Goal: Task Accomplishment & Management: Complete application form

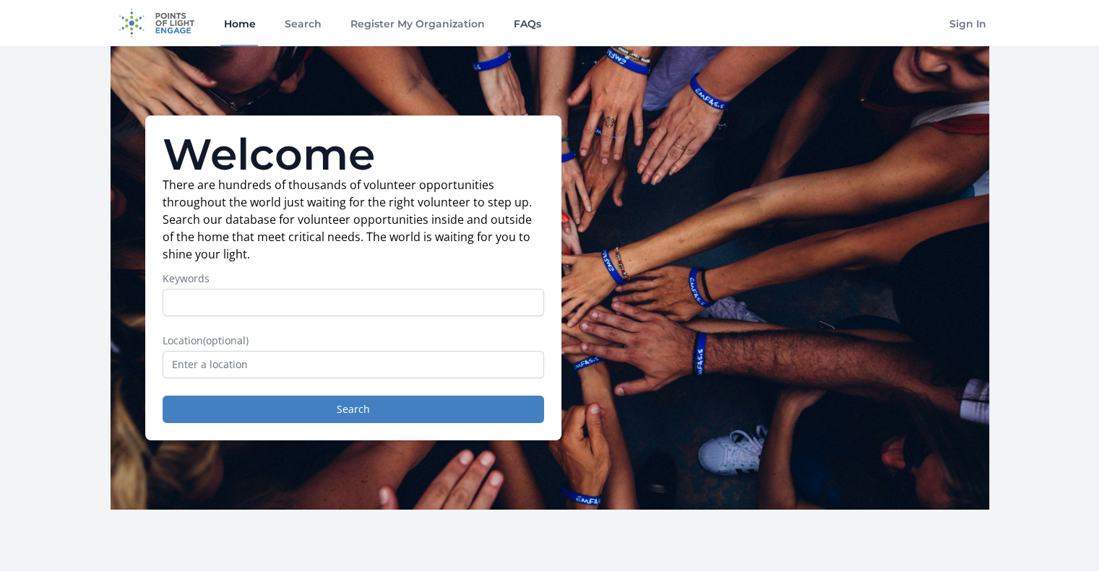
click at [528, 22] on link "FAQs" at bounding box center [526, 23] width 33 height 46
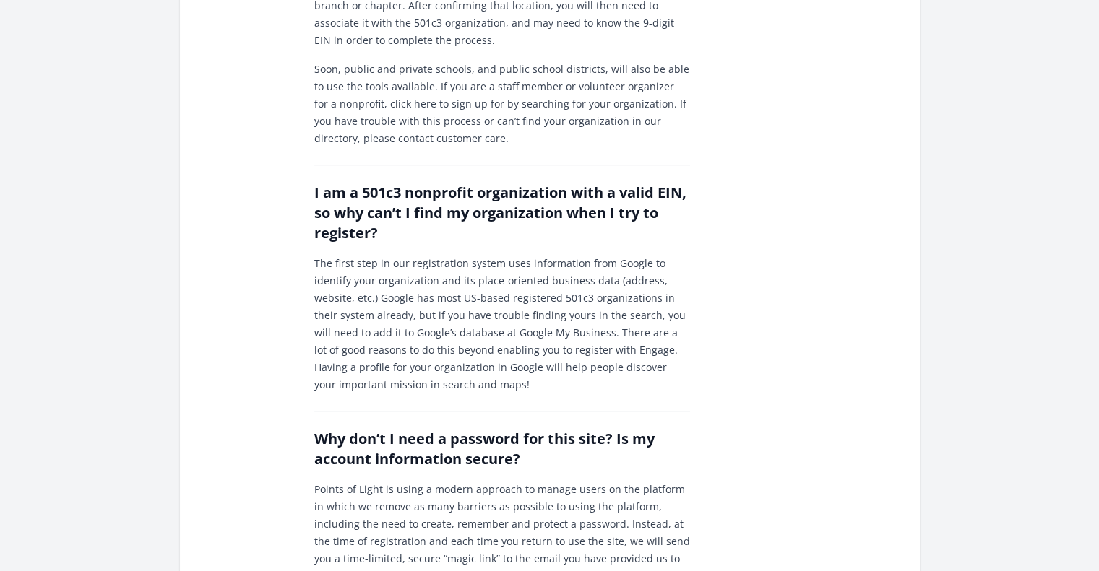
scroll to position [1300, 0]
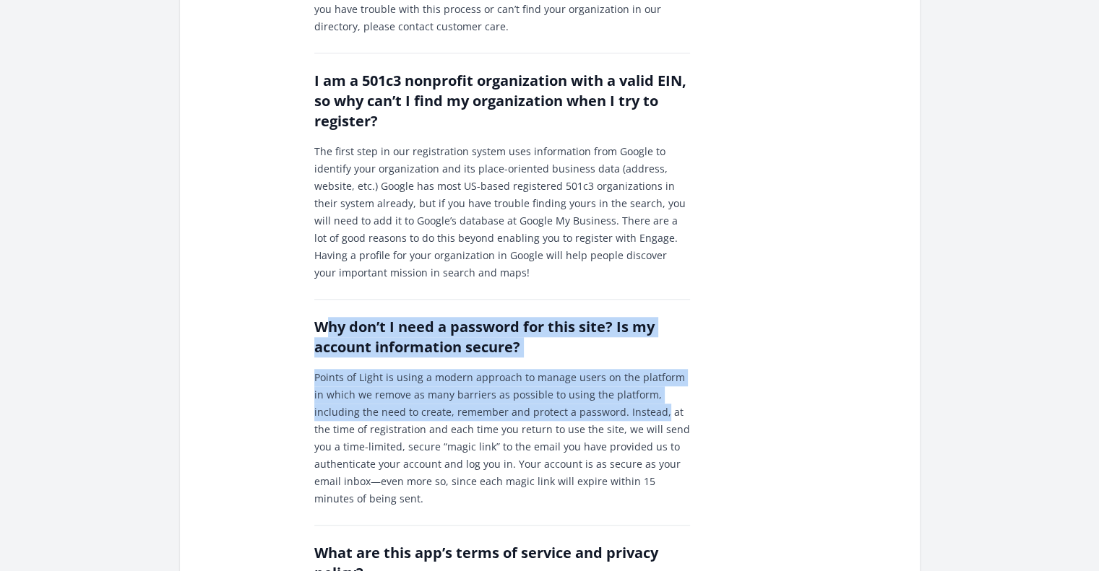
drag, startPoint x: 322, startPoint y: 290, endPoint x: 612, endPoint y: 368, distance: 300.0
click at [612, 368] on div "Why don’t I need a password for this site? Is my account information secure? Po…" at bounding box center [502, 403] width 376 height 209
click at [612, 369] on p "Points of Light is using a modern approach to manage users on the platform in w…" at bounding box center [502, 438] width 376 height 139
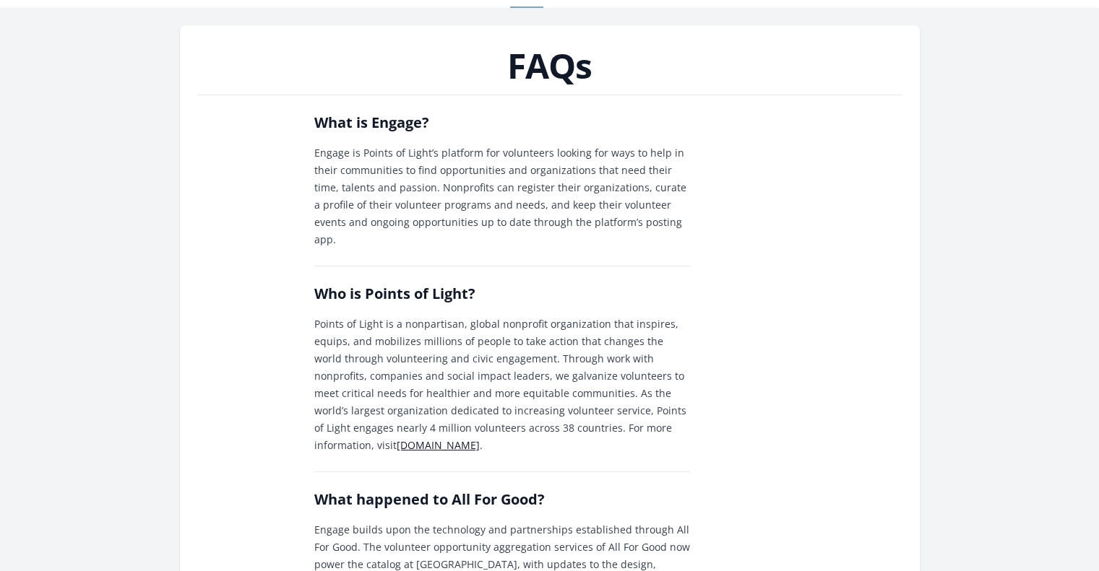
scroll to position [0, 0]
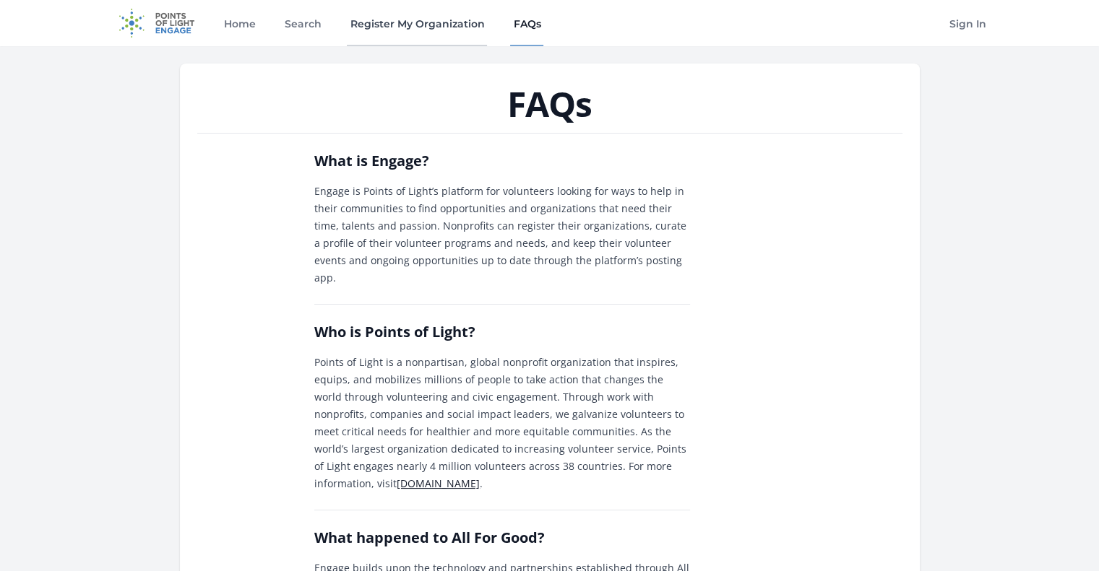
click at [445, 28] on link "Register My Organization" at bounding box center [417, 23] width 140 height 46
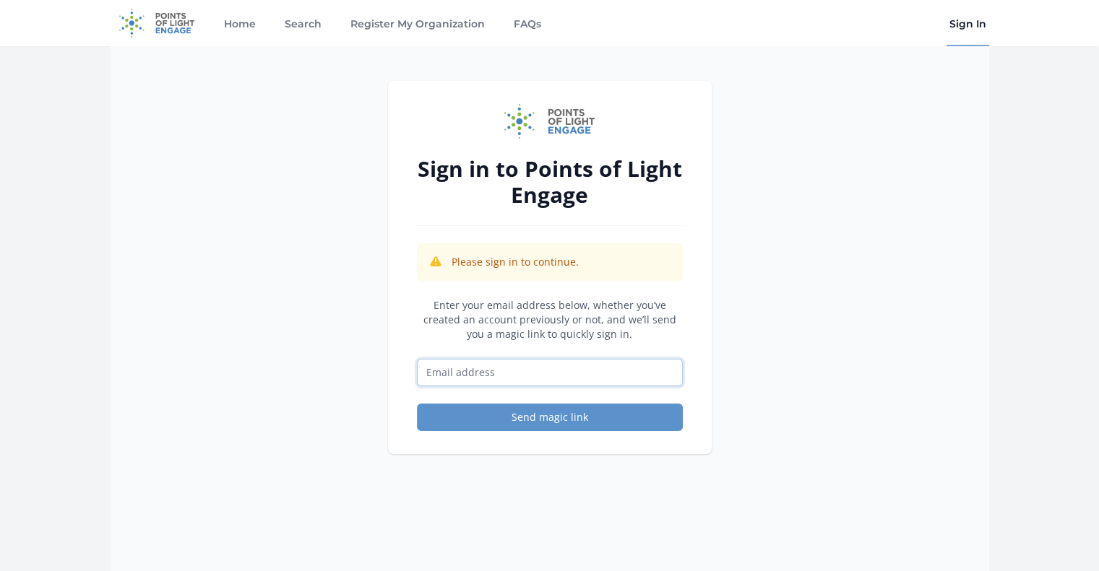
click at [457, 379] on input "Email address" at bounding box center [550, 372] width 266 height 27
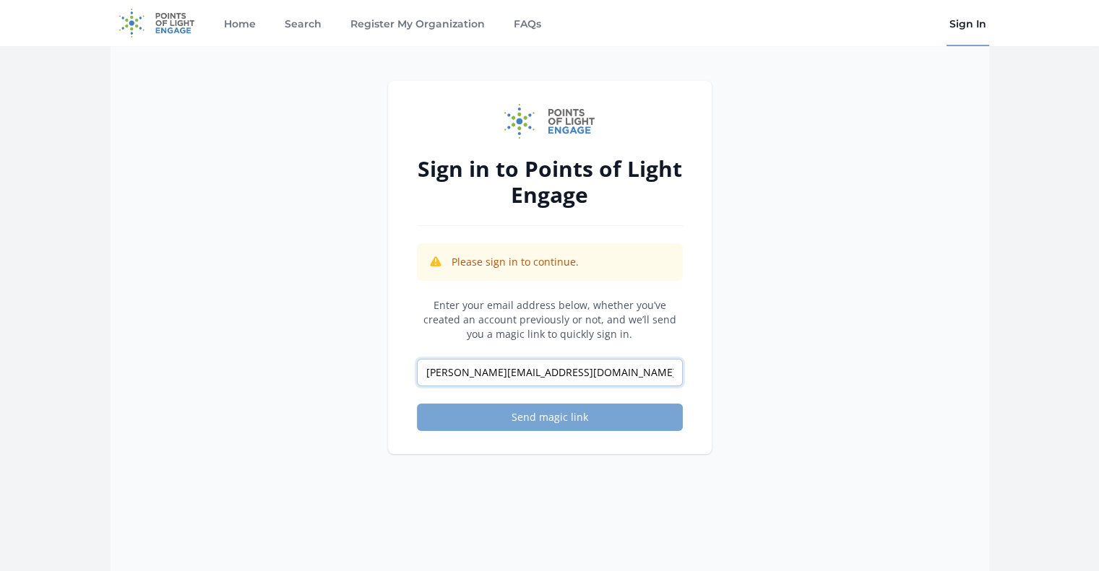
type input "[PERSON_NAME][EMAIL_ADDRESS][DOMAIN_NAME]"
click at [515, 410] on button "Send magic link" at bounding box center [550, 417] width 266 height 27
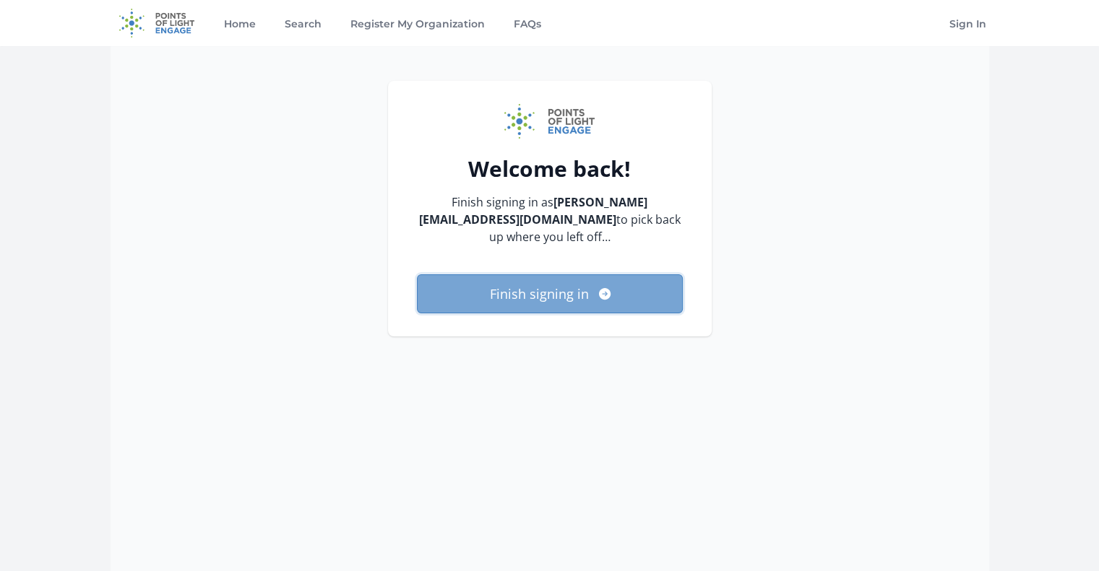
click at [579, 274] on button "Finish signing in" at bounding box center [550, 293] width 266 height 39
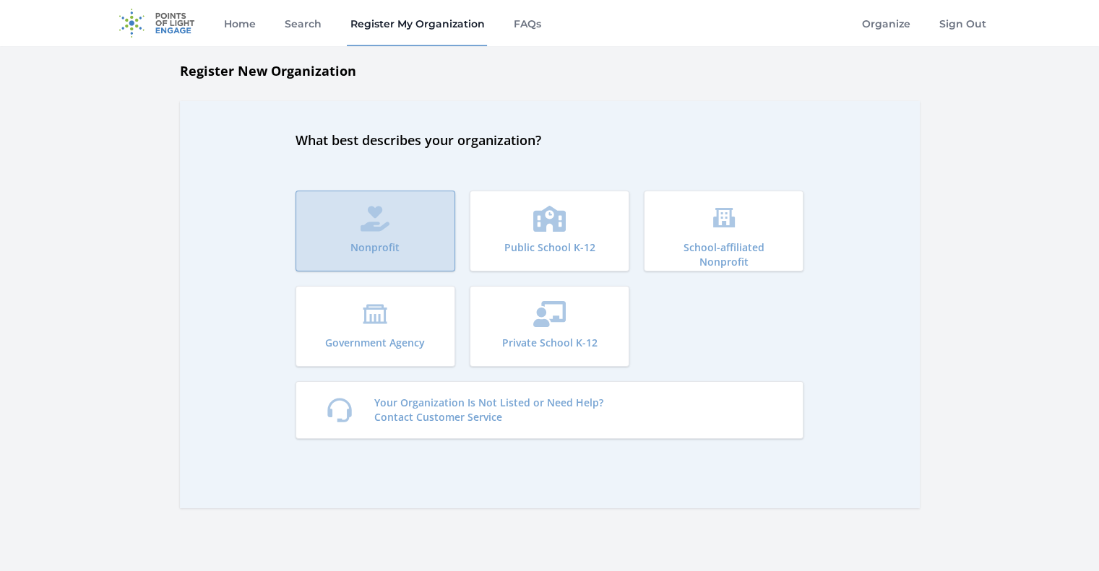
click at [376, 228] on icon "submit" at bounding box center [374, 219] width 29 height 26
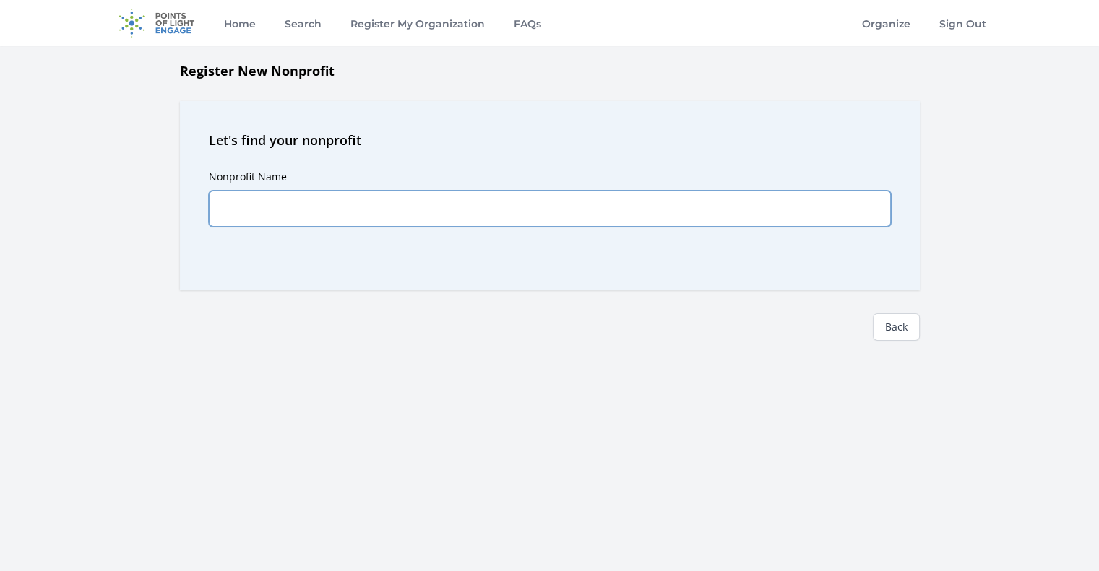
click at [361, 212] on input "Nonprofit Name" at bounding box center [550, 209] width 682 height 36
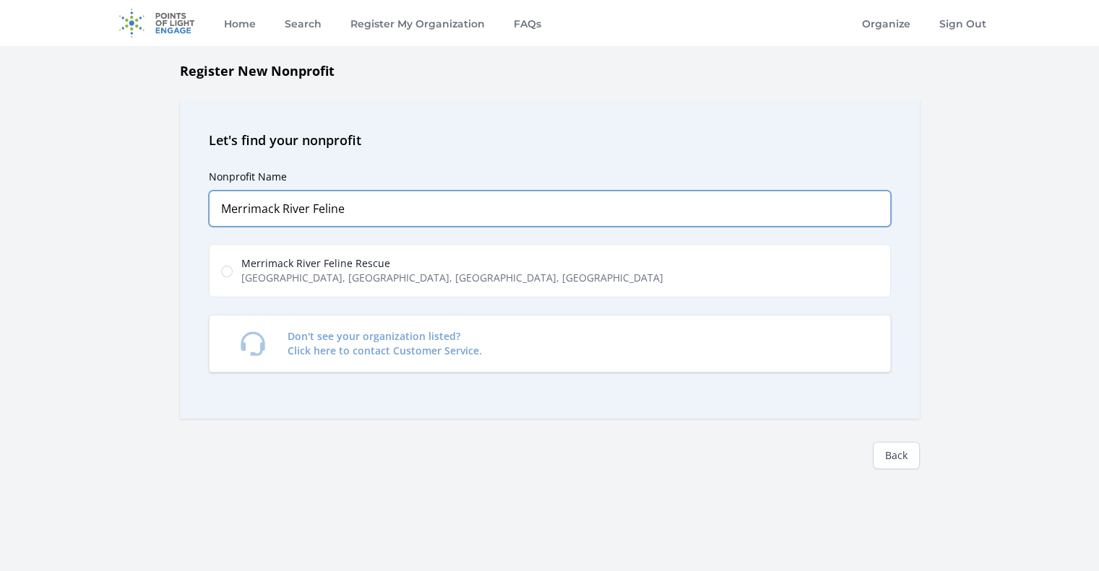
type input "Merrimack River Feline"
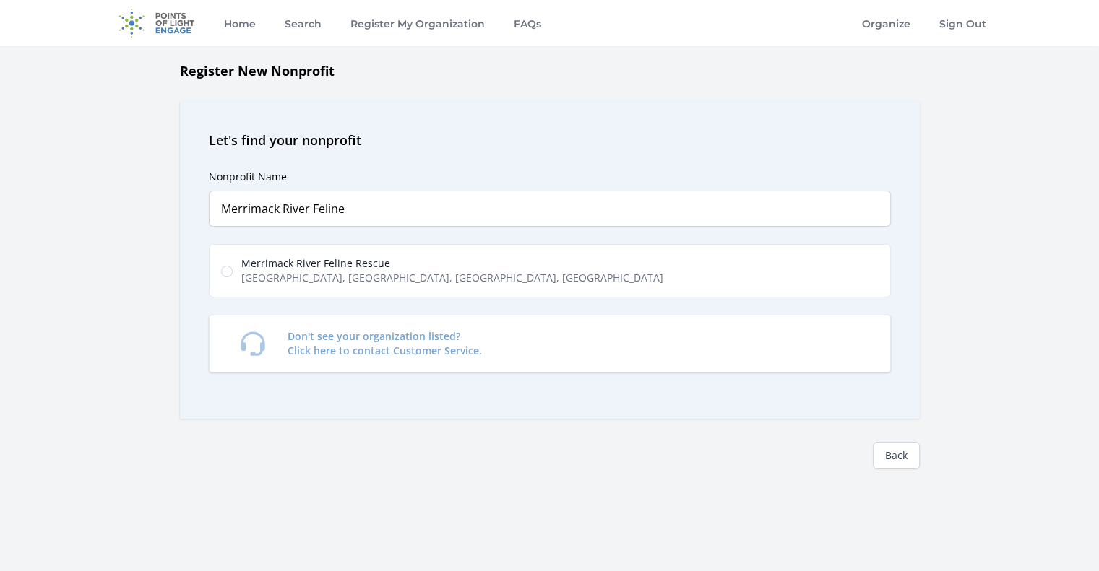
click at [421, 281] on label "Merrimack River Feline Rescue Elm Street, Salisbury, MA, USA" at bounding box center [550, 270] width 682 height 53
click at [233, 277] on input "Merrimack River Feline Rescue Elm Street, Salisbury, MA, USA" at bounding box center [227, 272] width 12 height 12
radio input "true"
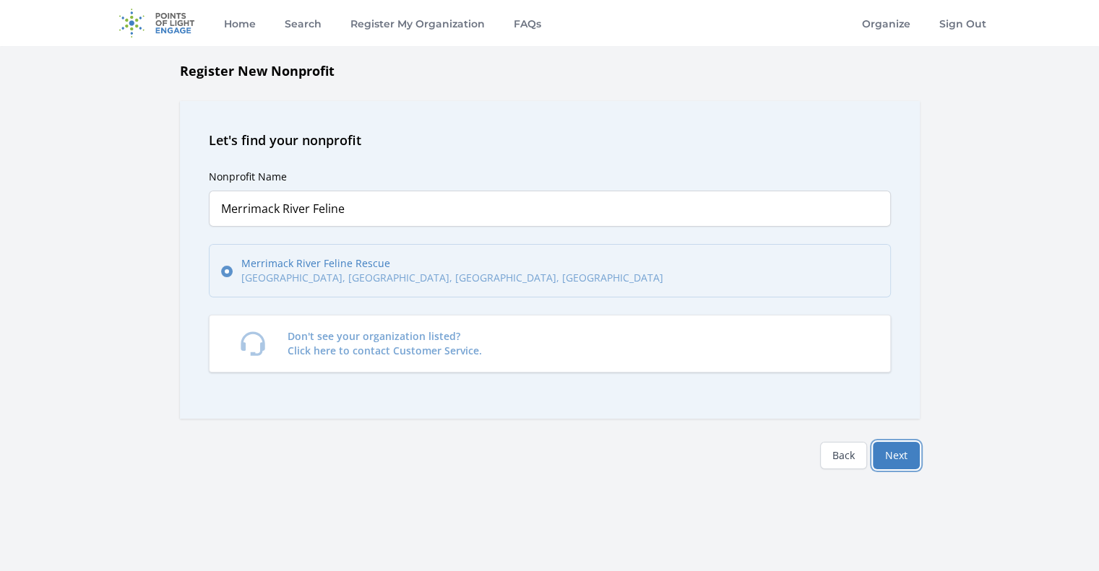
click at [895, 453] on button "Next" at bounding box center [896, 455] width 47 height 27
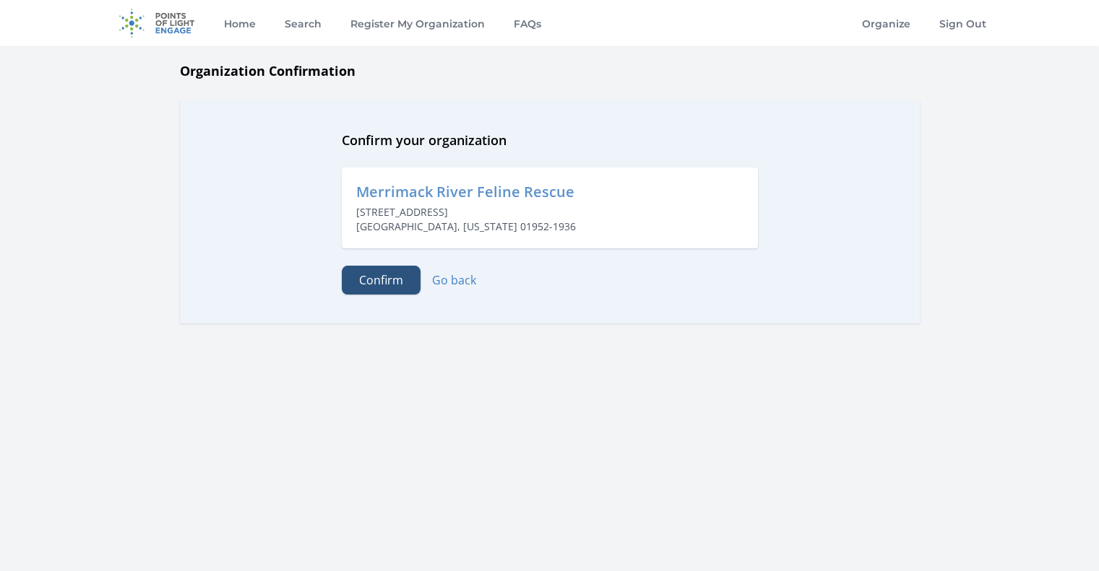
click at [389, 282] on button "Confirm" at bounding box center [381, 280] width 79 height 29
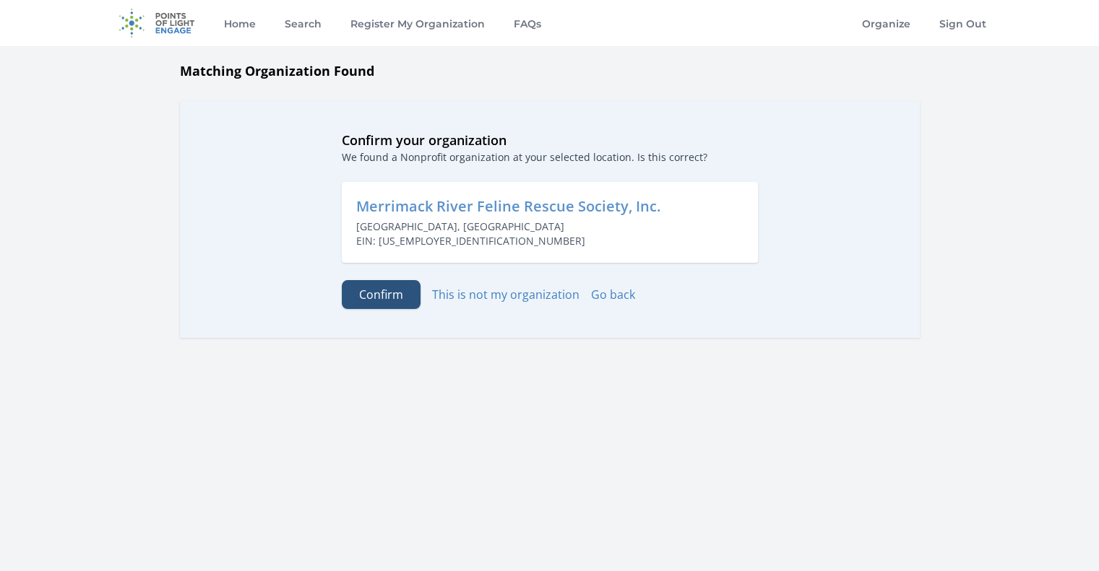
click at [396, 300] on button "Confirm" at bounding box center [381, 294] width 79 height 29
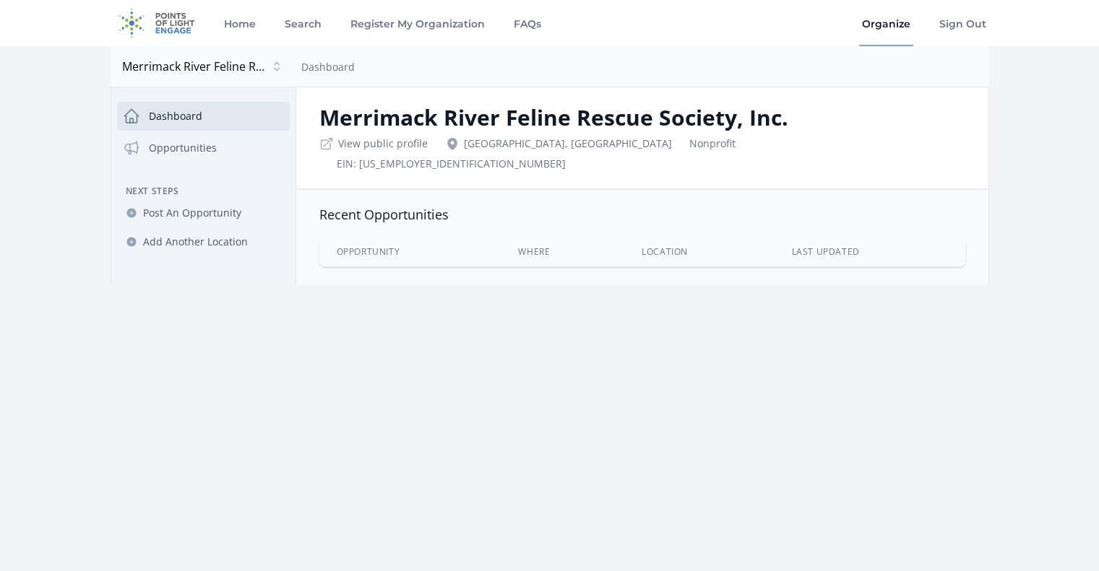
click at [324, 22] on div "Home Search Register My Organization FAQs" at bounding box center [381, 23] width 323 height 46
click at [308, 21] on link "Search" at bounding box center [302, 23] width 43 height 46
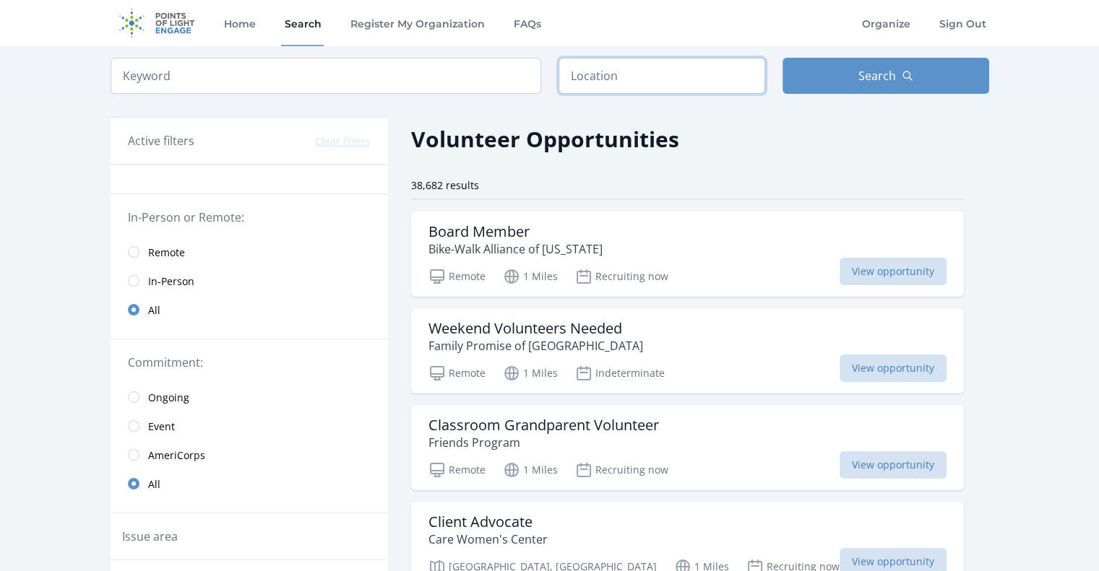
click at [620, 86] on input "text" at bounding box center [661, 76] width 207 height 36
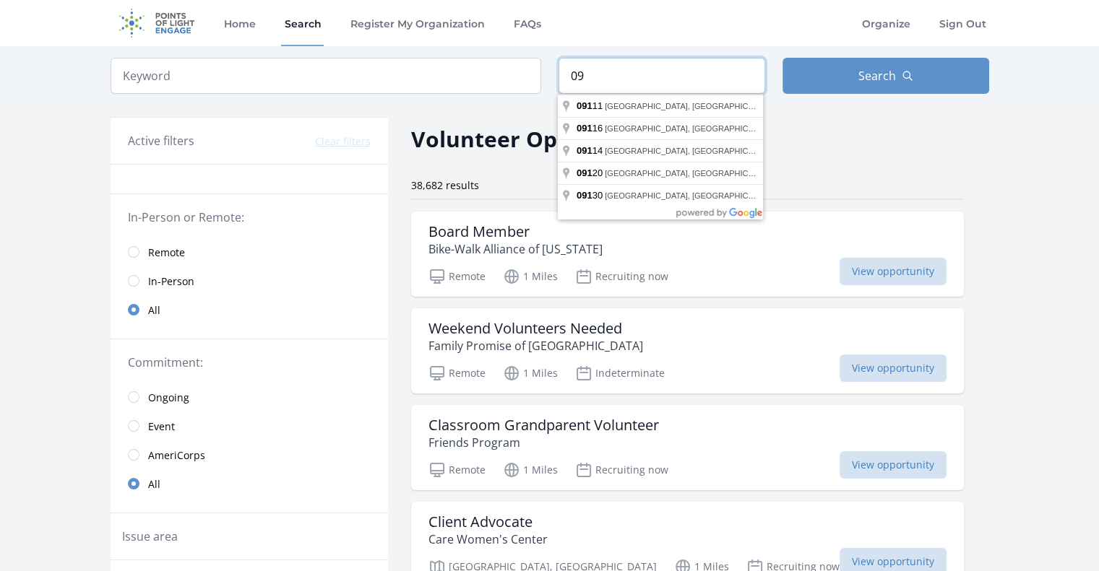
type input "0"
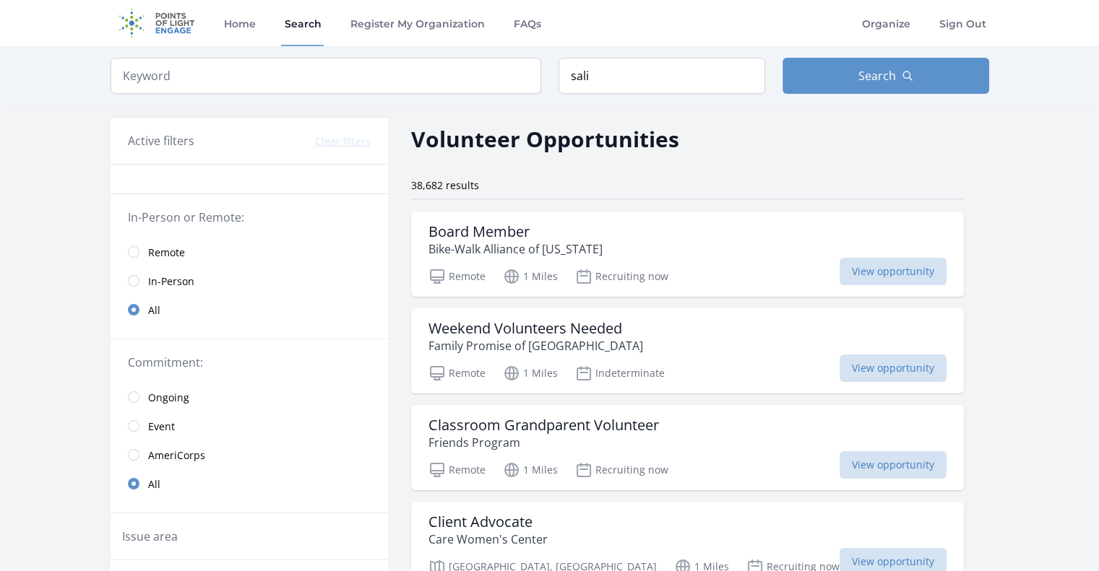
type input "Salisbury, MA, USA"
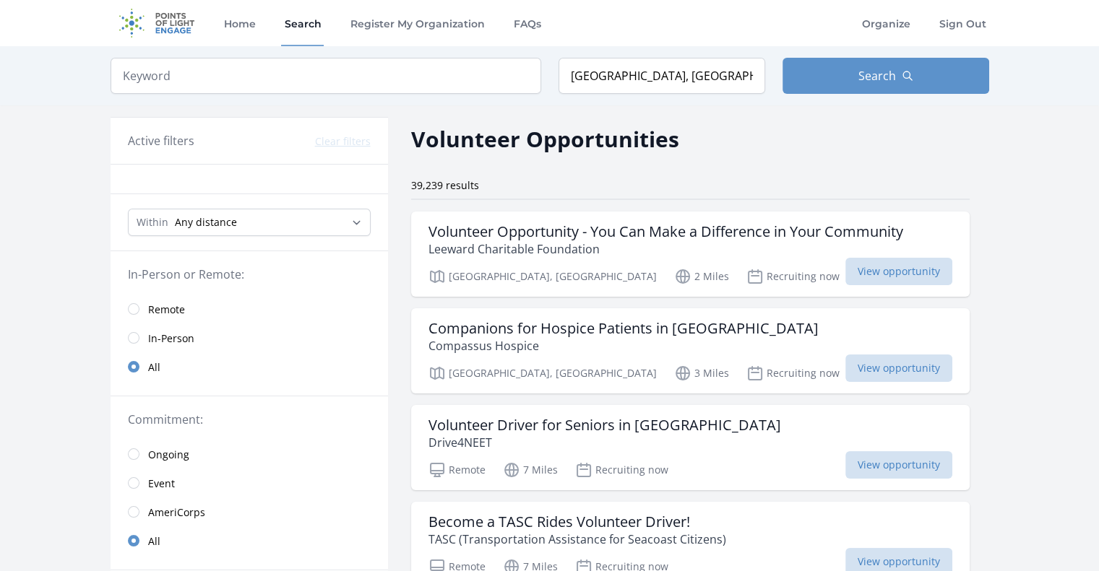
click at [169, 28] on img at bounding box center [157, 23] width 93 height 46
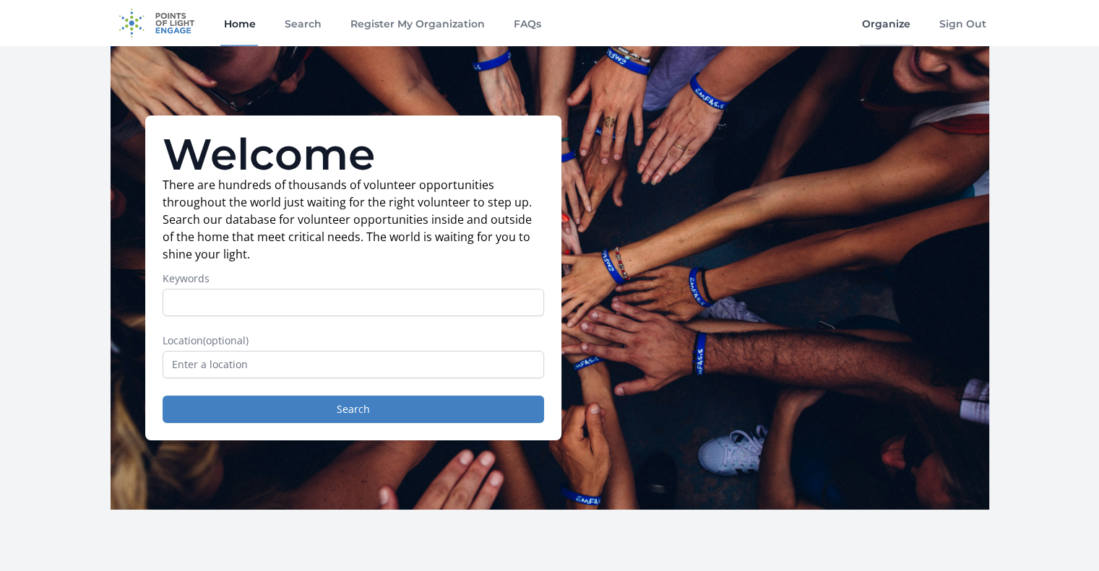
click at [894, 23] on link "Organize" at bounding box center [886, 23] width 54 height 46
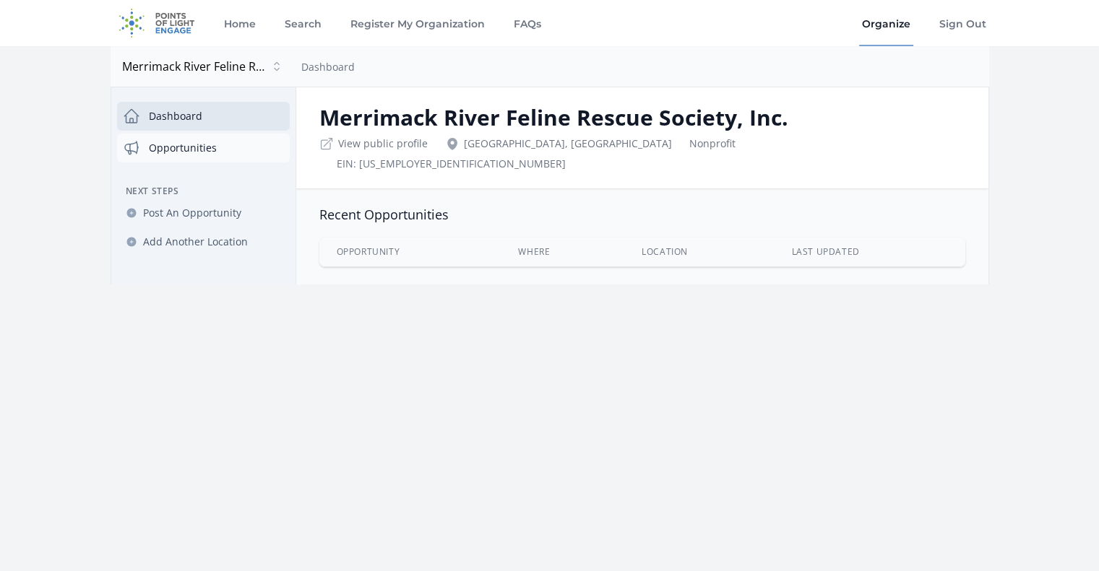
click at [170, 143] on link "Opportunities" at bounding box center [203, 148] width 173 height 29
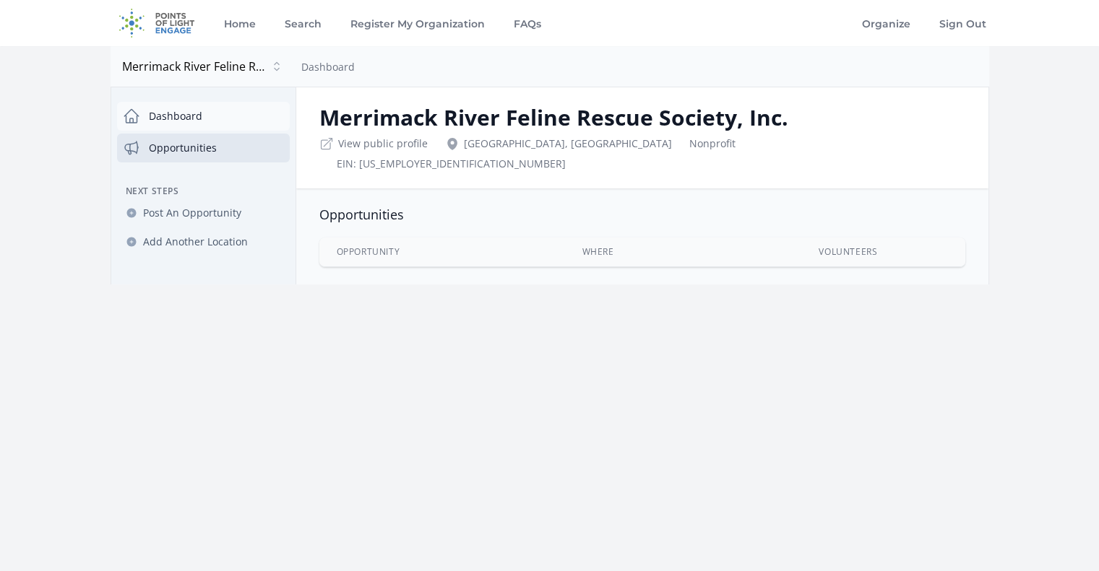
click at [195, 118] on link "Dashboard" at bounding box center [203, 116] width 173 height 29
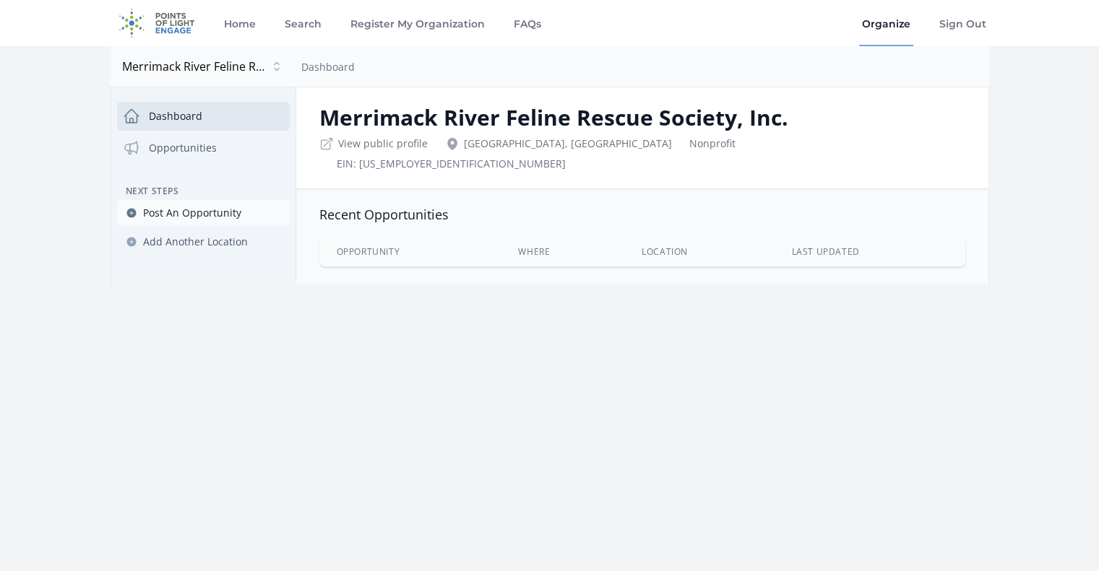
click at [206, 213] on span "Post An Opportunity" at bounding box center [192, 213] width 98 height 14
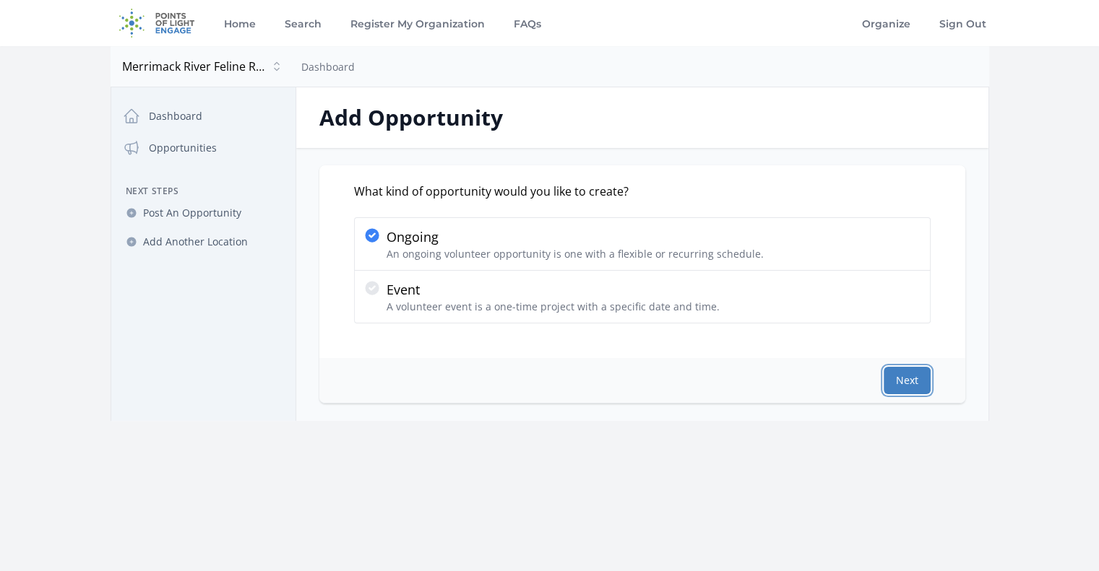
click at [911, 377] on button "Next" at bounding box center [906, 380] width 47 height 27
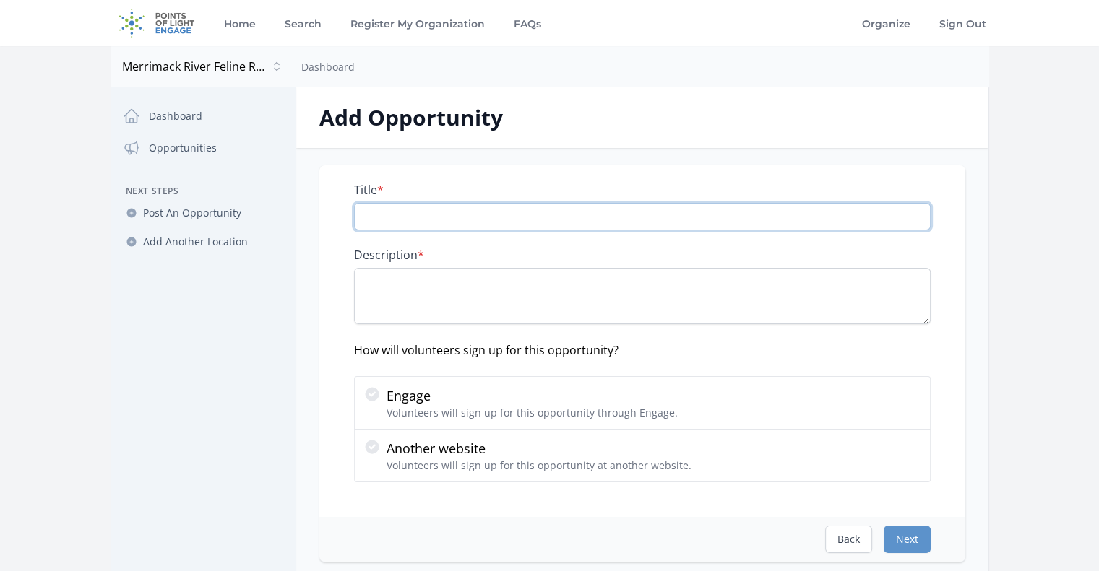
click at [376, 212] on input "Title *" at bounding box center [642, 216] width 576 height 27
paste input "Cat Care Volunteer"
type input "Cat Care Volunteer"
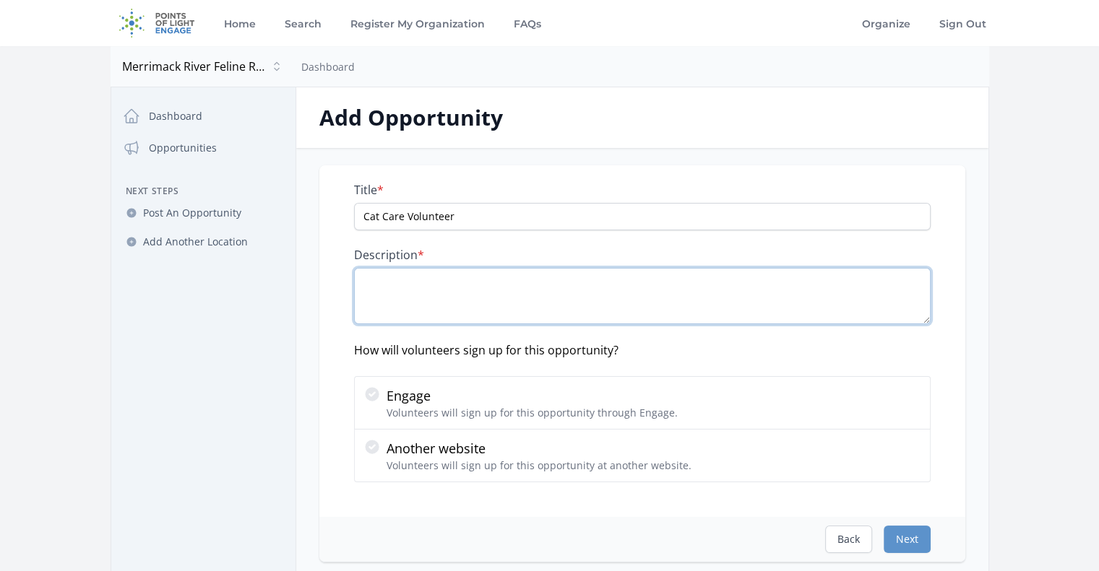
drag, startPoint x: 448, startPoint y: 279, endPoint x: 560, endPoint y: 11, distance: 290.4
click at [448, 279] on textarea "Description *" at bounding box center [642, 296] width 576 height 56
paste textarea "Overview: Cat care volunteers are critical in keeping the cats at our shelter s…"
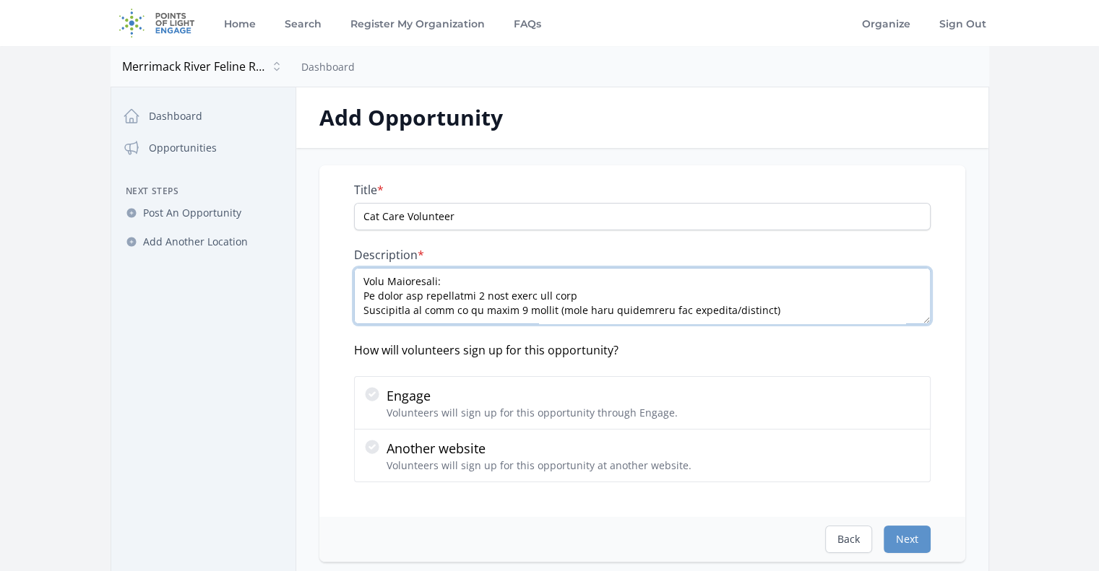
scroll to position [462, 0]
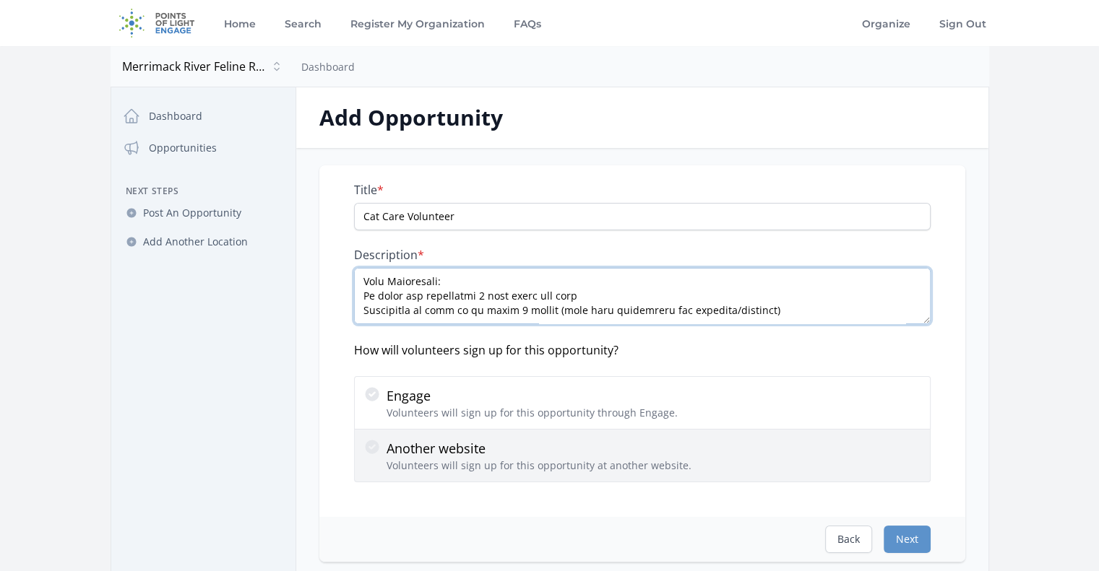
type textarea "Overview: Cat care volunteers are critical in keeping the cats at our shelter s…"
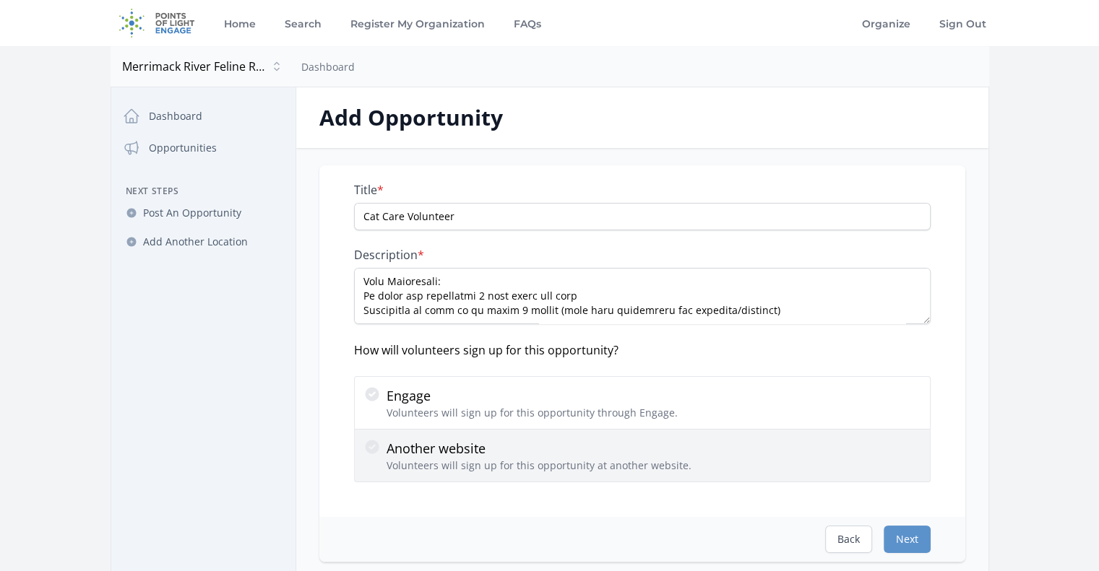
click at [480, 459] on p "Volunteers will sign up for this opportunity at another website." at bounding box center [538, 466] width 305 height 14
click at [0, 0] on input "Another website Volunteers will sign up for this opportunity at another website." at bounding box center [0, 0] width 0 height 0
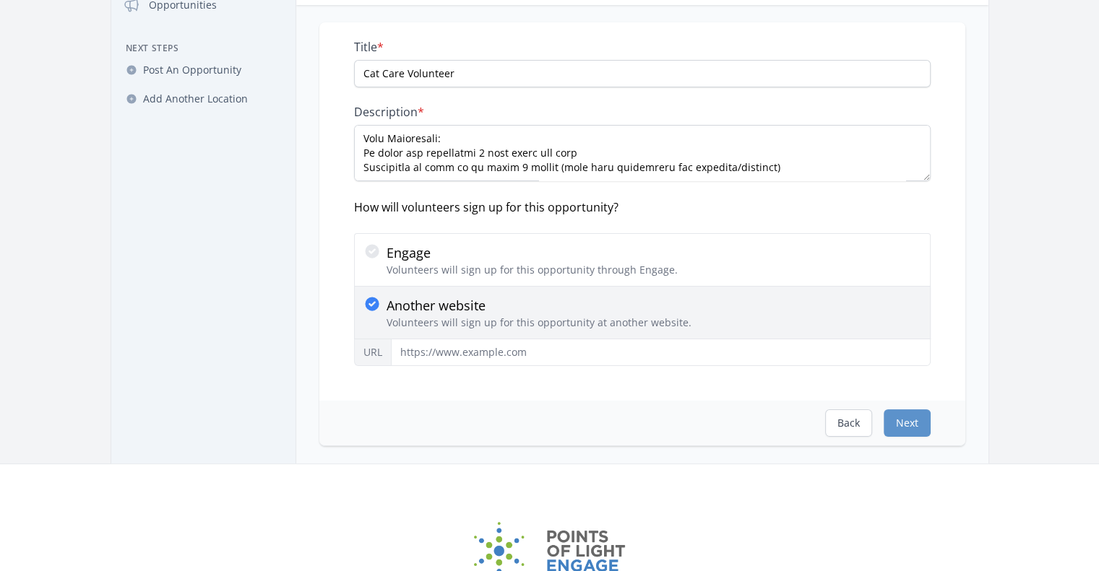
scroll to position [144, 0]
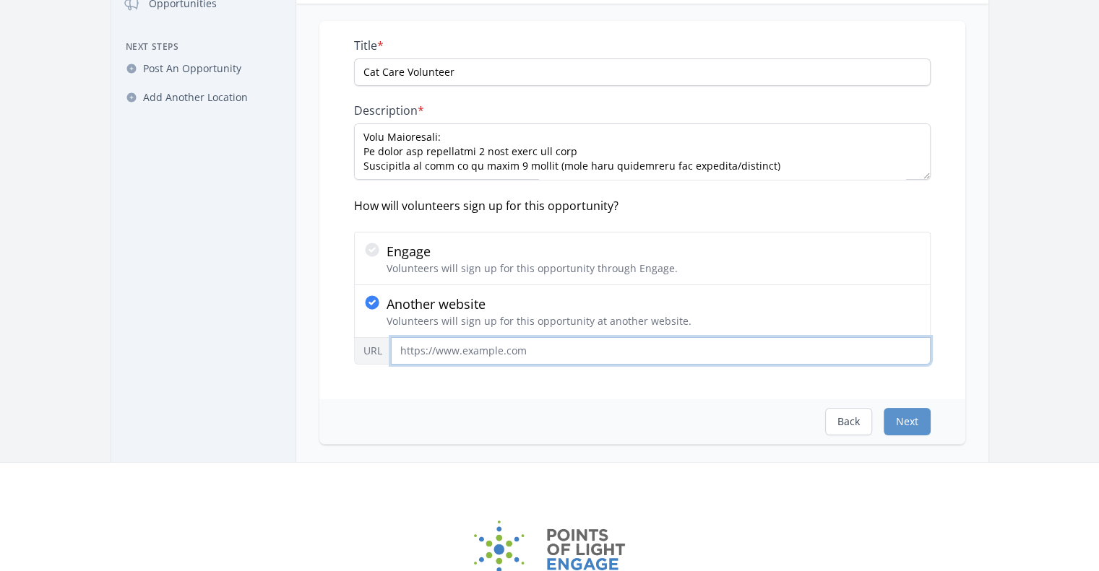
click at [475, 345] on input "URL" at bounding box center [661, 350] width 540 height 27
paste input "https://www.volgistics.com/appform/2020648272"
type input "https://www.volgistics.com/appform/2020648272"
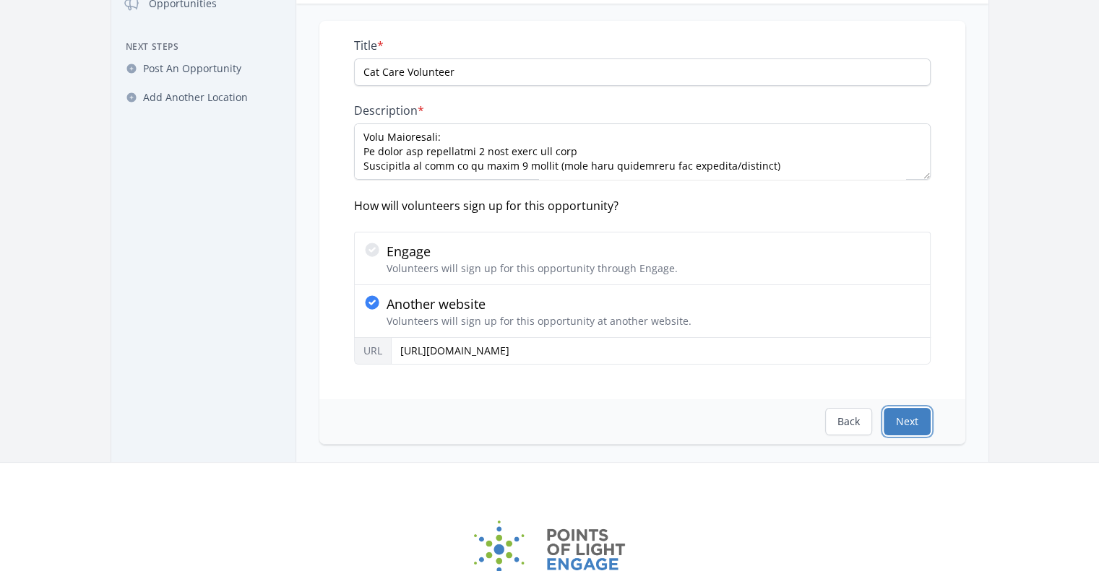
click at [909, 428] on button "Next" at bounding box center [906, 421] width 47 height 27
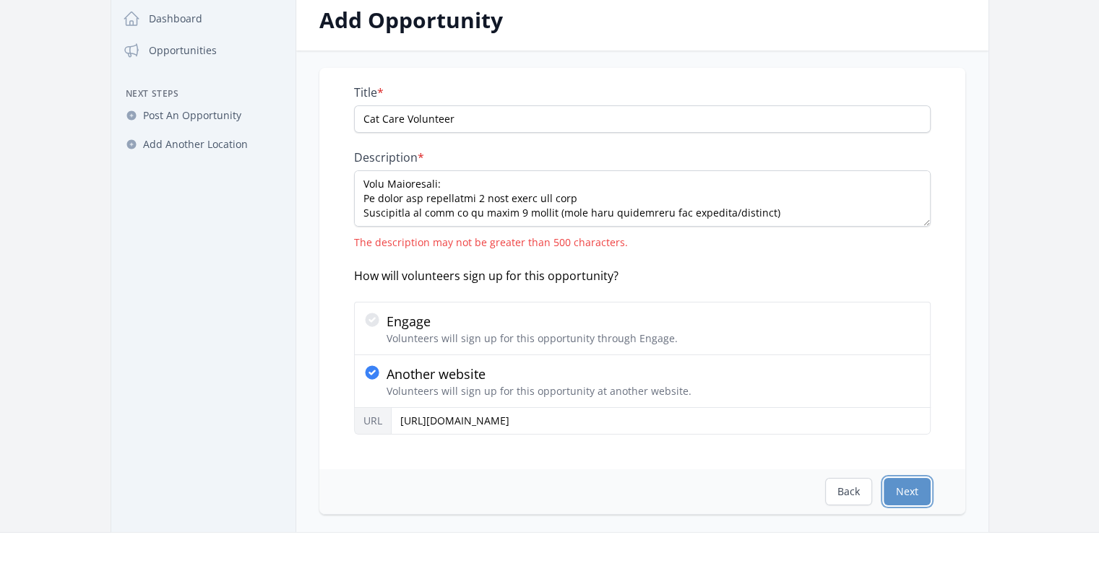
scroll to position [72, 0]
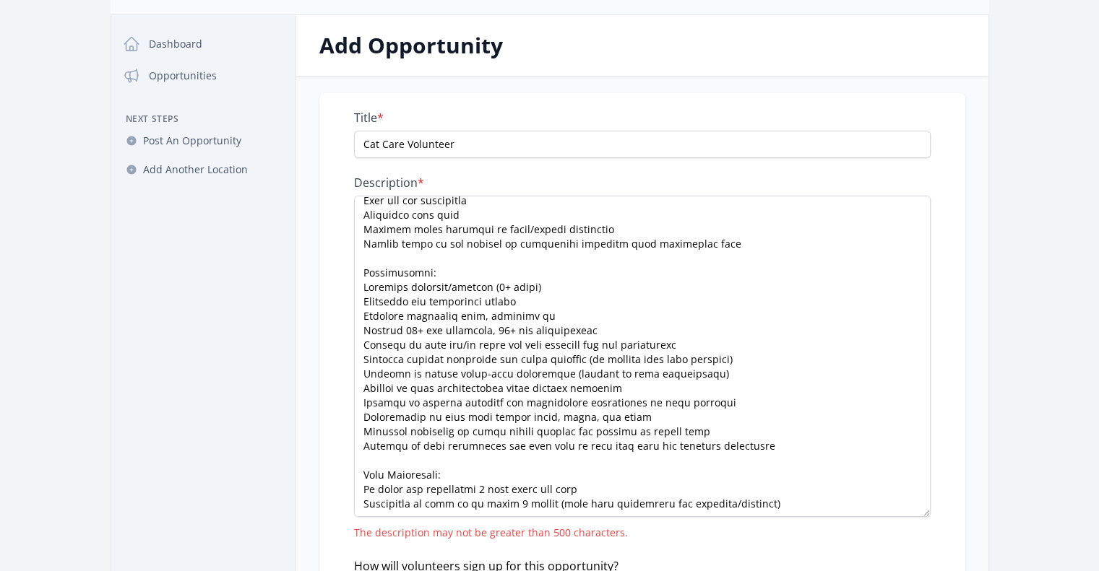
drag, startPoint x: 923, startPoint y: 246, endPoint x: 745, endPoint y: 447, distance: 268.7
click at [931, 512] on div "Title * Cat Care Volunteer Description * The description may not be greater tha…" at bounding box center [642, 426] width 646 height 667
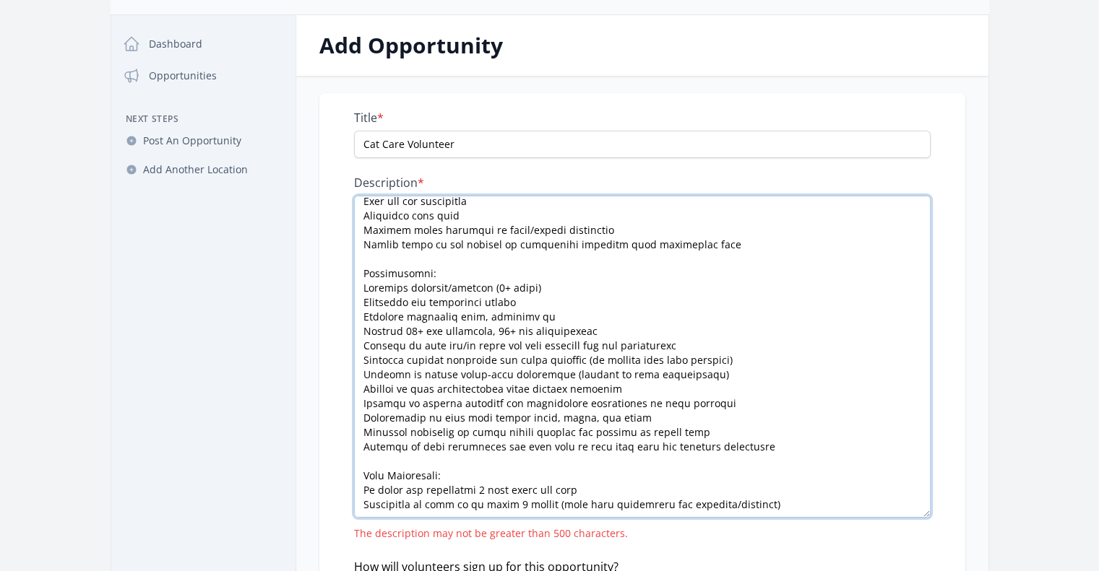
click at [524, 394] on textarea "Description *" at bounding box center [642, 357] width 576 height 322
paste textarea "Cat care volunteers keep shelter cats safe, healthy, and social while they awai…"
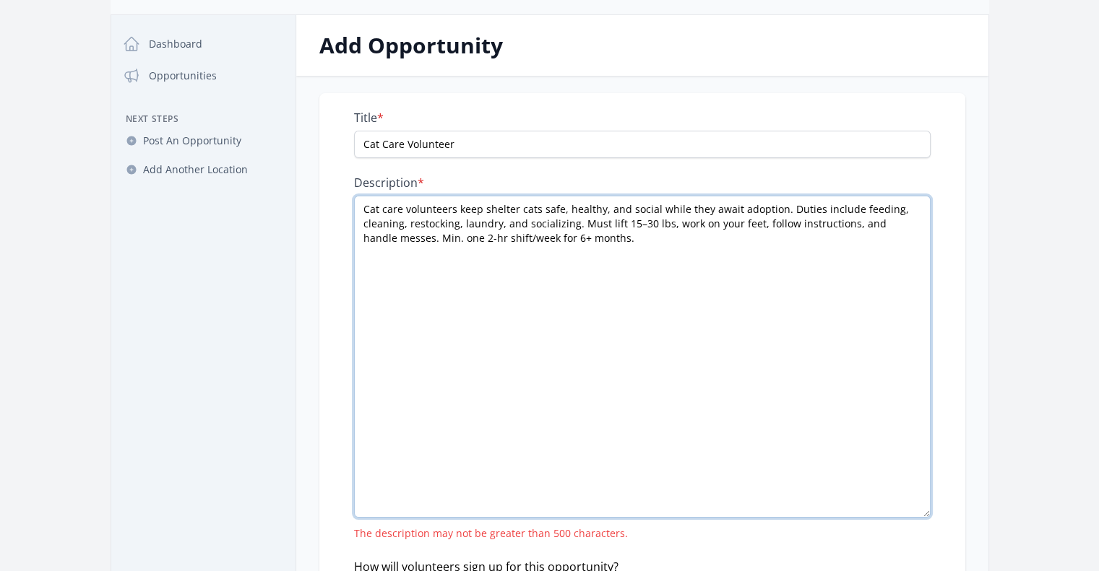
scroll to position [0, 0]
click at [448, 344] on textarea "Cat care volunteers keep shelter cats safe, healthy, and social while they awai…" at bounding box center [642, 357] width 576 height 322
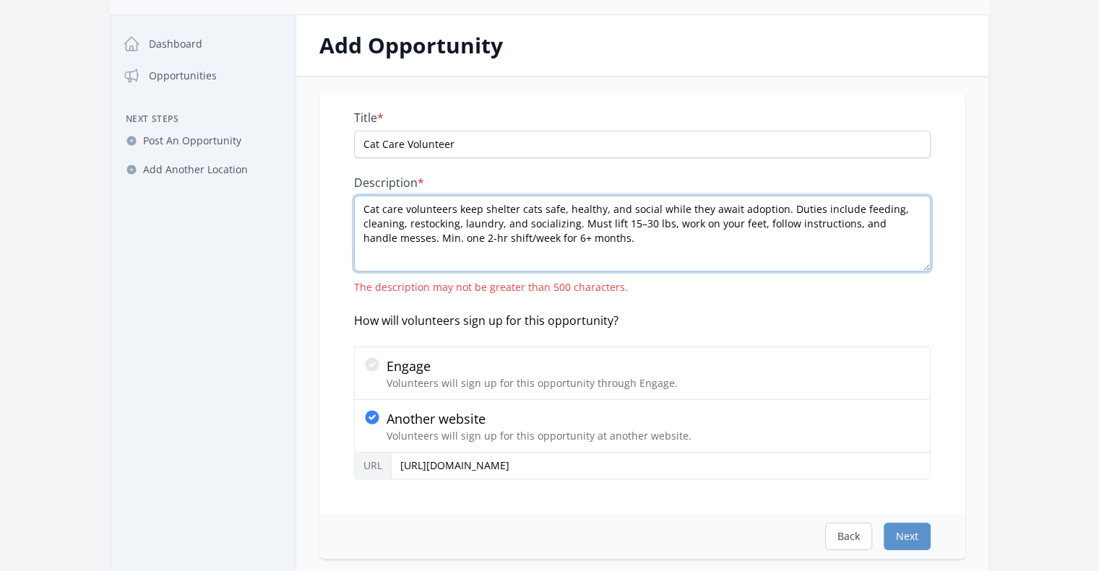
drag, startPoint x: 927, startPoint y: 512, endPoint x: 907, endPoint y: 259, distance: 253.6
click at [907, 259] on textarea "Cat care volunteers keep shelter cats safe, healthy, and social while they awai…" at bounding box center [642, 234] width 576 height 76
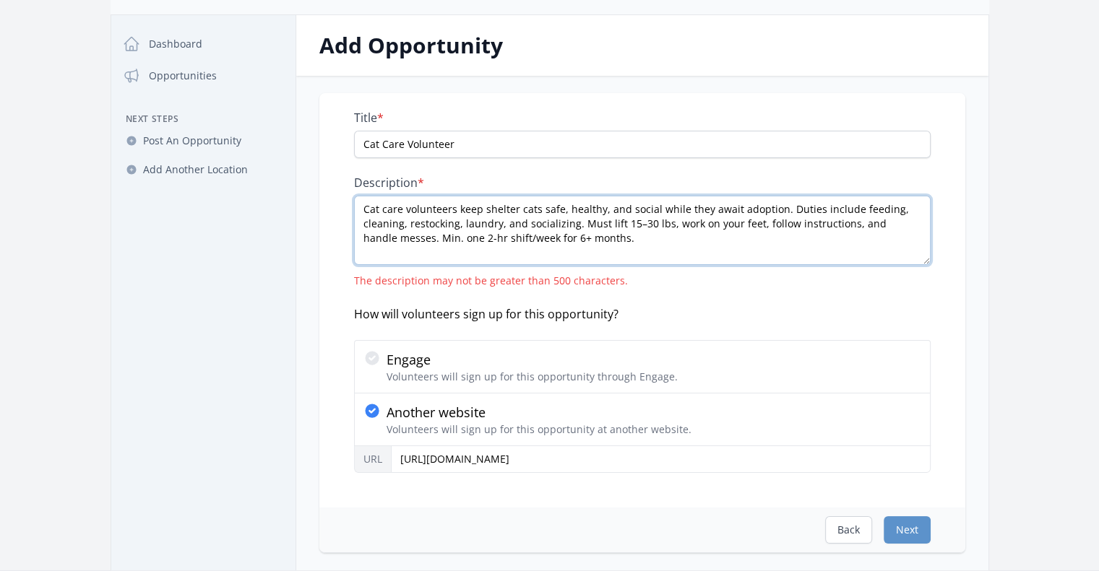
click at [694, 235] on textarea "Cat care volunteers keep shelter cats safe, healthy, and social while they awai…" at bounding box center [642, 230] width 576 height 69
click at [673, 298] on div "Title * Cat Care Volunteer Description * Cat care volunteers keep shelter cats …" at bounding box center [642, 292] width 576 height 363
drag, startPoint x: 662, startPoint y: 241, endPoint x: 356, endPoint y: 181, distance: 311.2
click at [356, 181] on div "Description * Cat care volunteers keep shelter cats safe, healthy, and social w…" at bounding box center [642, 232] width 576 height 113
paste textarea "help keep shelter cats safe, healthy, and social while they await adoption. Dut…"
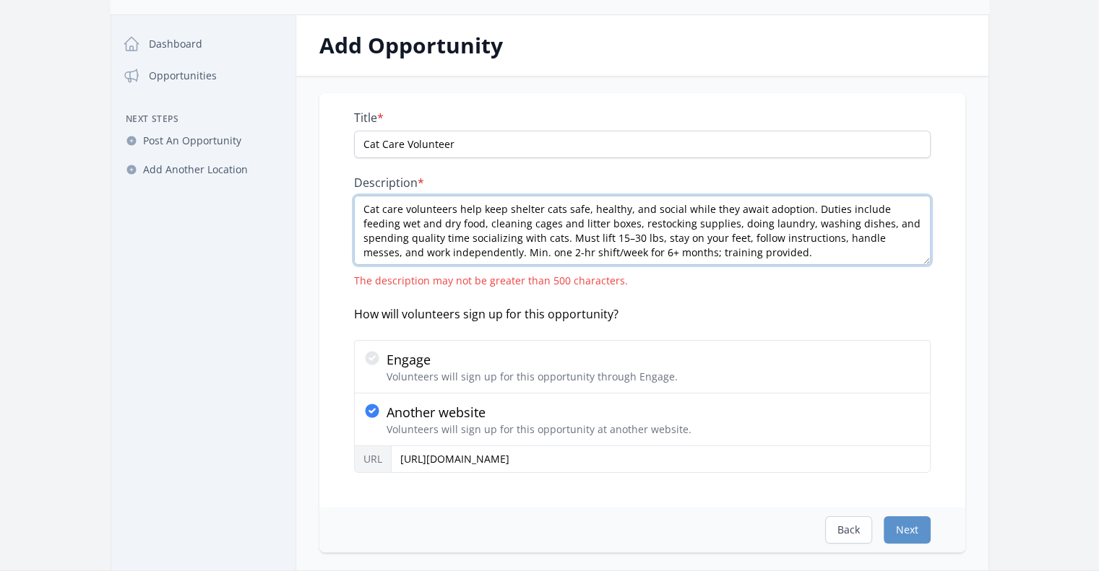
type textarea "Cat care volunteers help keep shelter cats safe, healthy, and social while they…"
click at [748, 278] on div "The description may not be greater than 500 characters." at bounding box center [642, 281] width 576 height 14
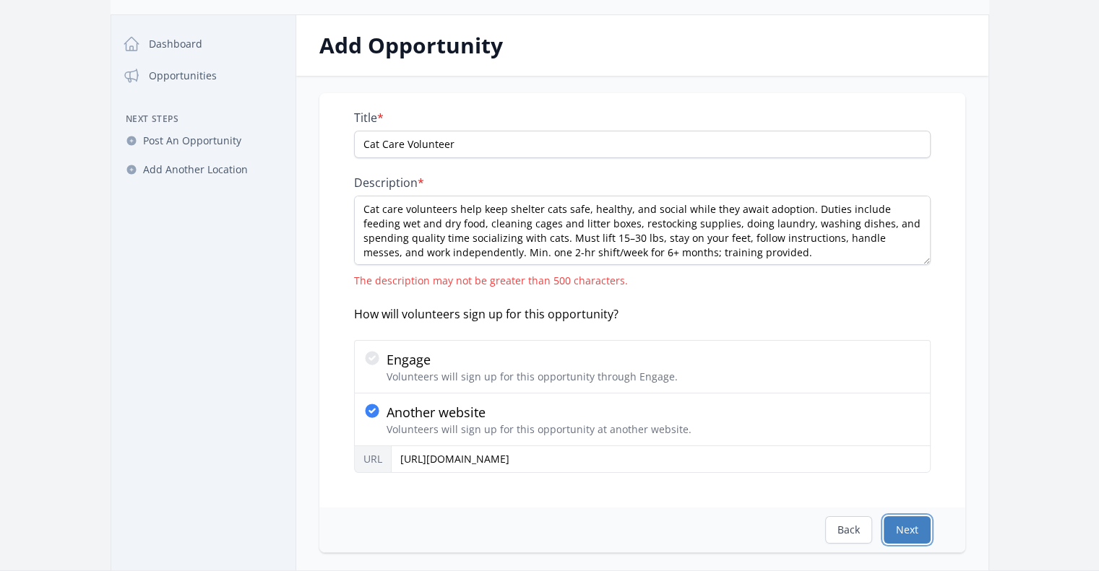
click at [915, 528] on button "Next" at bounding box center [906, 529] width 47 height 27
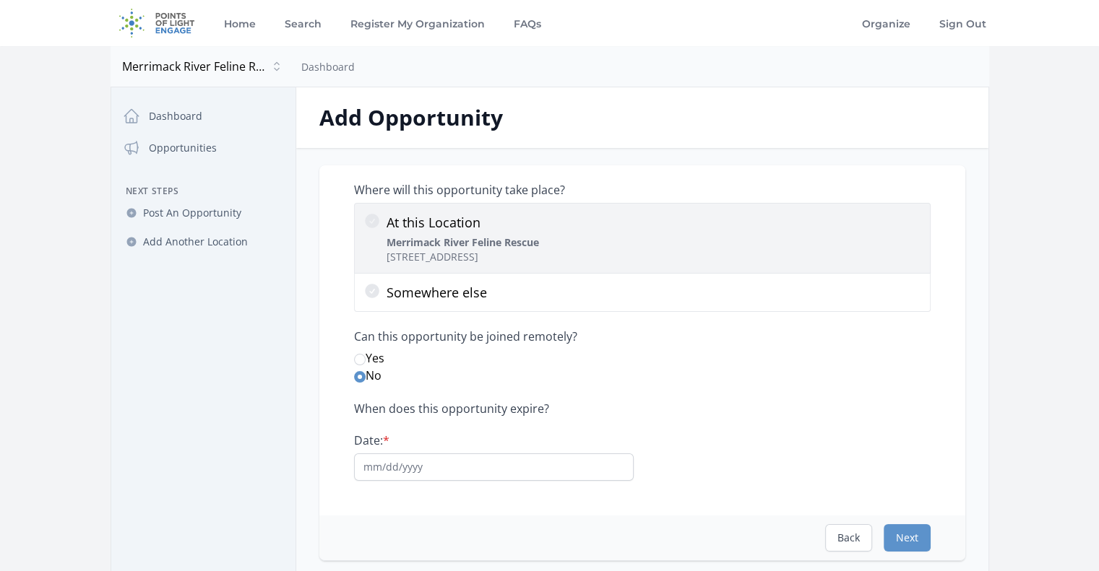
click at [459, 248] on strong "Merrimack River Feline Rescue" at bounding box center [462, 242] width 152 height 14
click at [0, 0] on input "At this Location Merrimack River Feline Rescue 63 Elm St, Salisbury, MA 01952" at bounding box center [0, 0] width 0 height 0
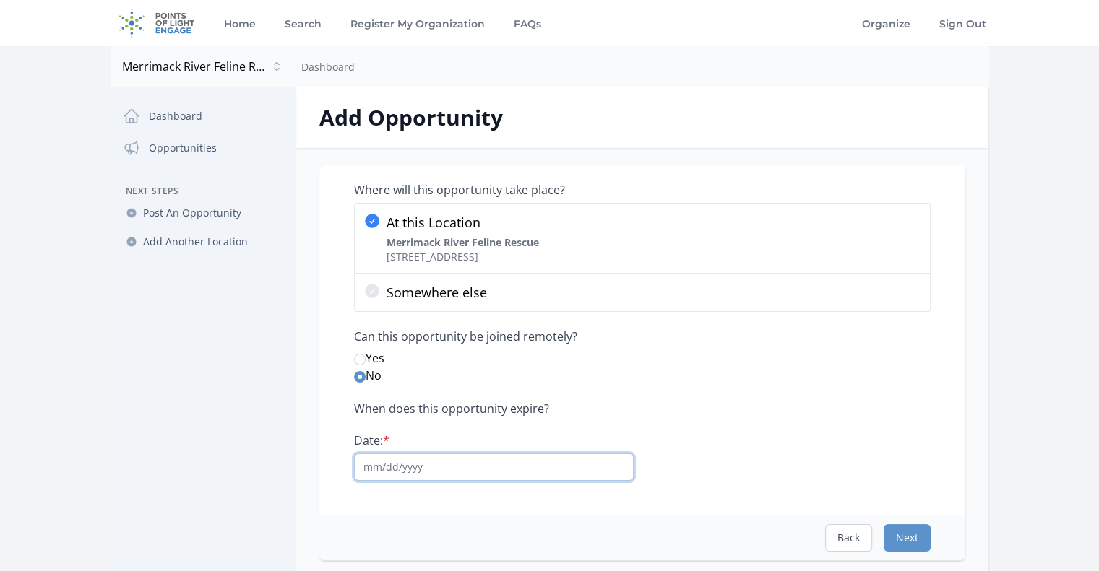
click at [457, 467] on input "Date: *" at bounding box center [494, 467] width 280 height 27
type input "08/14/2026"
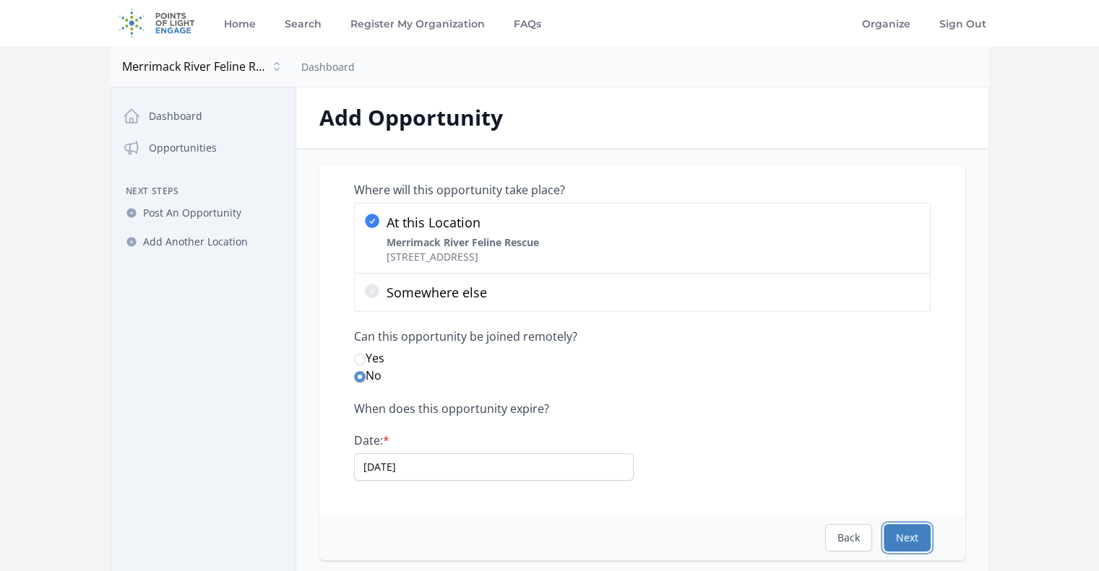
click at [909, 535] on button "Next" at bounding box center [906, 537] width 47 height 27
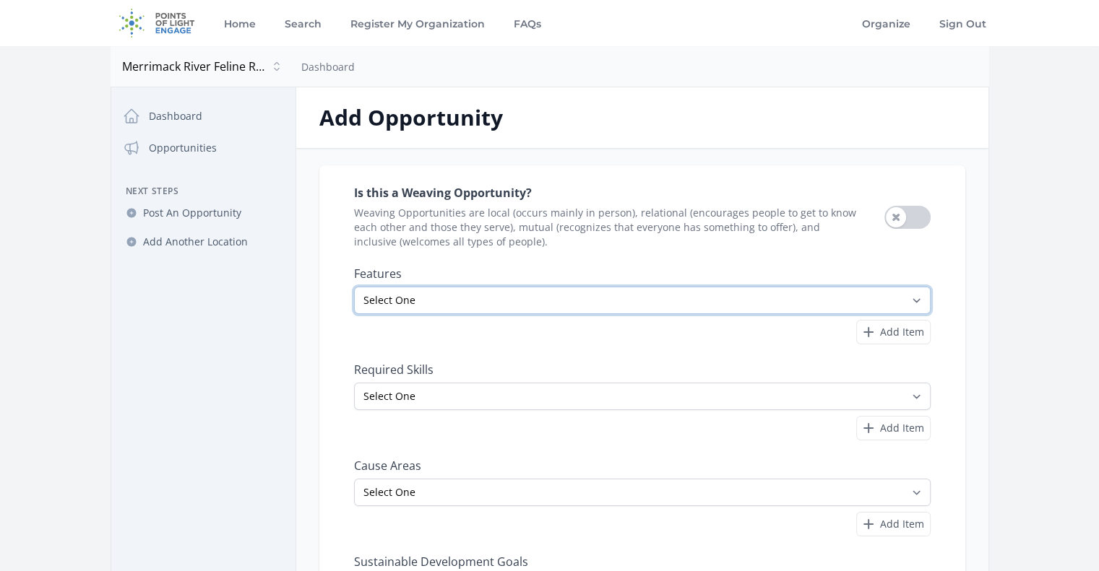
click at [847, 298] on select "Select One All Ages Court-Ordered Eligible Good for Families Good for Groups Go…" at bounding box center [642, 300] width 576 height 27
select select "Minimum Age 18"
click at [354, 287] on select "Select One All Ages Court-Ordered Eligible Good for Families Good for Groups Go…" at bounding box center [642, 300] width 576 height 27
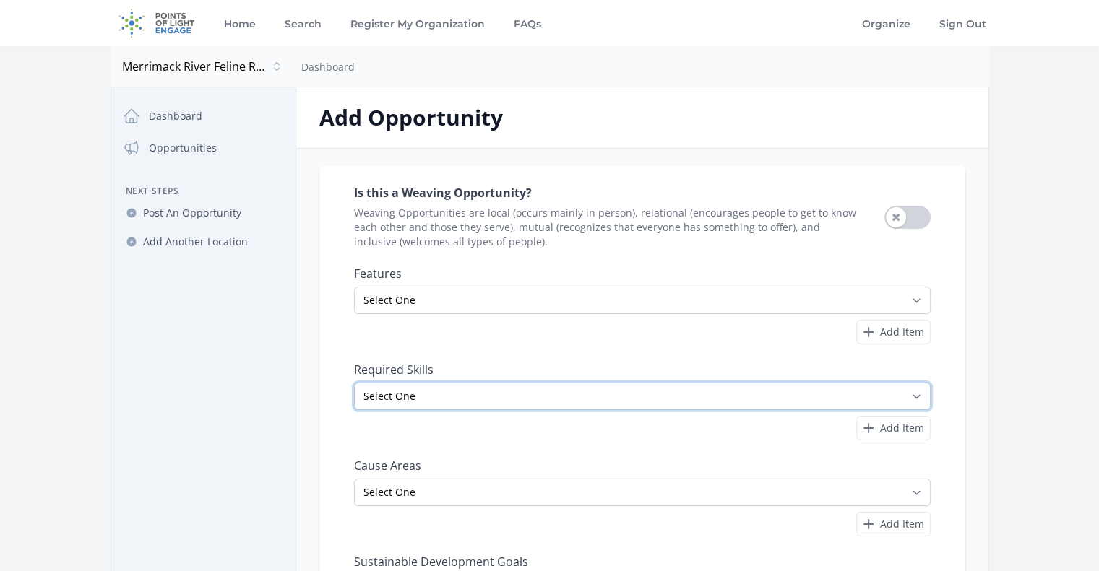
click at [586, 391] on select "Select One Accounting Advocacy Administrative Arts Board Service Business Skill…" at bounding box center [642, 396] width 576 height 27
click at [354, 383] on select "Select One Accounting Advocacy Administrative Arts Board Service Business Skill…" at bounding box center [642, 396] width 576 height 27
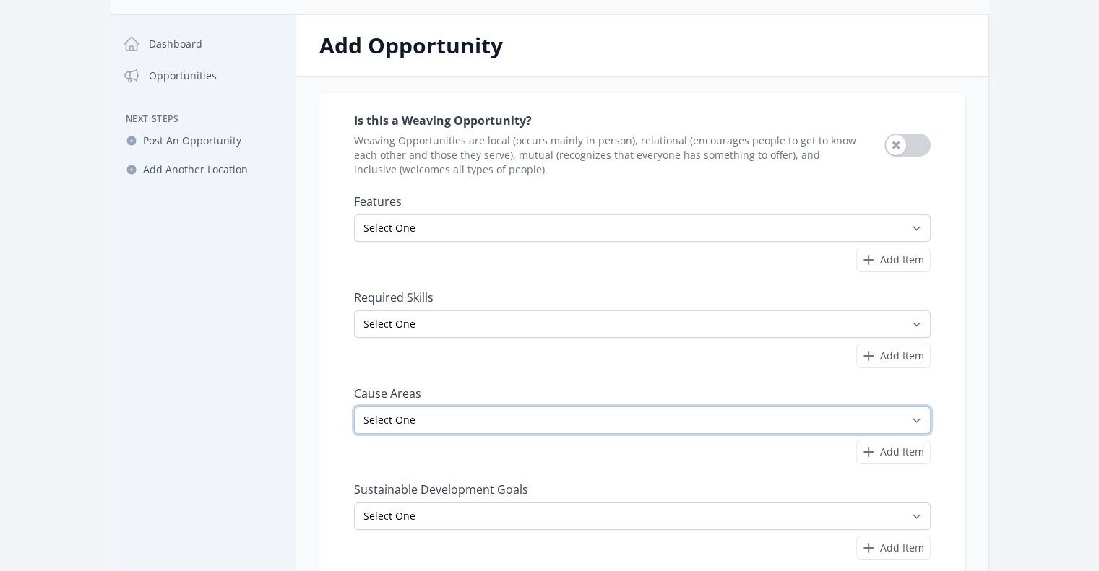
click at [680, 420] on select "Select One Adult Education Animals Arts & Culture Children & Youth Civil Rights…" at bounding box center [642, 420] width 576 height 27
select select "Animals"
click at [354, 407] on select "Select One Adult Education Animals Arts & Culture Children & Youth Civil Rights…" at bounding box center [642, 420] width 576 height 27
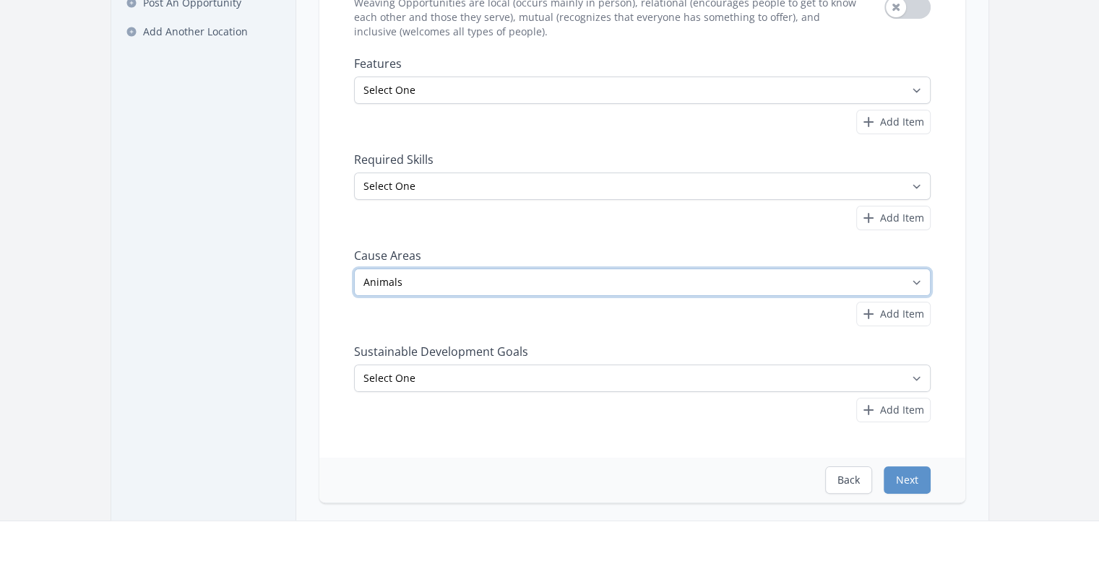
scroll to position [217, 0]
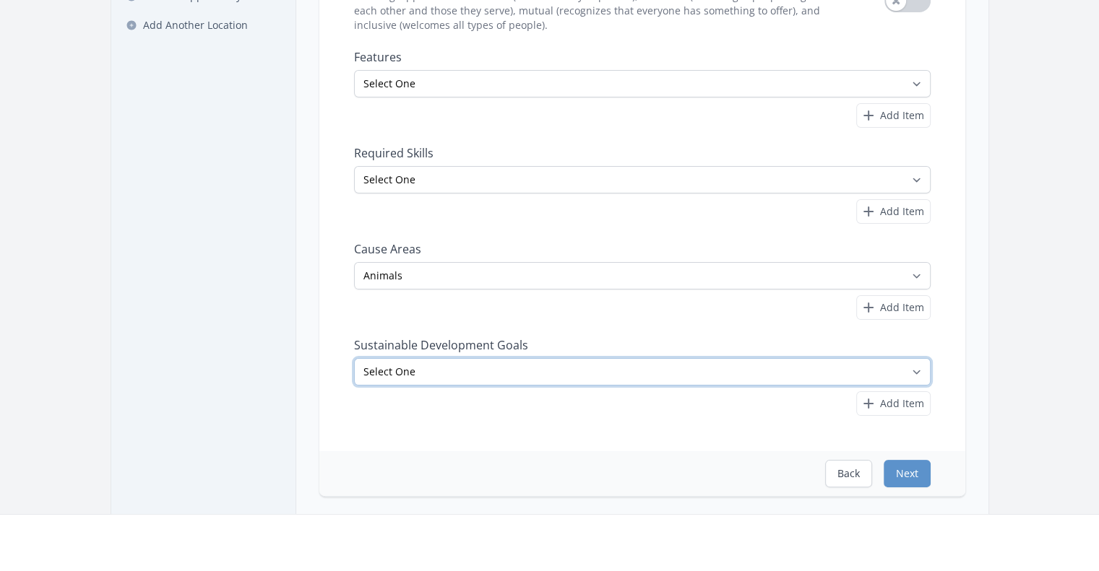
click at [523, 376] on select "Select One No Poverty Zero Hunger Good Health and Well-Being Quality Education …" at bounding box center [642, 371] width 576 height 27
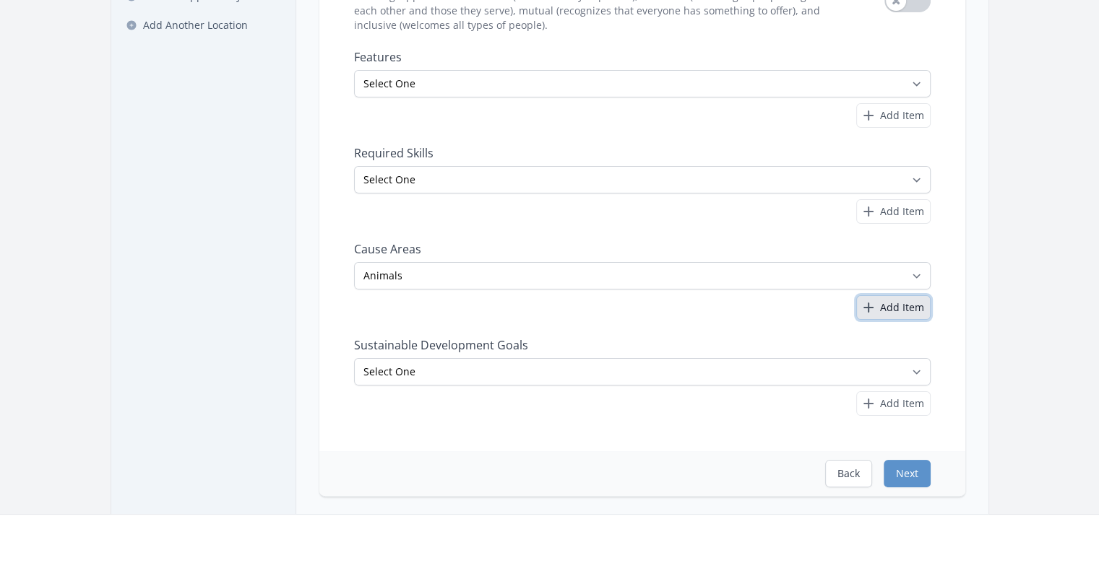
click at [870, 311] on icon "button" at bounding box center [868, 307] width 17 height 17
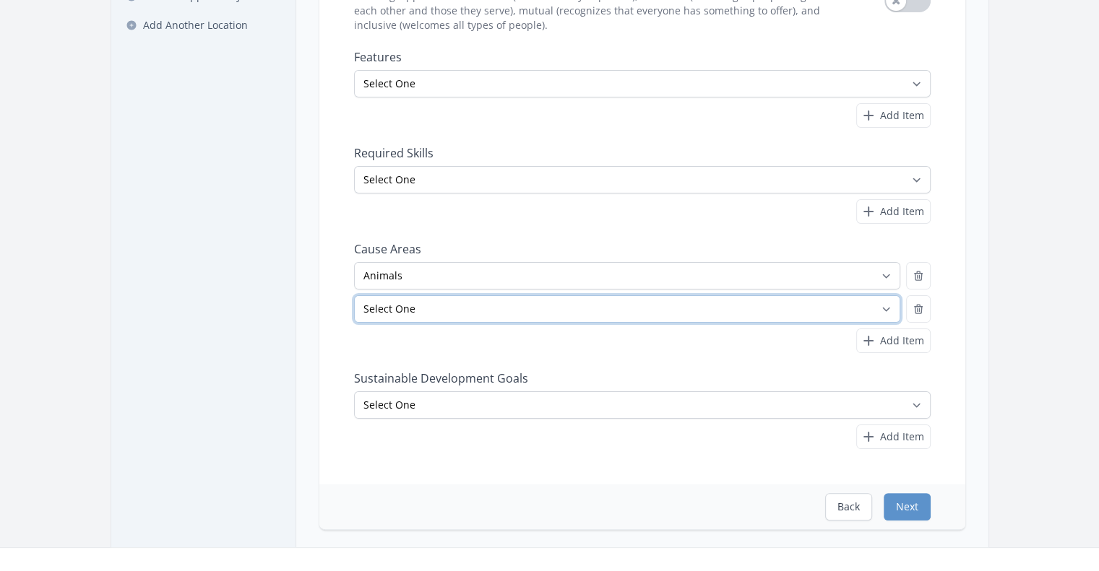
click at [794, 311] on select "Select One Adult Education Animals Arts & Culture Children & Youth Civil Rights…" at bounding box center [627, 308] width 546 height 27
select select "Community Strengthening"
click at [354, 295] on select "Select One Adult Education Animals Arts & Culture Children & Youth Civil Rights…" at bounding box center [627, 308] width 546 height 27
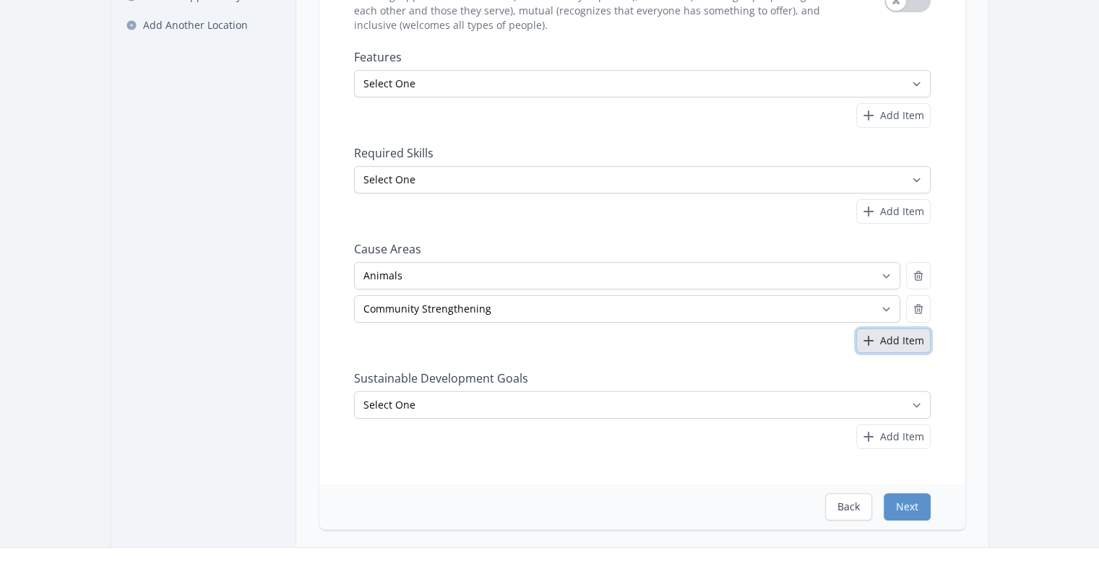
click at [898, 341] on span "Add Item" at bounding box center [902, 341] width 44 height 14
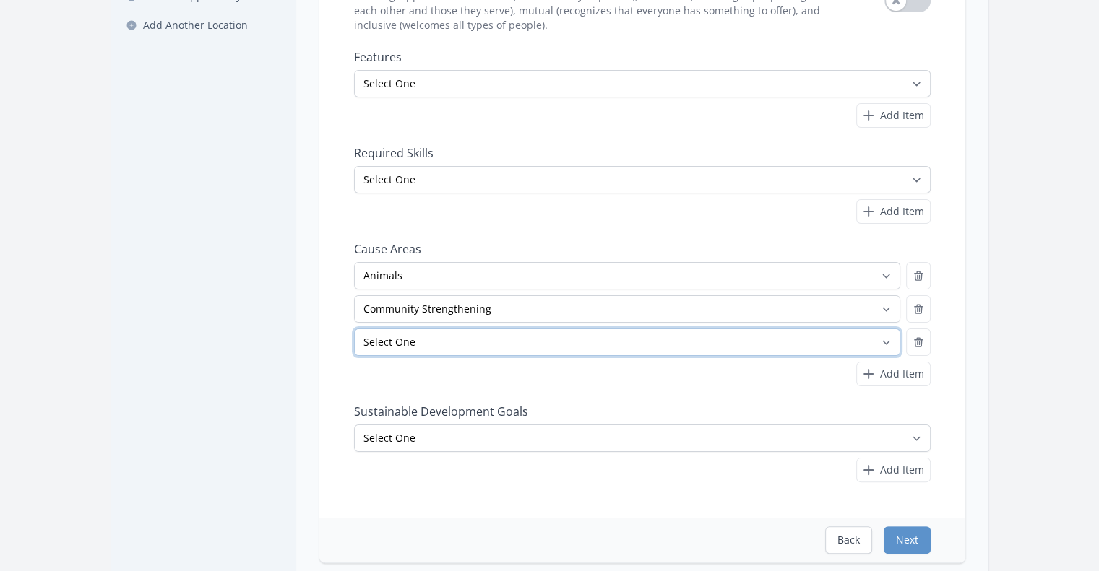
click at [868, 338] on select "Select One Adult Education Animals Arts & Culture Children & Youth Civil Rights…" at bounding box center [627, 342] width 546 height 27
select select "Environment"
click at [354, 329] on select "Select One Adult Education Animals Arts & Culture Children & Youth Civil Rights…" at bounding box center [627, 342] width 546 height 27
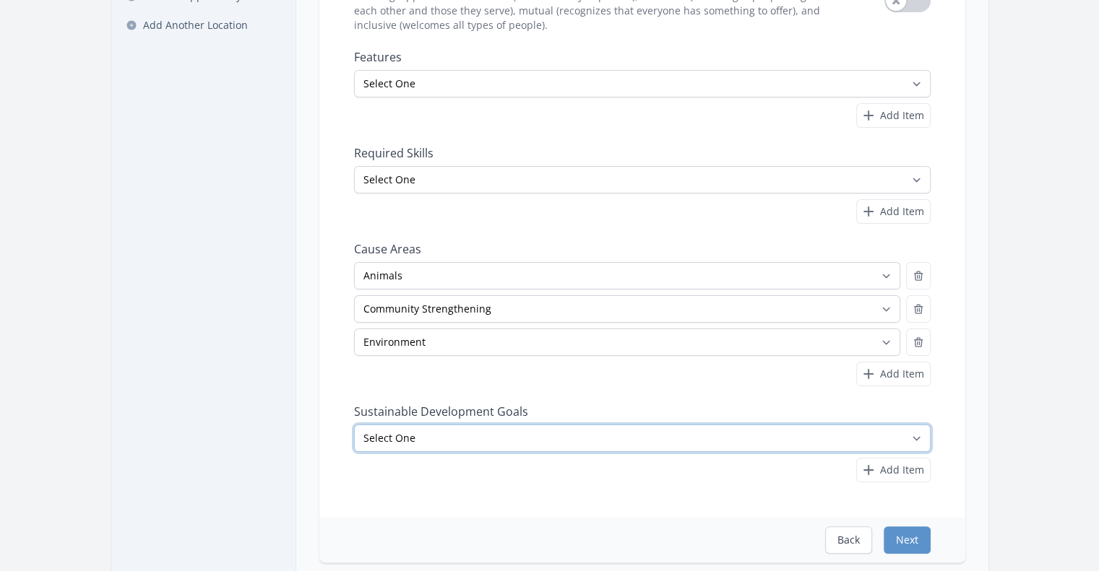
click at [575, 441] on select "Select One No Poverty Zero Hunger Good Health and Well-Being Quality Education …" at bounding box center [642, 438] width 576 height 27
select select "Sustainable Cities and Communities"
click at [354, 425] on select "Select One No Poverty Zero Hunger Good Health and Well-Being Quality Education …" at bounding box center [642, 438] width 576 height 27
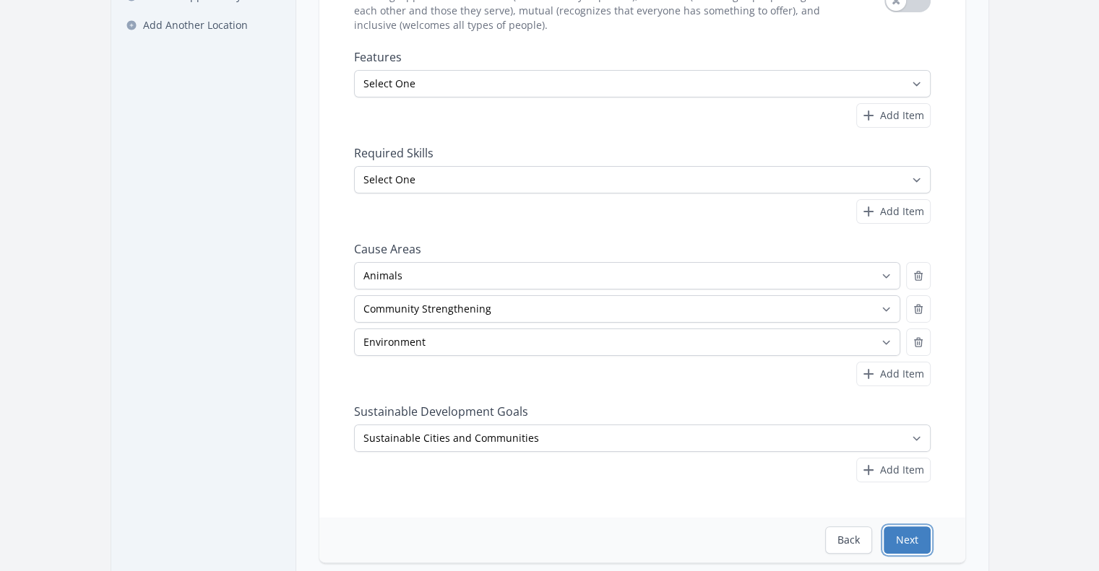
click at [912, 534] on button "Next" at bounding box center [906, 540] width 47 height 27
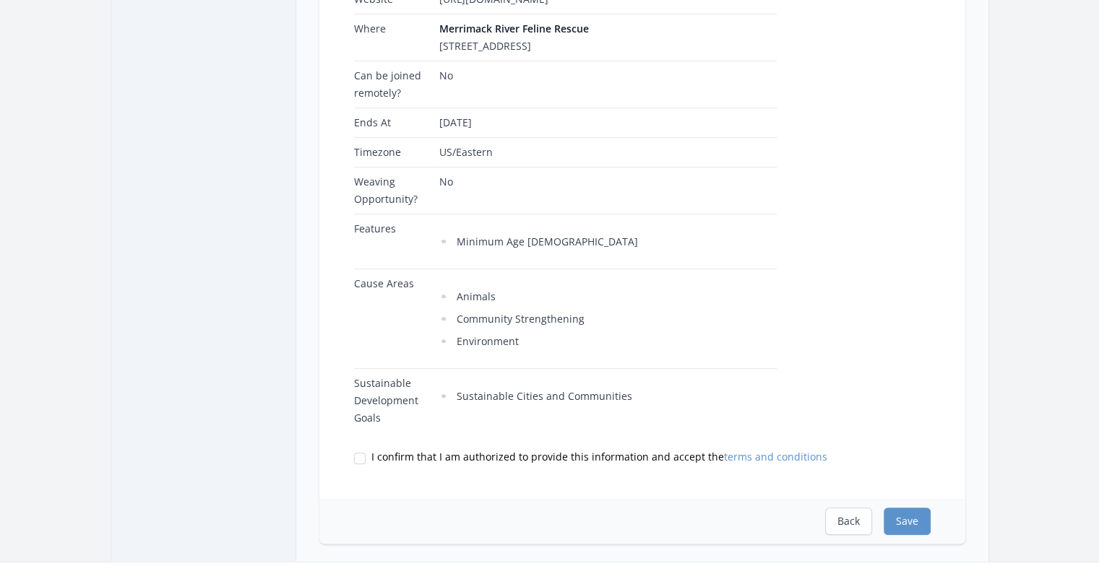
scroll to position [433, 0]
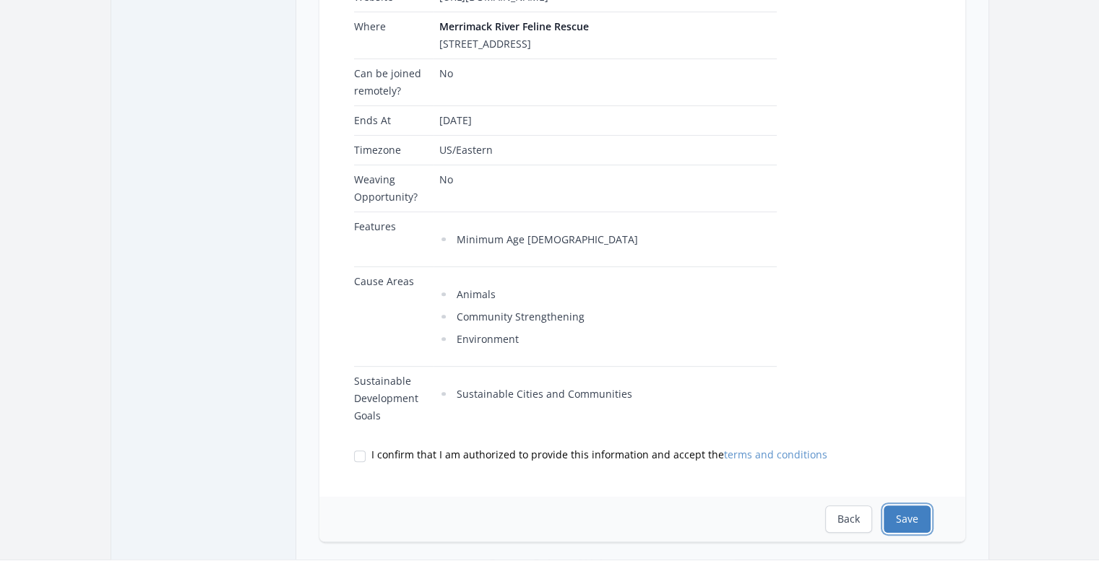
click at [919, 506] on button "Save" at bounding box center [906, 519] width 47 height 27
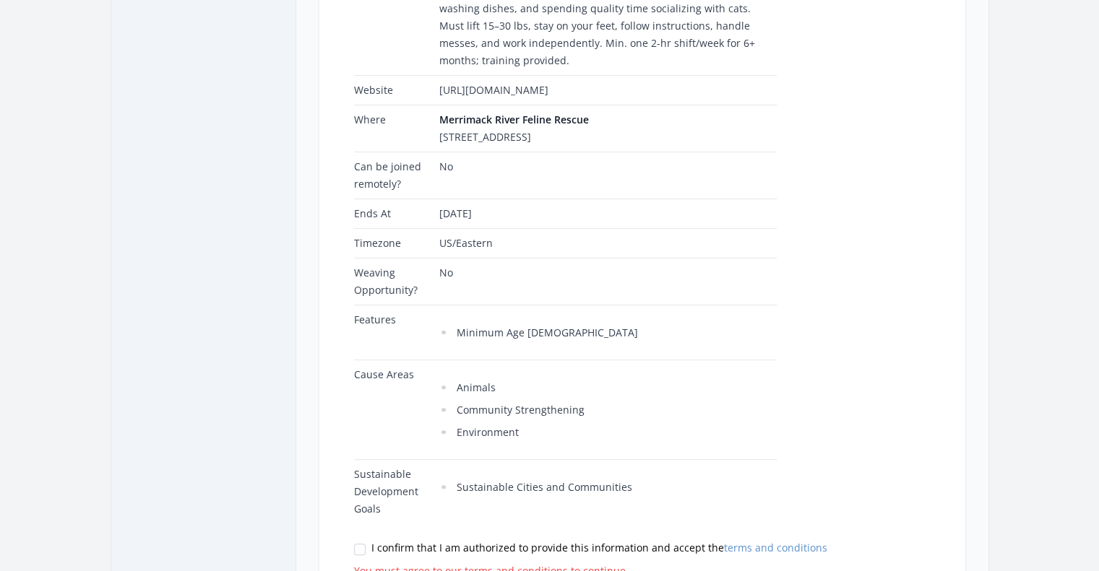
scroll to position [361, 0]
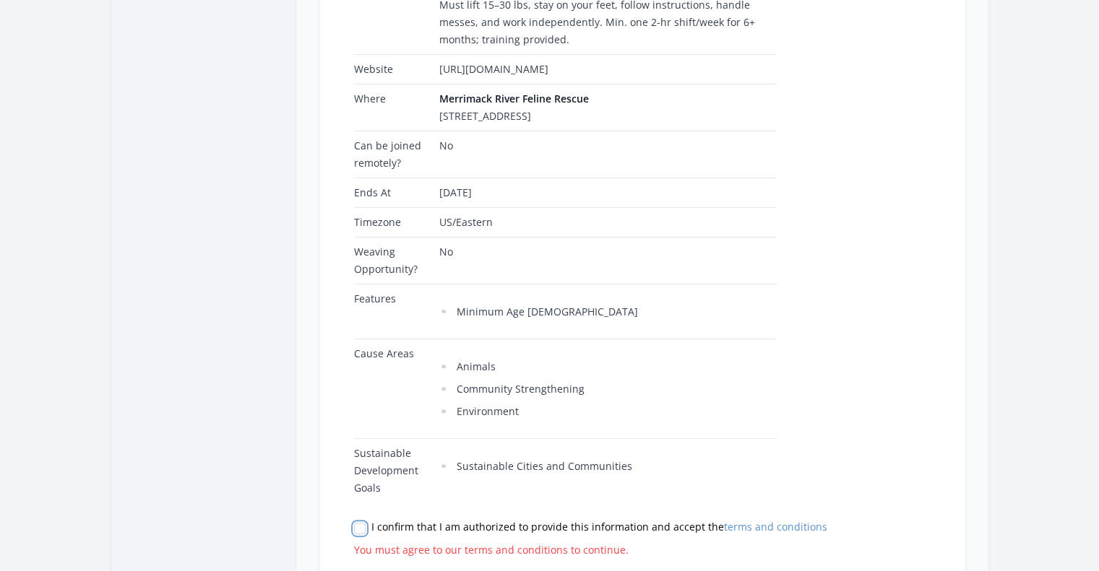
click at [355, 523] on input "I confirm that I am authorized to provide this information and accept the terms…" at bounding box center [360, 529] width 12 height 12
checkbox input "true"
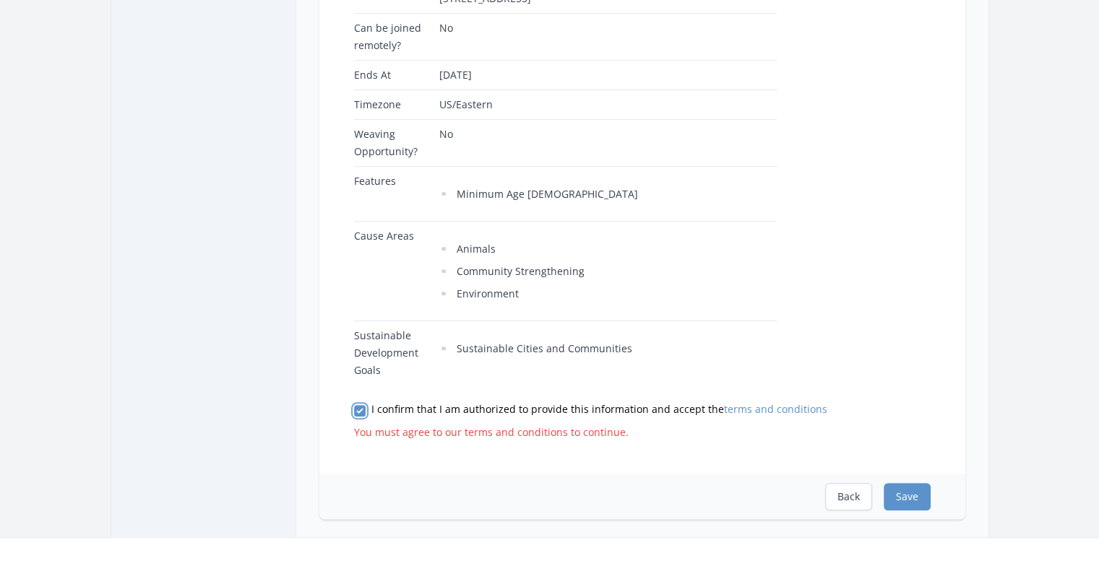
scroll to position [578, 0]
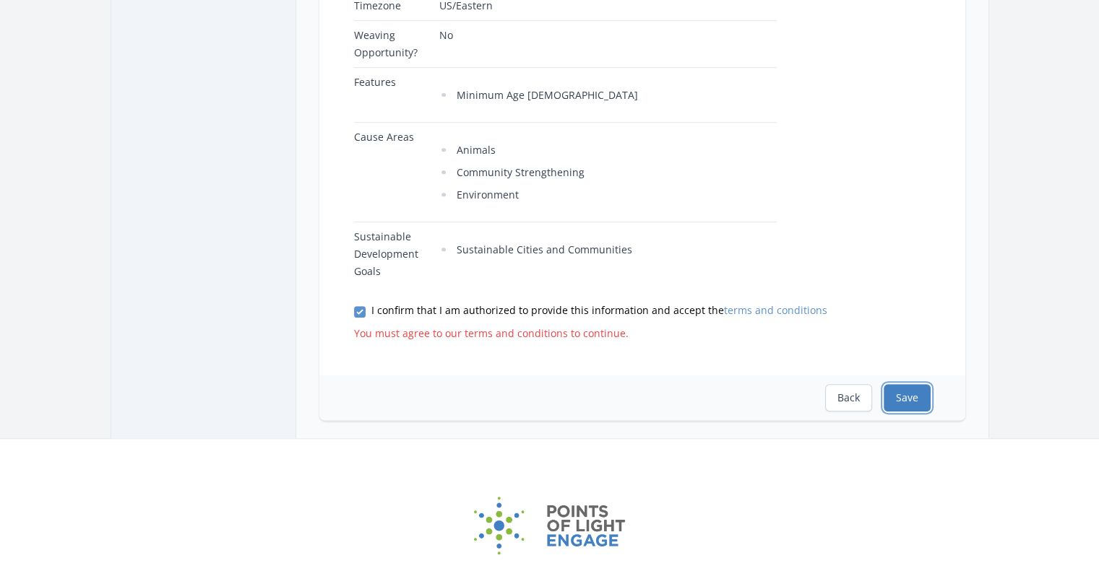
click at [914, 384] on button "Save" at bounding box center [906, 397] width 47 height 27
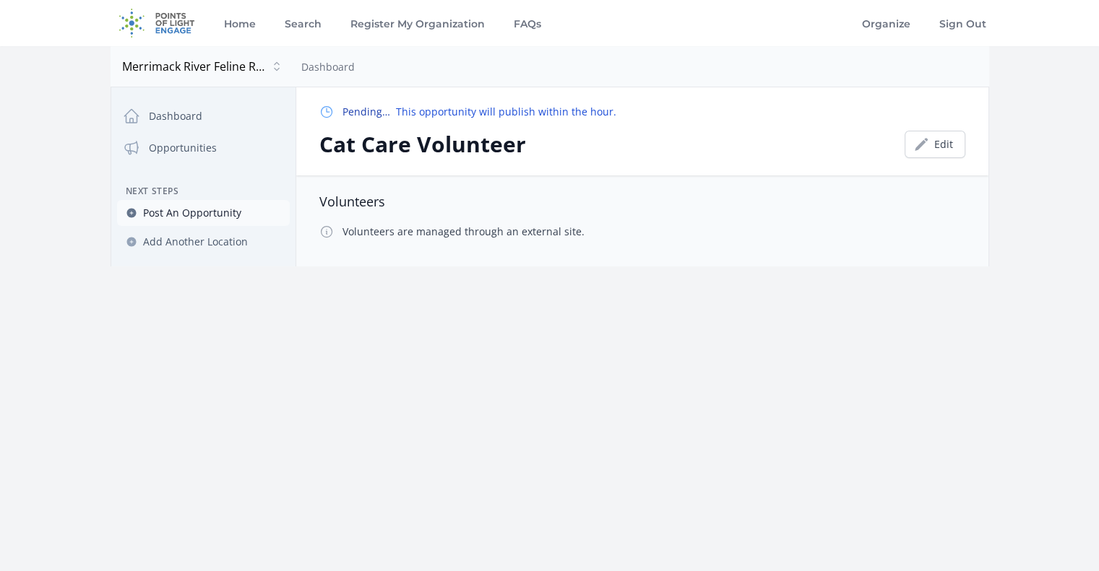
click at [222, 221] on link "Post An Opportunity" at bounding box center [203, 213] width 173 height 26
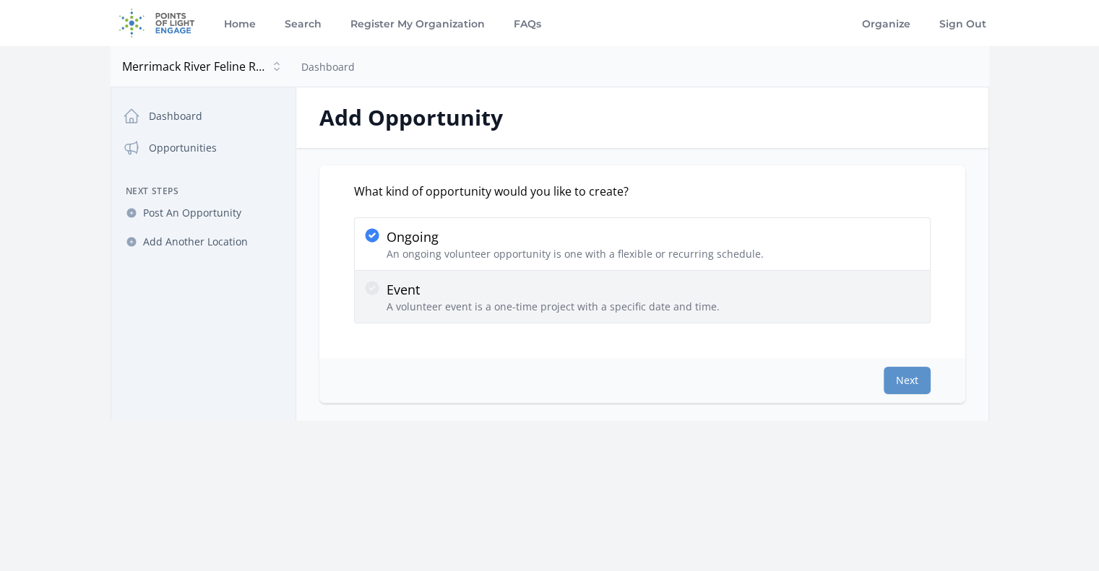
click at [515, 288] on p "Event" at bounding box center [552, 290] width 333 height 20
click at [0, 0] on input "Event A volunteer event is a one-time project with a specific date and time." at bounding box center [0, 0] width 0 height 0
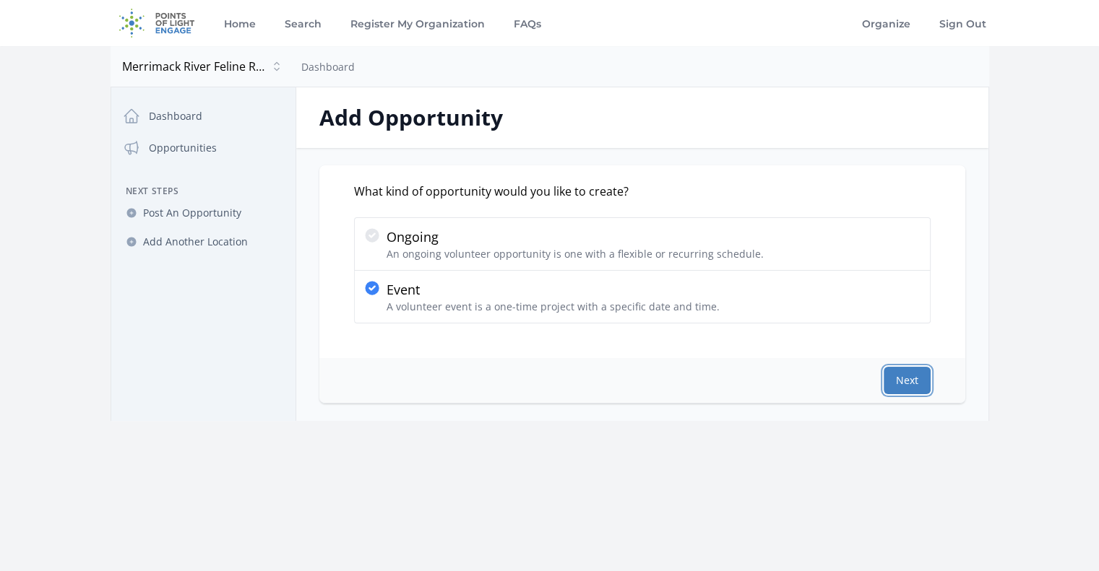
click at [903, 378] on button "Next" at bounding box center [906, 380] width 47 height 27
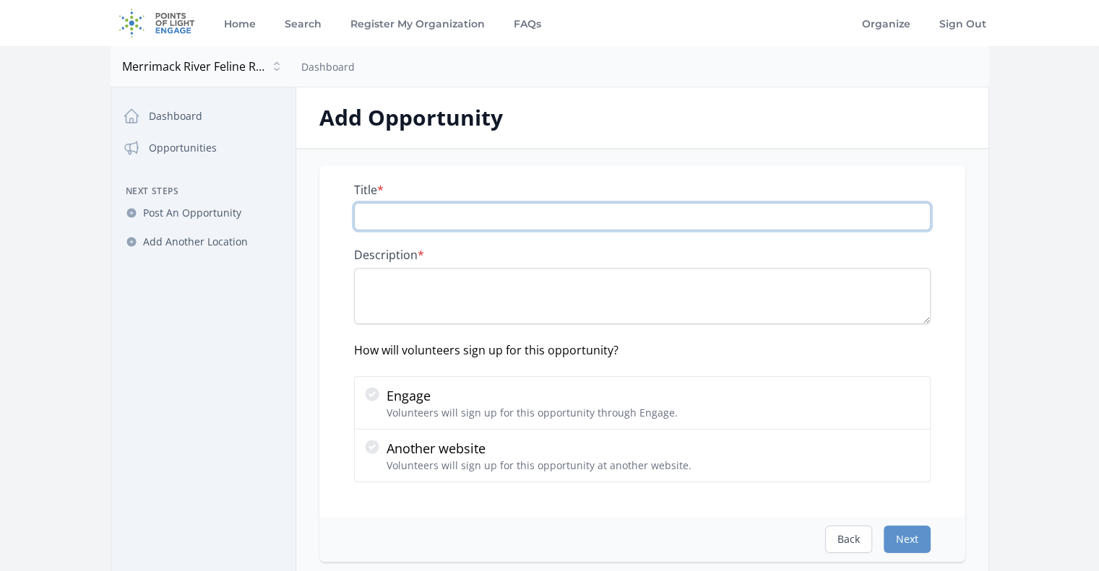
click at [438, 216] on input "Title *" at bounding box center [642, 216] width 576 height 27
paste input "Event and Fundraising Volunteers"
drag, startPoint x: 547, startPoint y: 214, endPoint x: 342, endPoint y: 219, distance: 204.5
click at [342, 219] on div "Title * Event and Fundraising Volunteers Description * How will volunteers sign…" at bounding box center [642, 341] width 646 height 352
paste input "Event and Fundraising Volunteers"
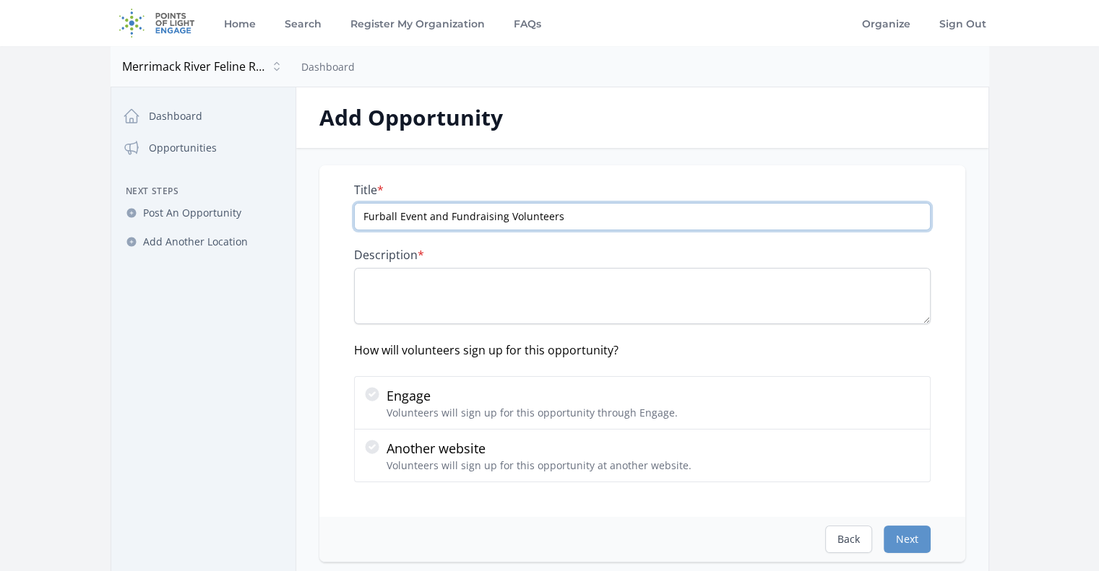
drag, startPoint x: 425, startPoint y: 217, endPoint x: 506, endPoint y: 217, distance: 81.6
click at [506, 217] on input "Furball Event and Fundraising Volunteers" at bounding box center [642, 216] width 576 height 27
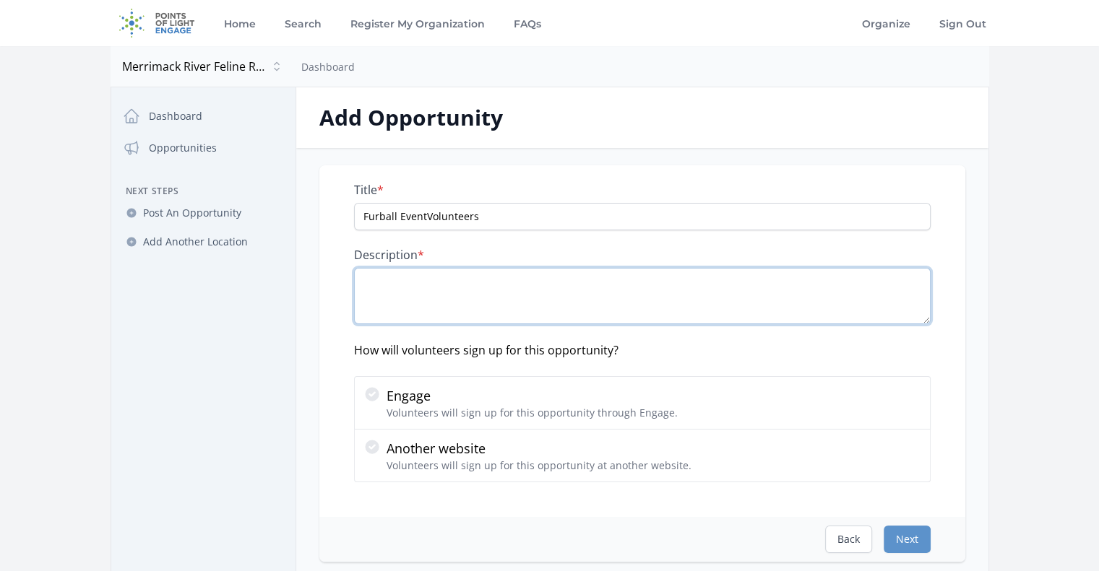
click at [458, 277] on textarea "Description *" at bounding box center [642, 296] width 576 height 56
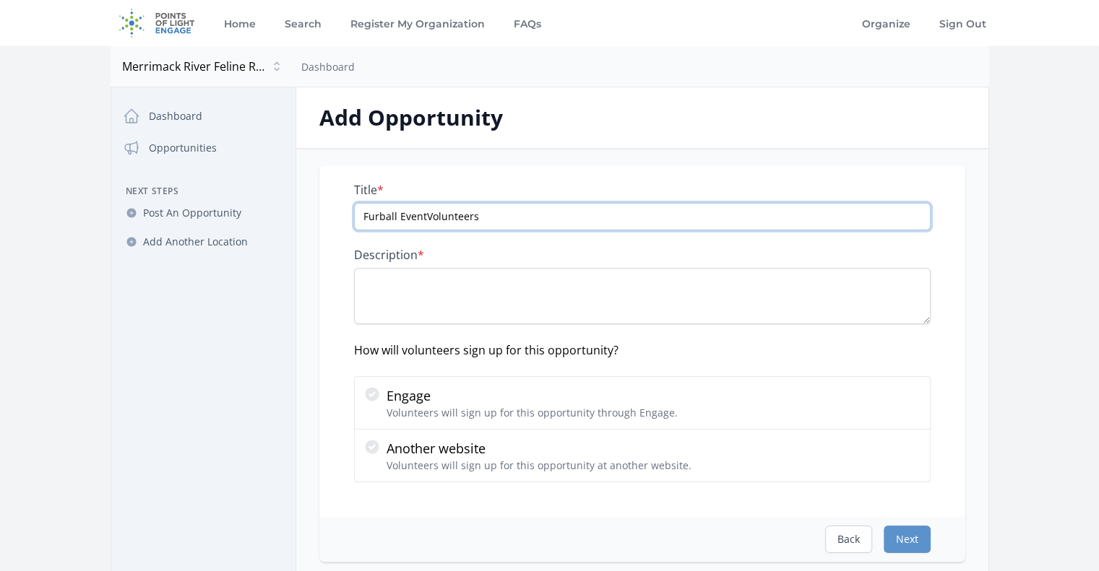
click at [425, 216] on input "Furball EventVolunteers" at bounding box center [642, 216] width 576 height 27
type input "Furball Event Volunteers"
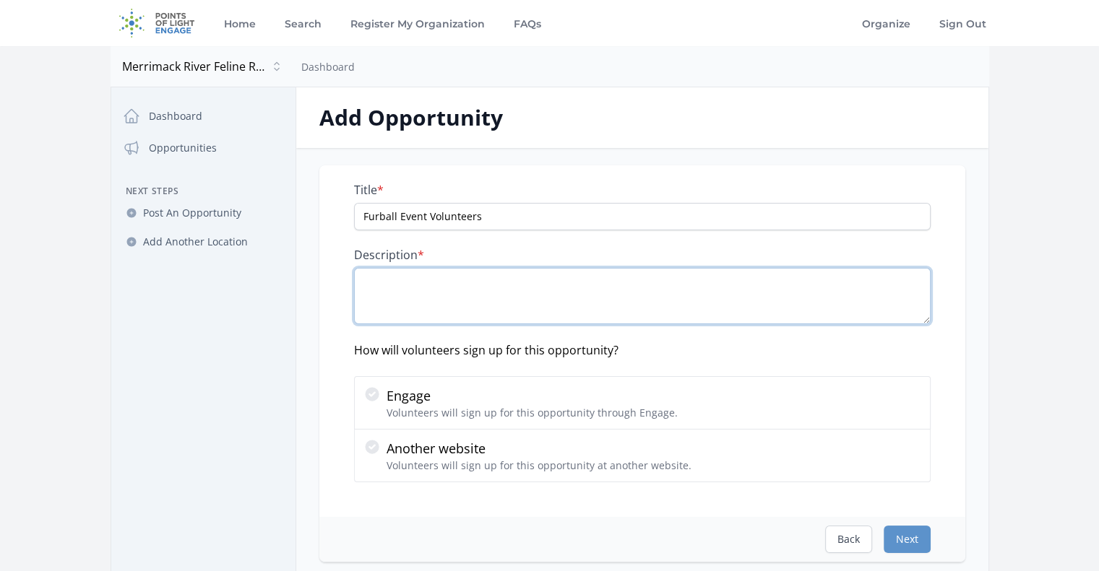
click at [522, 285] on textarea "Description *" at bounding box center [642, 296] width 576 height 56
paste textarea "Help make our evening of AdvoCATing a success! Roles include greeting guests, a…"
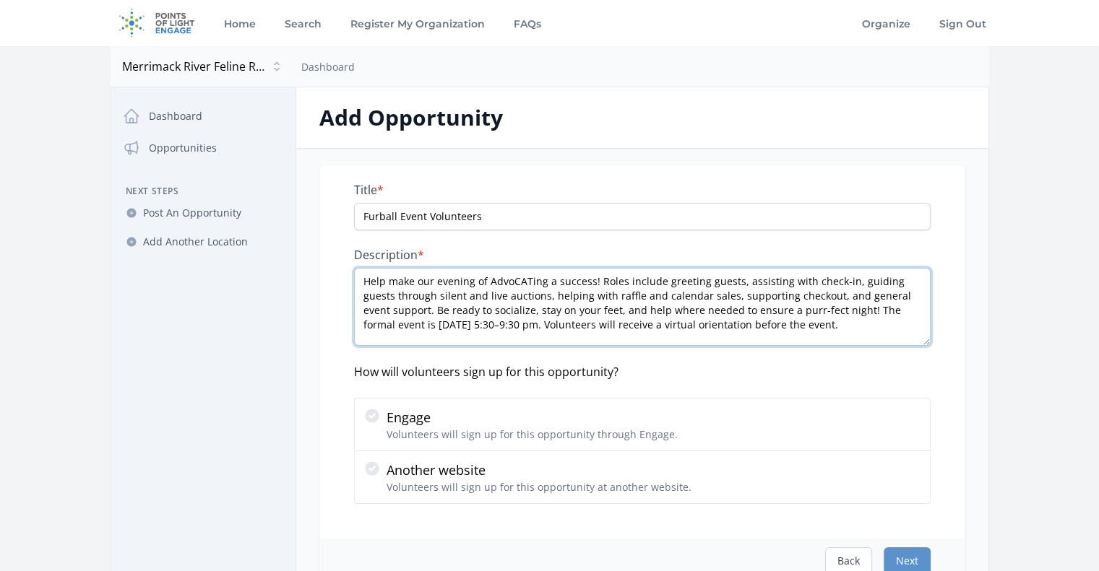
drag, startPoint x: 925, startPoint y: 319, endPoint x: 925, endPoint y: 341, distance: 21.7
click at [925, 341] on textarea "Help make our evening of AdvoCATing a success! Roles include greeting guests, a…" at bounding box center [642, 307] width 576 height 78
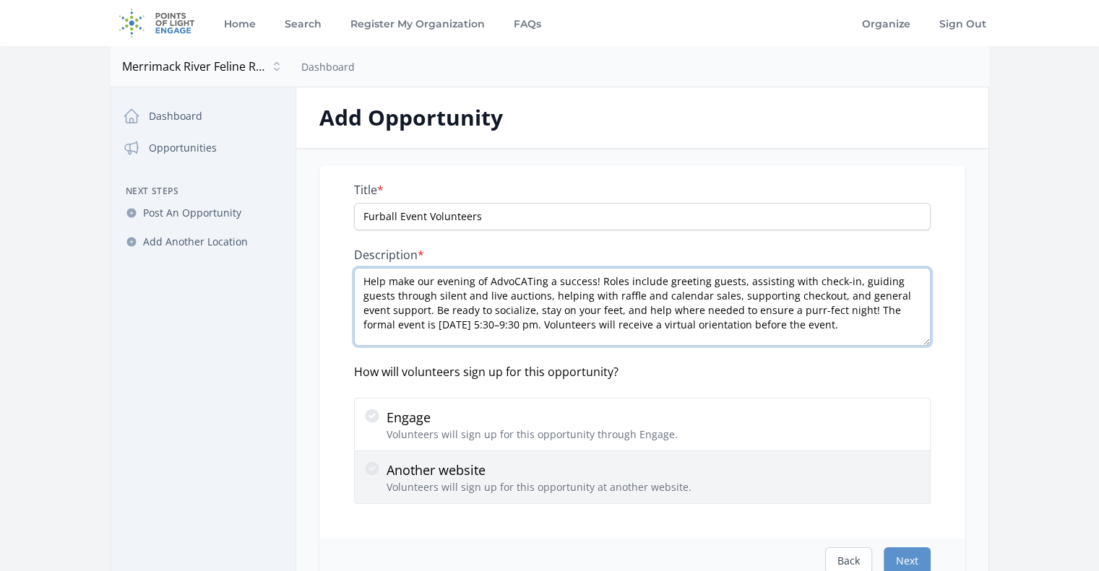
type textarea "Help make our evening of AdvoCATing a success! Roles include greeting guests, a…"
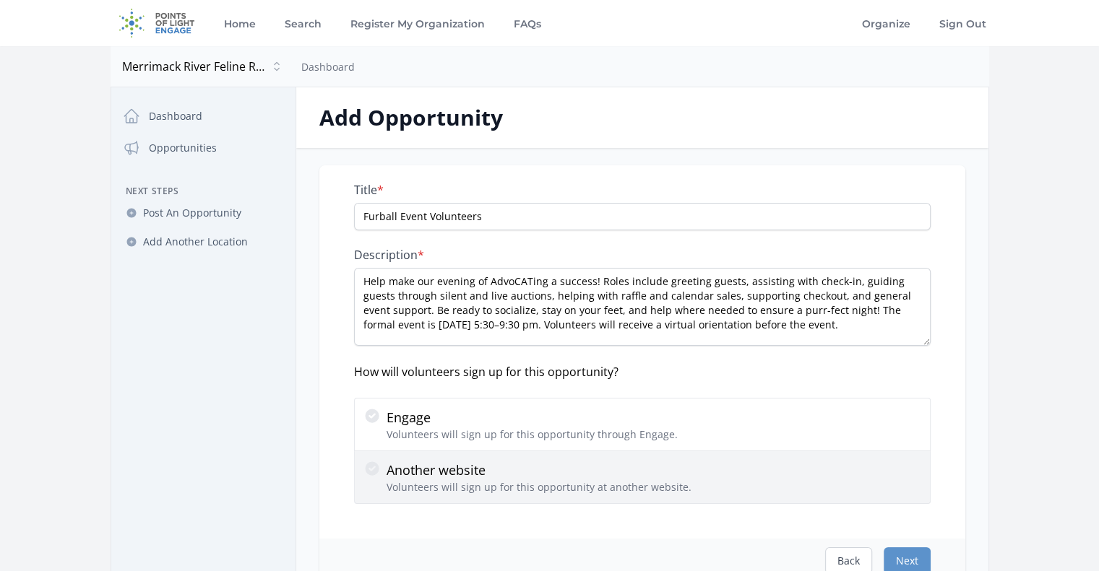
click at [425, 474] on p "Another website" at bounding box center [538, 470] width 305 height 20
click at [0, 0] on input "Another website Volunteers will sign up for this opportunity at another website." at bounding box center [0, 0] width 0 height 0
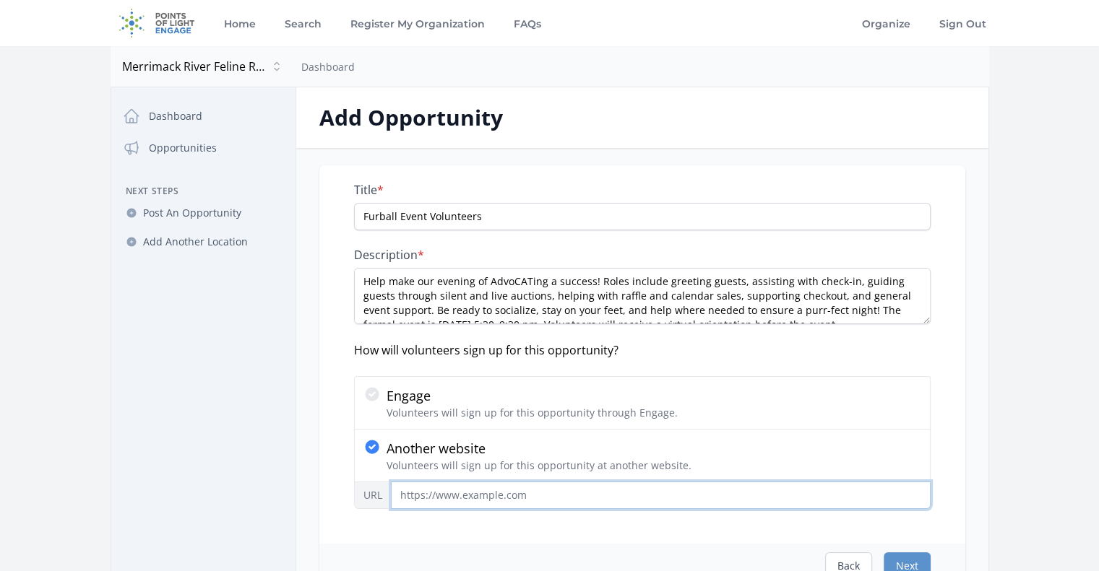
click at [465, 501] on input "URL" at bounding box center [661, 495] width 540 height 27
paste input "https://forms.gle/jrimSyJb5qpKd79H6"
type input "https://forms.gle/jrimSyJb5qpKd79H6"
click at [464, 494] on input "https://forms.gle/jrimSyJb5qpKd79H6" at bounding box center [661, 495] width 540 height 27
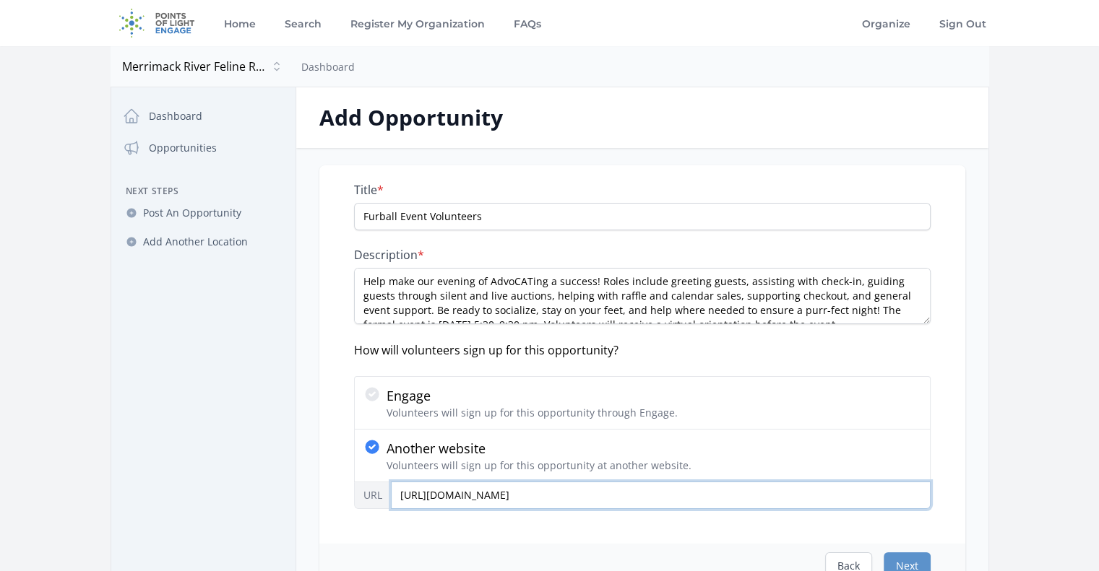
click at [464, 494] on input "https://forms.gle/jrimSyJb5qpKd79H6" at bounding box center [661, 495] width 540 height 27
paste input "https://www.volgistics.com/appform/2020648272"
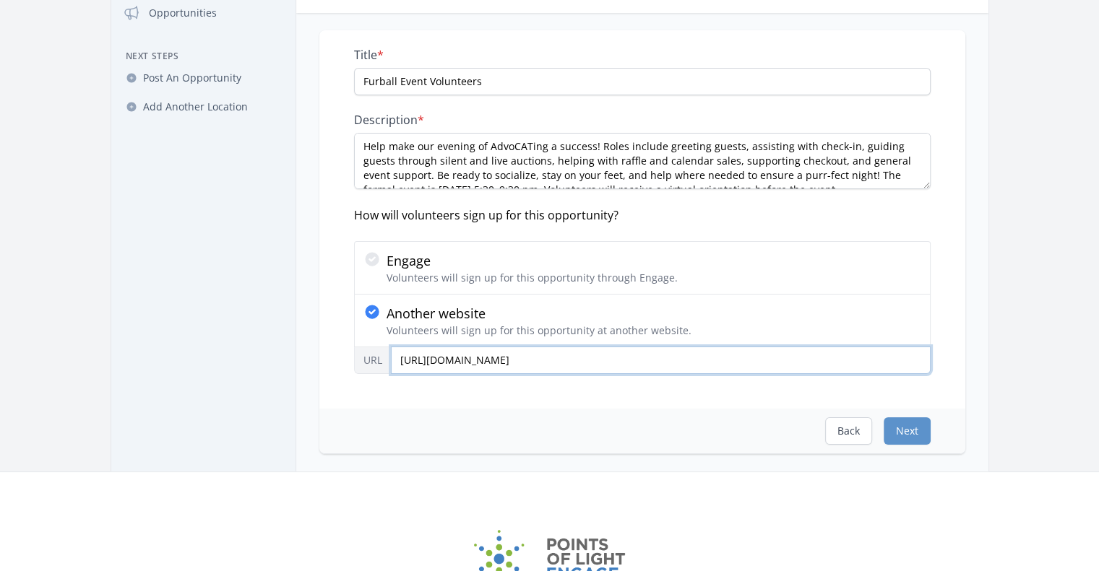
scroll to position [144, 0]
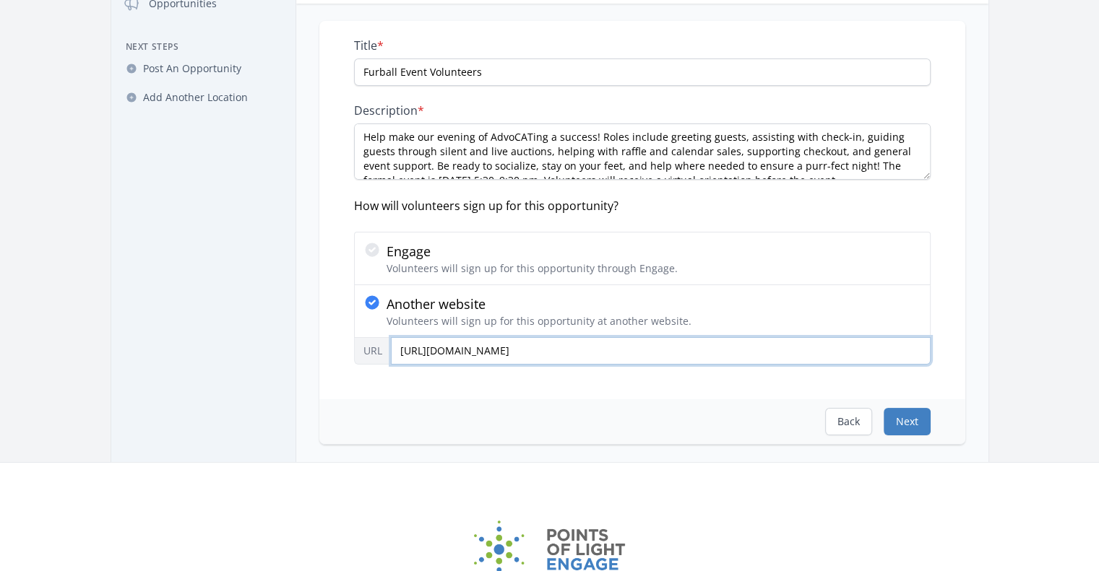
type input "https://www.volgistics.com/appform/2020648272"
click at [917, 412] on button "Next" at bounding box center [906, 421] width 47 height 27
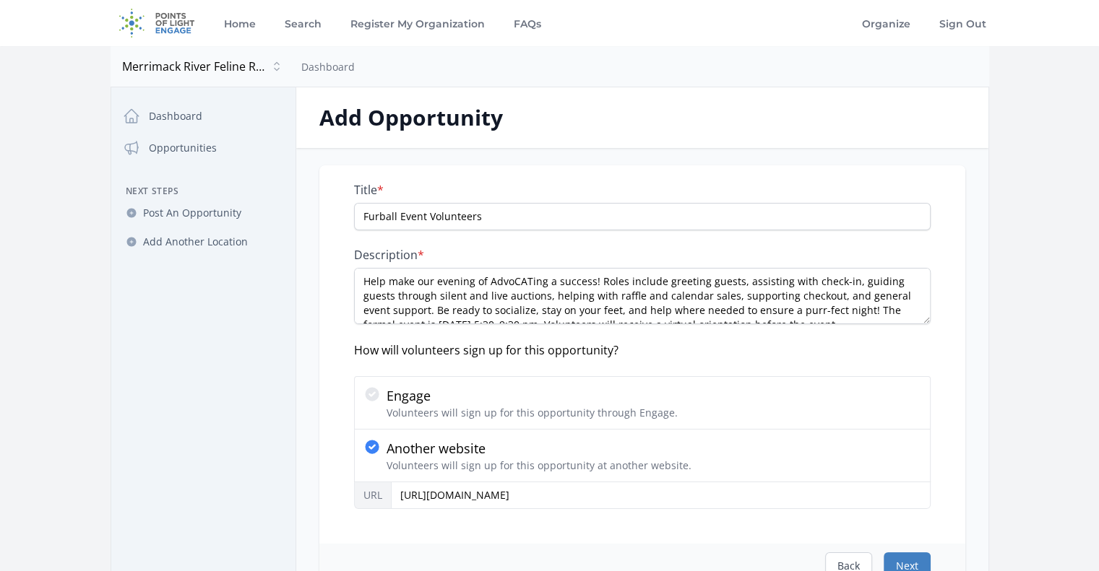
select select "US/Eastern"
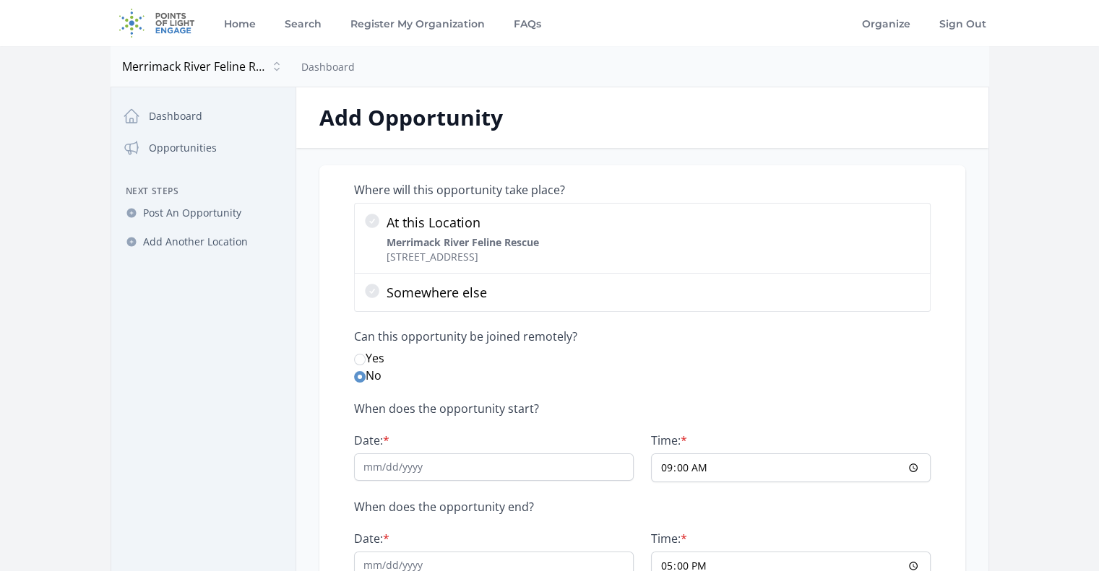
scroll to position [72, 0]
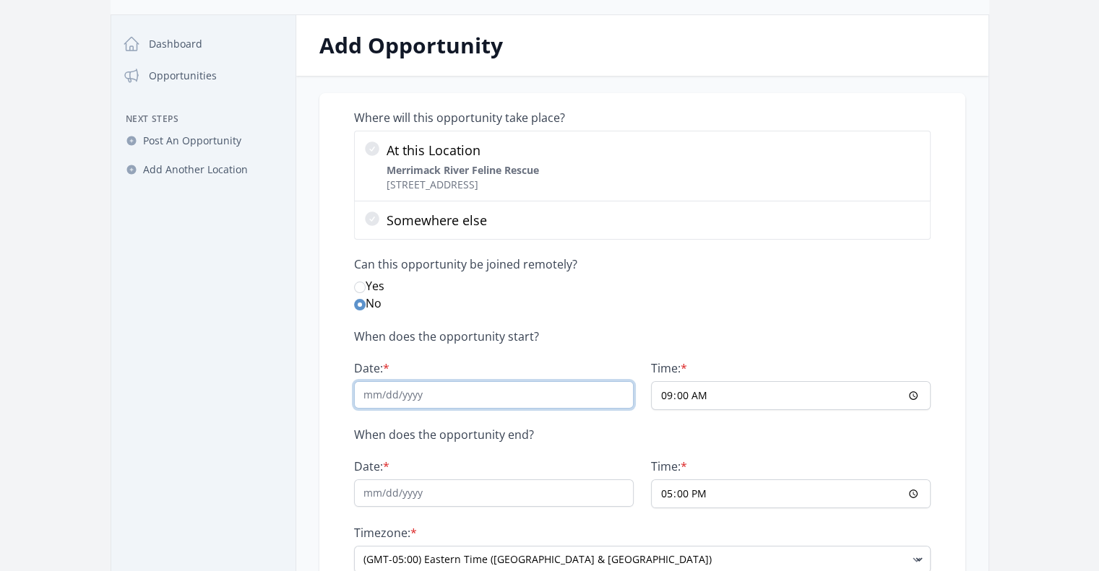
click at [520, 399] on input "Date: *" at bounding box center [494, 394] width 280 height 27
type input "09/20/2025"
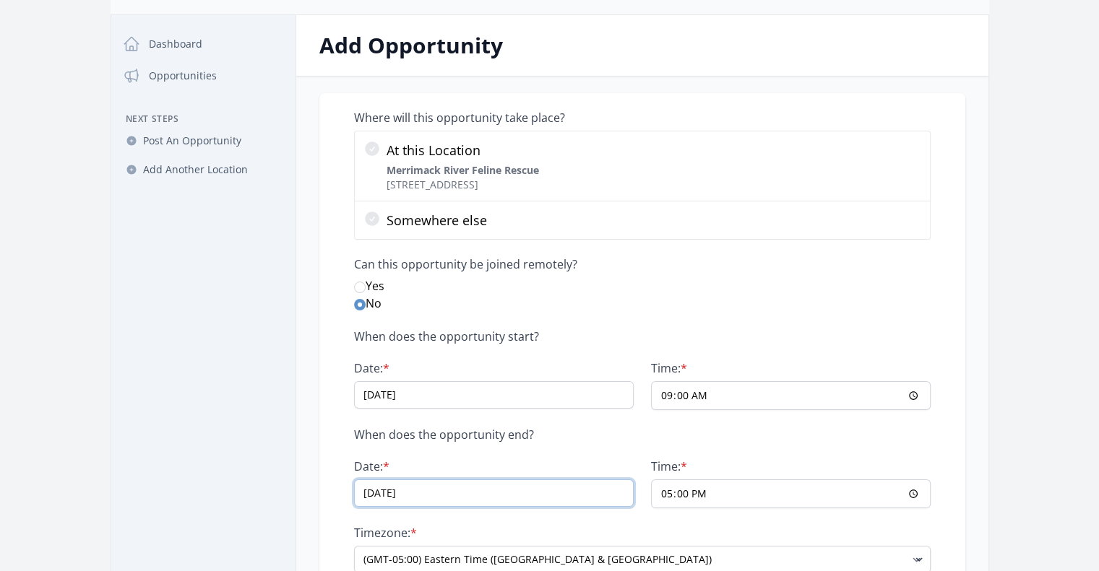
type input "09/20/2025"
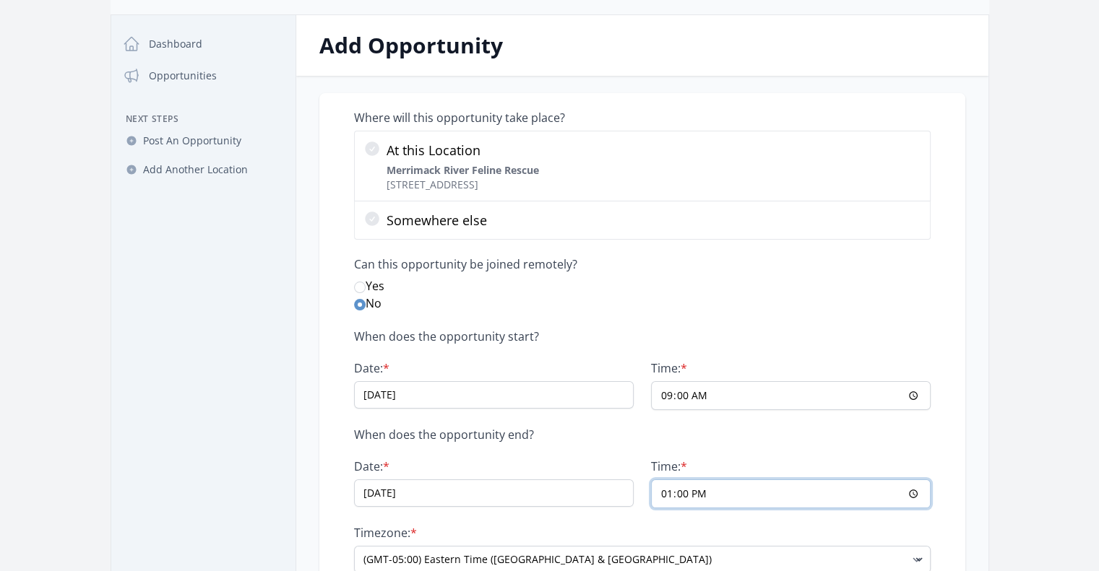
type input "23:00"
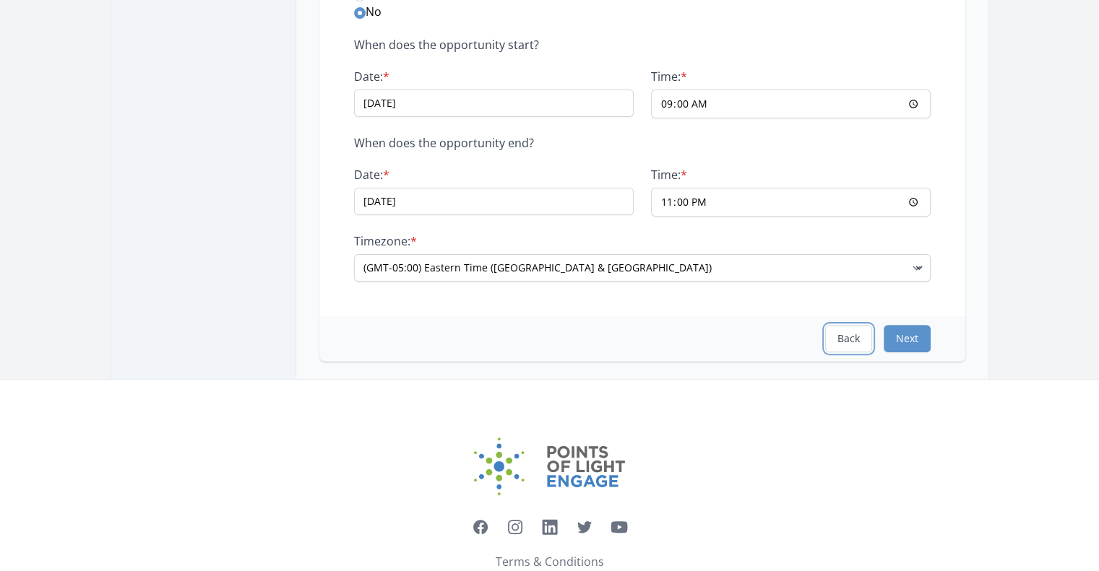
scroll to position [343, 0]
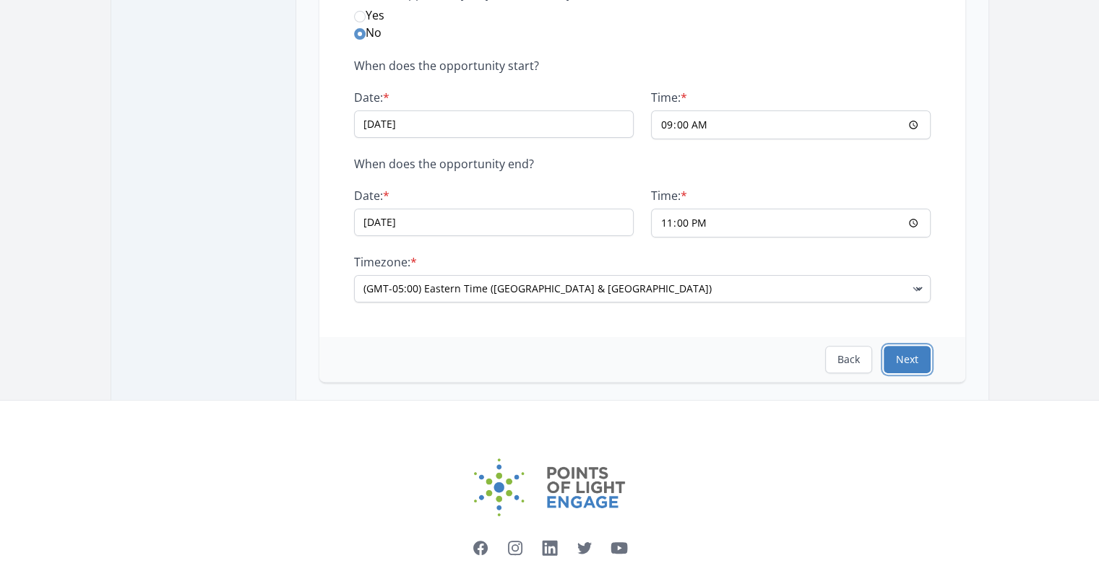
click at [917, 368] on button "Next" at bounding box center [906, 359] width 47 height 27
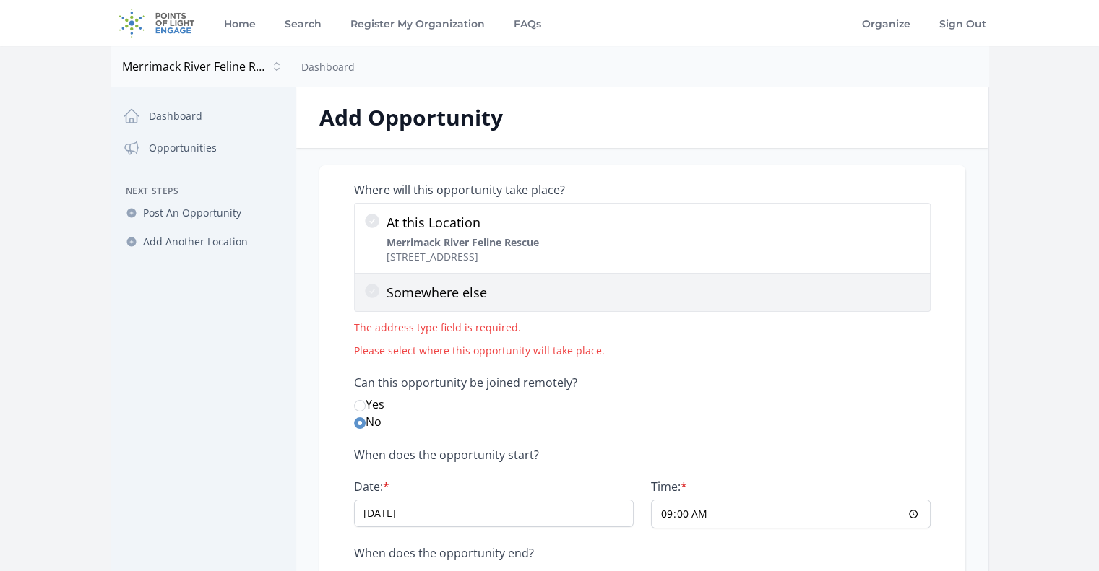
click at [493, 295] on p "Somewhere else" at bounding box center [653, 292] width 535 height 20
click at [0, 0] on input "Somewhere else" at bounding box center [0, 0] width 0 height 0
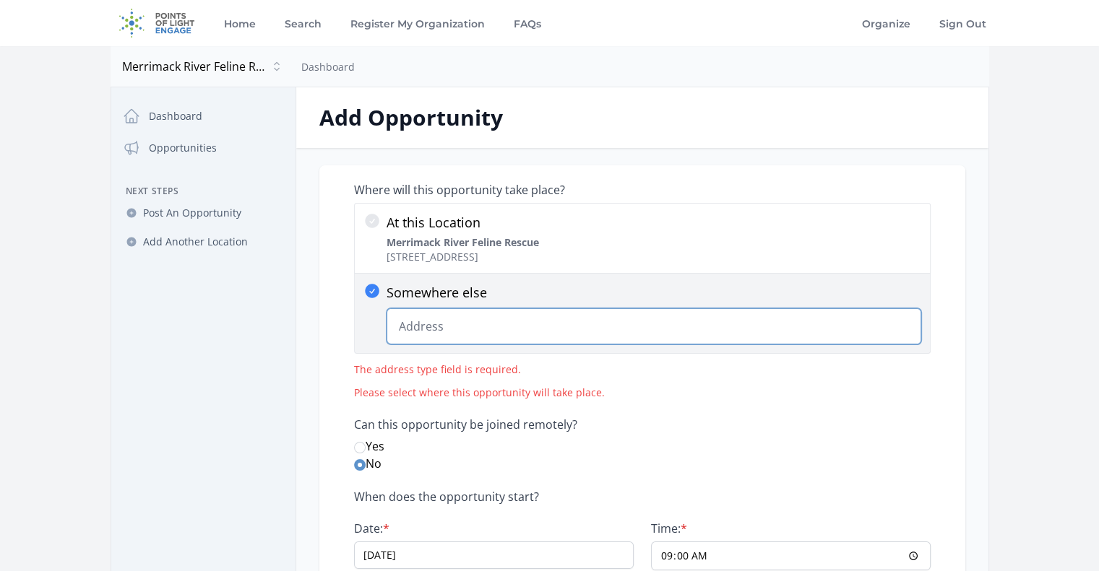
click at [436, 323] on input "Somewhere else Change Predictions" at bounding box center [653, 326] width 535 height 36
paste input "Andover Country Club"
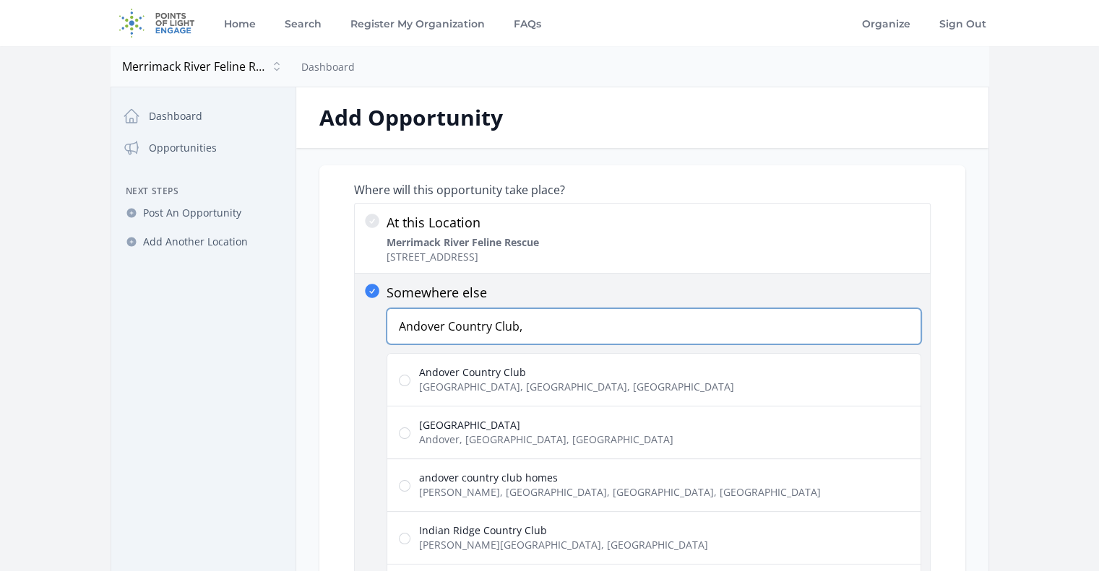
type input "Andover Country Club,"
click at [575, 378] on span "Andover Country Club" at bounding box center [576, 373] width 315 height 14
click at [410, 378] on input "Andover Country Club Canterbury Street, Andover, MA, USA" at bounding box center [405, 381] width 12 height 12
radio input "true"
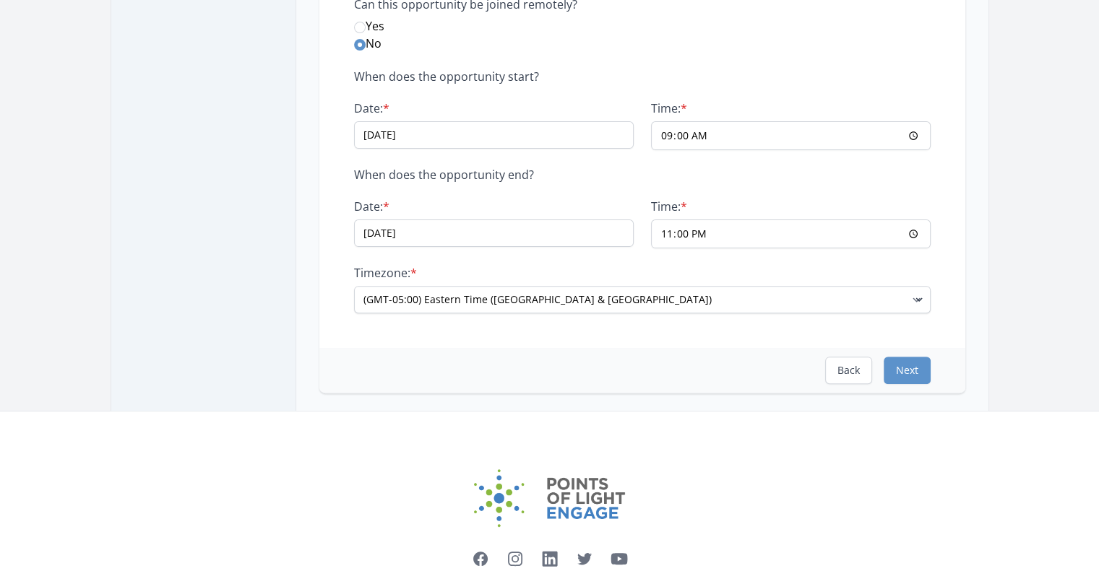
scroll to position [433, 0]
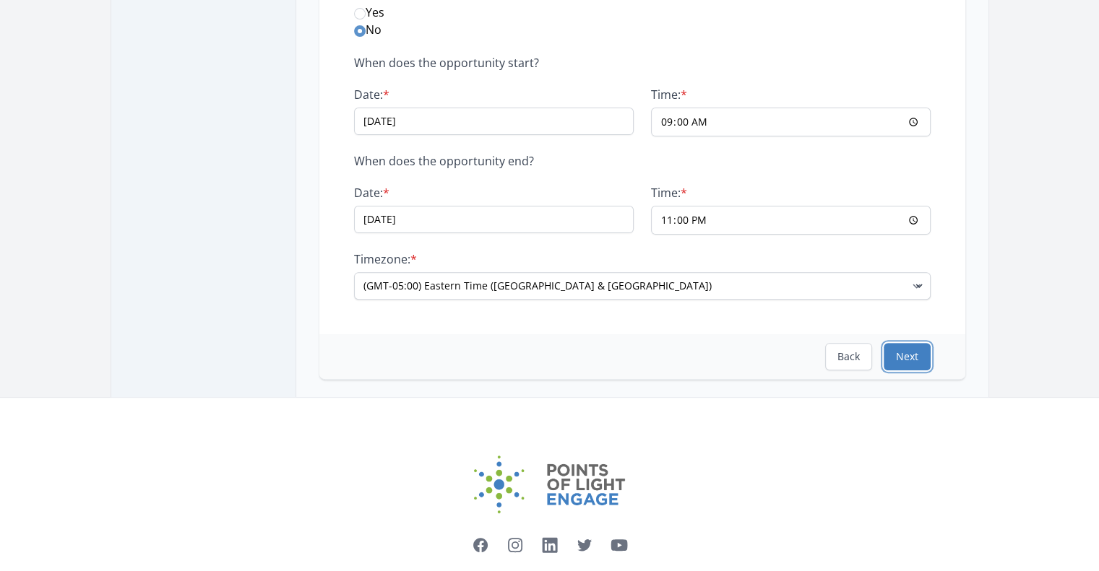
click at [900, 359] on button "Next" at bounding box center [906, 356] width 47 height 27
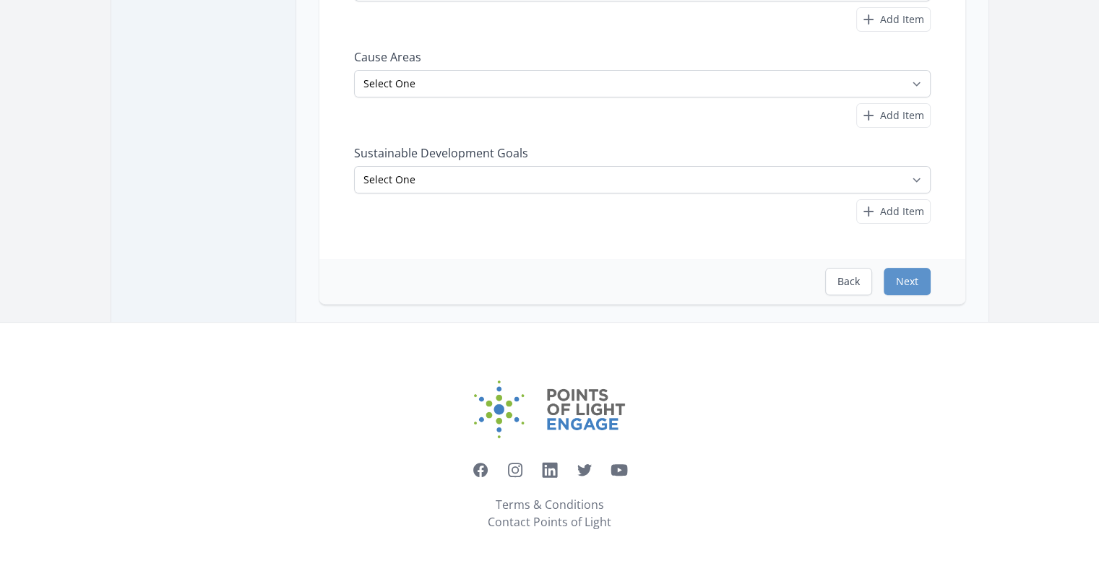
scroll to position [0, 0]
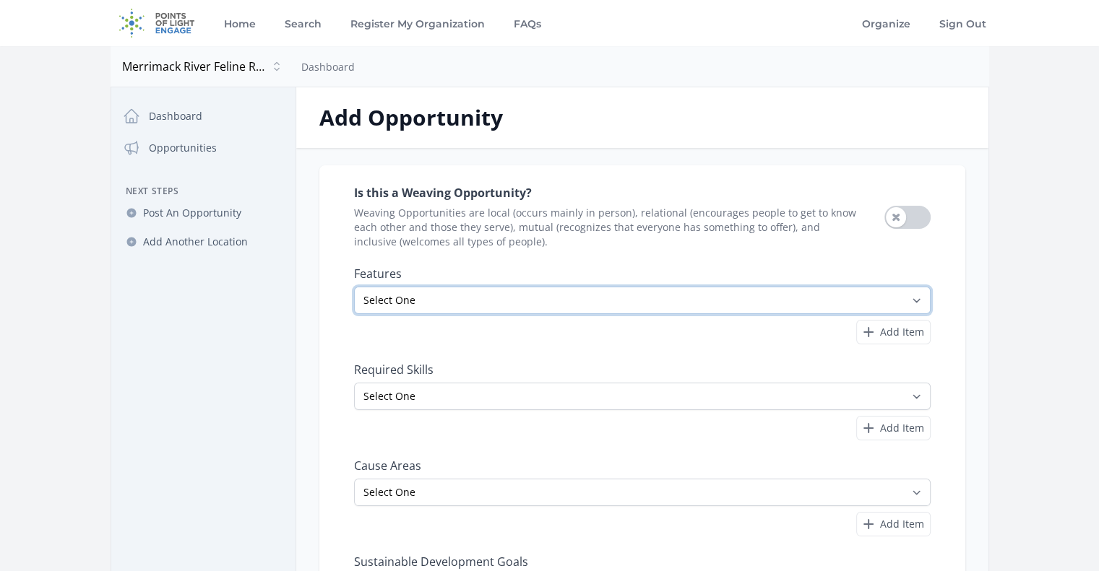
click at [489, 291] on select "Select One All Ages Court-Ordered Eligible Good for Families Good for Groups Go…" at bounding box center [642, 300] width 576 height 27
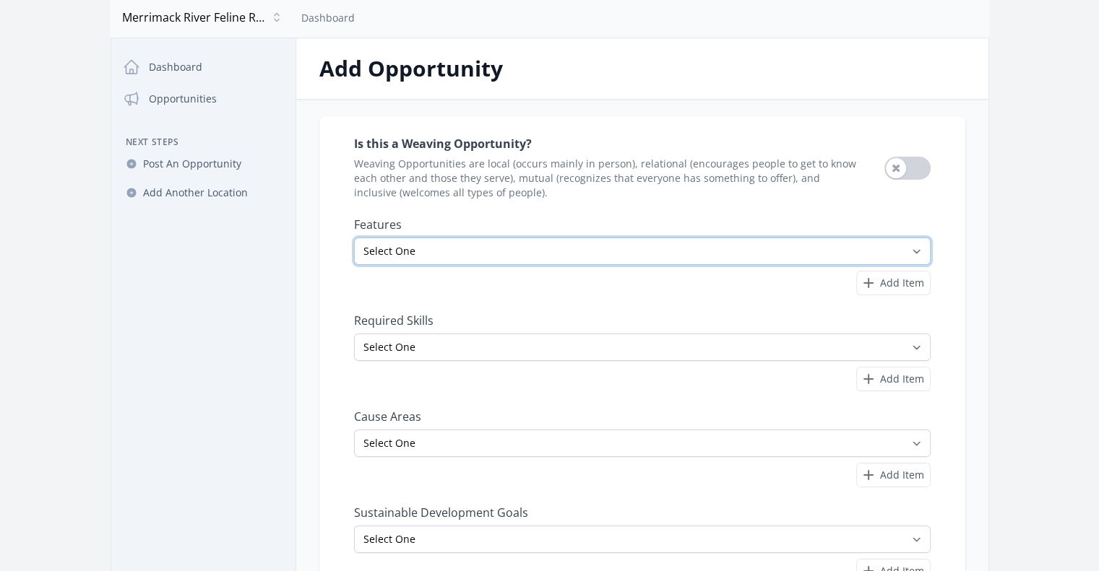
scroll to position [72, 0]
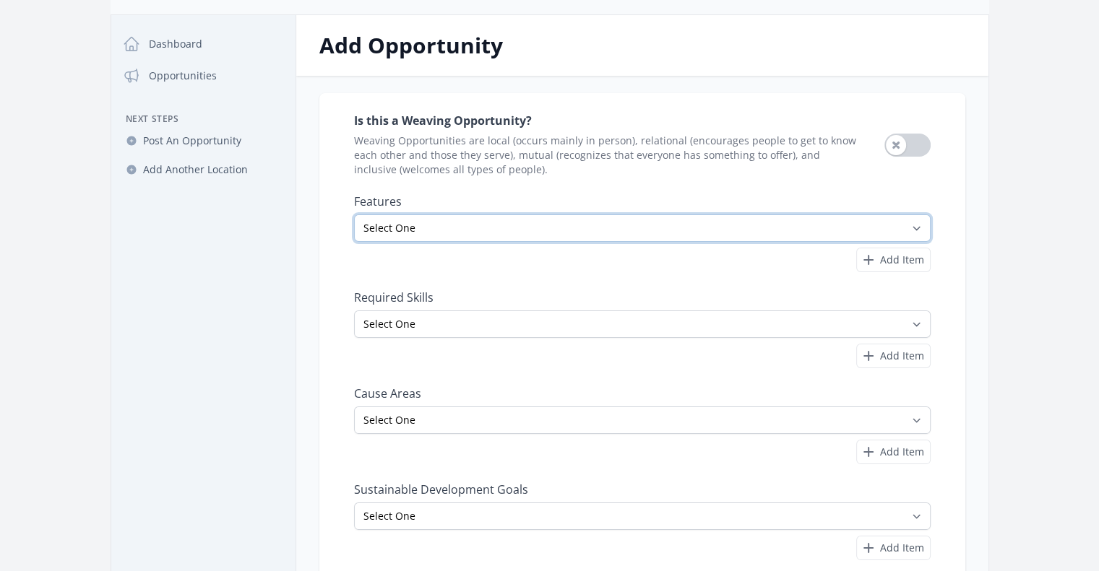
click at [537, 234] on select "Select One All Ages Court-Ordered Eligible Good for Families Good for Groups Go…" at bounding box center [642, 228] width 576 height 27
click at [537, 221] on select "Select One All Ages Court-Ordered Eligible Good for Families Good for Groups Go…" at bounding box center [642, 228] width 576 height 27
select select "Good for Groups"
click at [354, 215] on select "Select One All Ages Court-Ordered Eligible Good for Families Good for Groups Go…" at bounding box center [642, 228] width 576 height 27
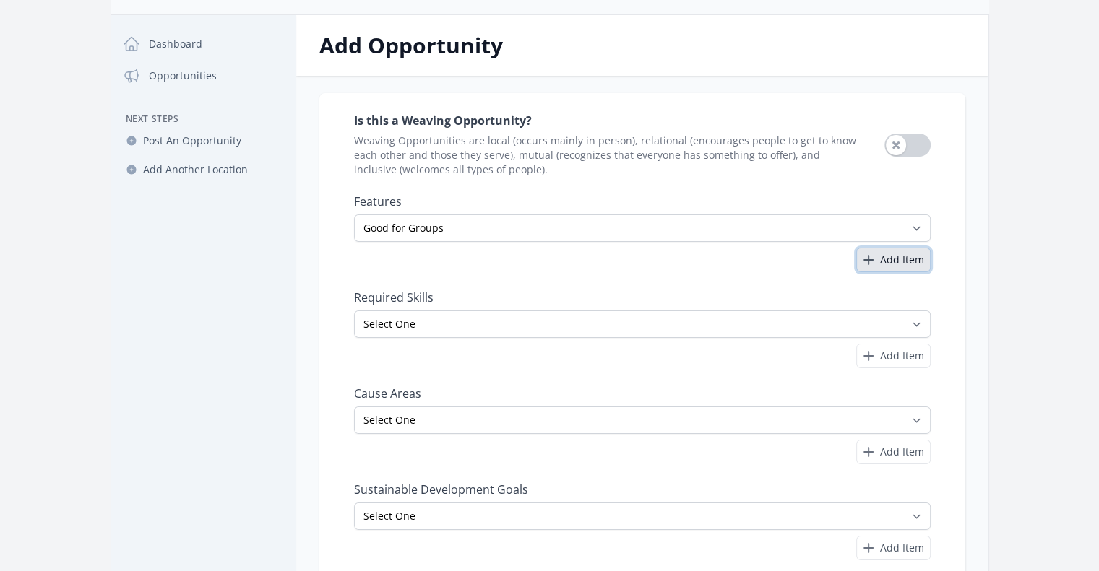
click at [890, 256] on span "Add Item" at bounding box center [902, 260] width 44 height 14
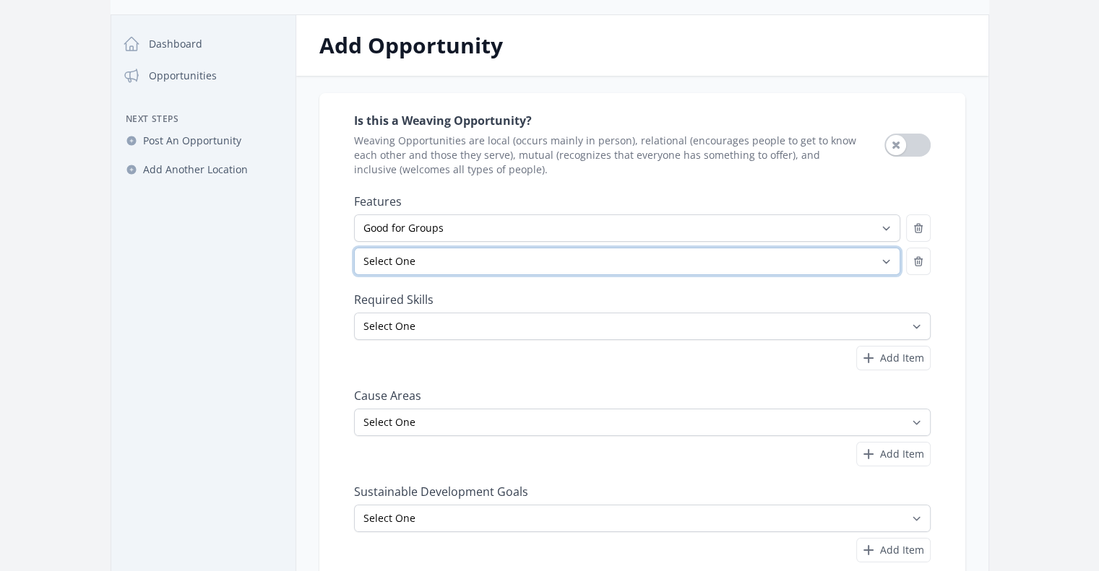
click at [640, 251] on select "Select One All Ages Court-Ordered Eligible Good for Families Good for Groups Go…" at bounding box center [627, 261] width 546 height 27
select select "Minimum Age 18"
click at [354, 248] on select "Select One All Ages Court-Ordered Eligible Good for Families Good for Groups Go…" at bounding box center [627, 261] width 546 height 27
click at [476, 287] on div "Is this a Weaving Opportunity? Weaving Opportunities are local (occurs mainly i…" at bounding box center [642, 337] width 576 height 453
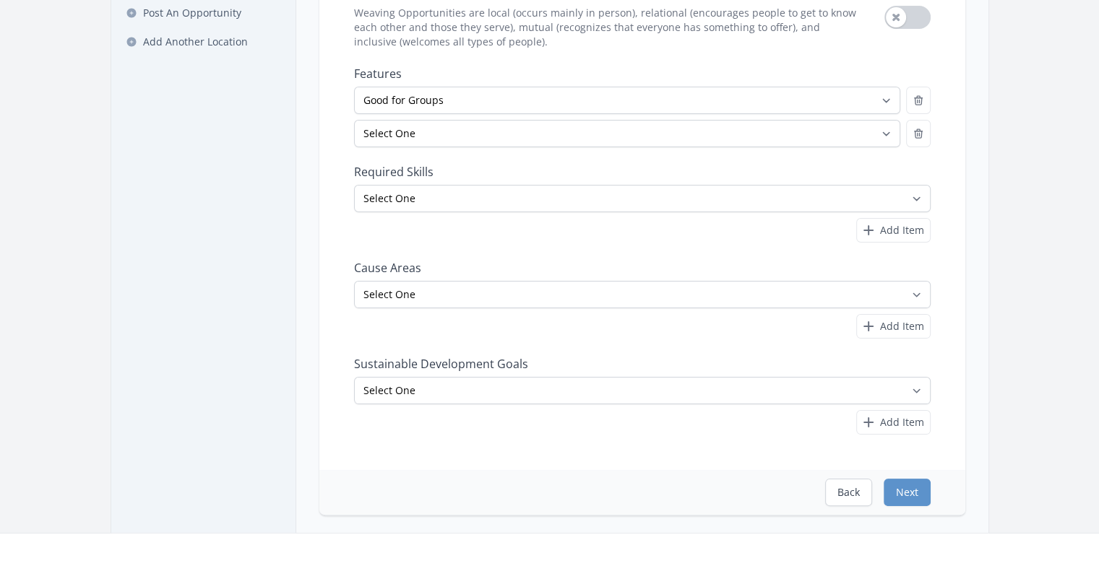
scroll to position [217, 0]
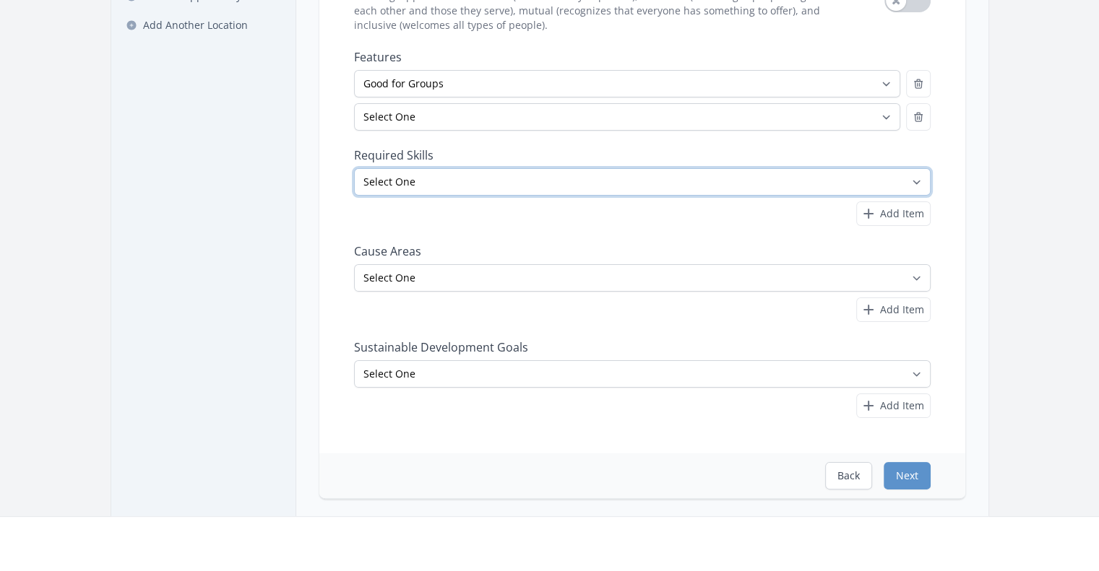
click at [530, 187] on select "Select One Accounting Advocacy Administrative Arts Board Service Business Skill…" at bounding box center [642, 181] width 576 height 27
click at [202, 262] on nav "Dashboard Opportunities Next Steps Post An Opportunity Add Another Location" at bounding box center [203, 195] width 184 height 620
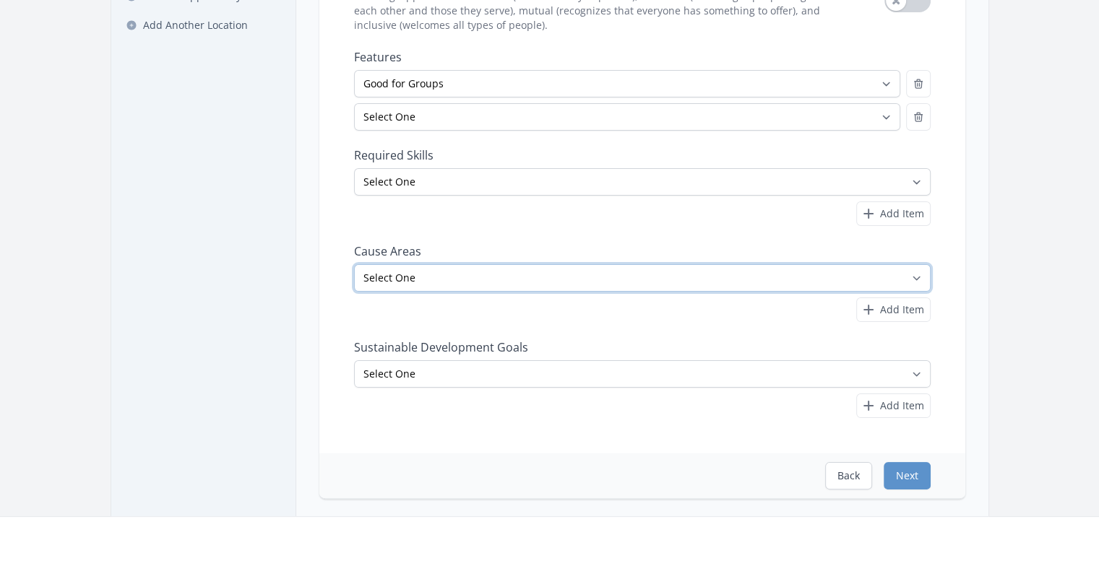
click at [540, 267] on select "Select One Adult Education Animals Arts & Culture Children & Youth Civil Rights…" at bounding box center [642, 277] width 576 height 27
select select "Animals"
click at [354, 264] on select "Select One Adult Education Animals Arts & Culture Children & Youth Civil Rights…" at bounding box center [642, 277] width 576 height 27
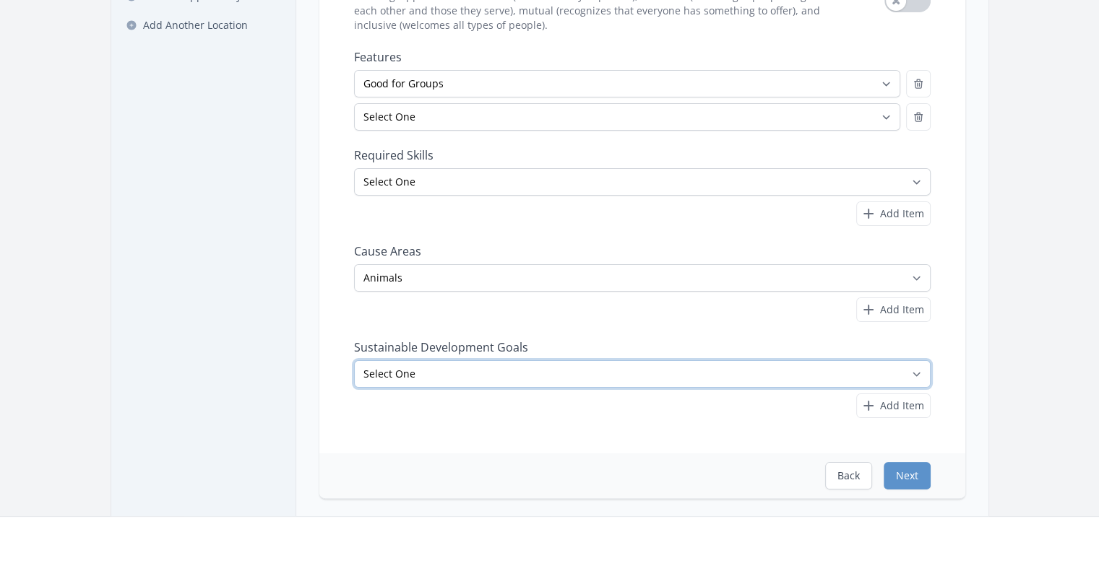
click at [910, 376] on select "Select One No Poverty Zero Hunger Good Health and Well-Being Quality Education …" at bounding box center [642, 373] width 576 height 27
select select "Sustainable Cities and Communities"
click at [354, 360] on select "Select One No Poverty Zero Hunger Good Health and Well-Being Quality Education …" at bounding box center [642, 373] width 576 height 27
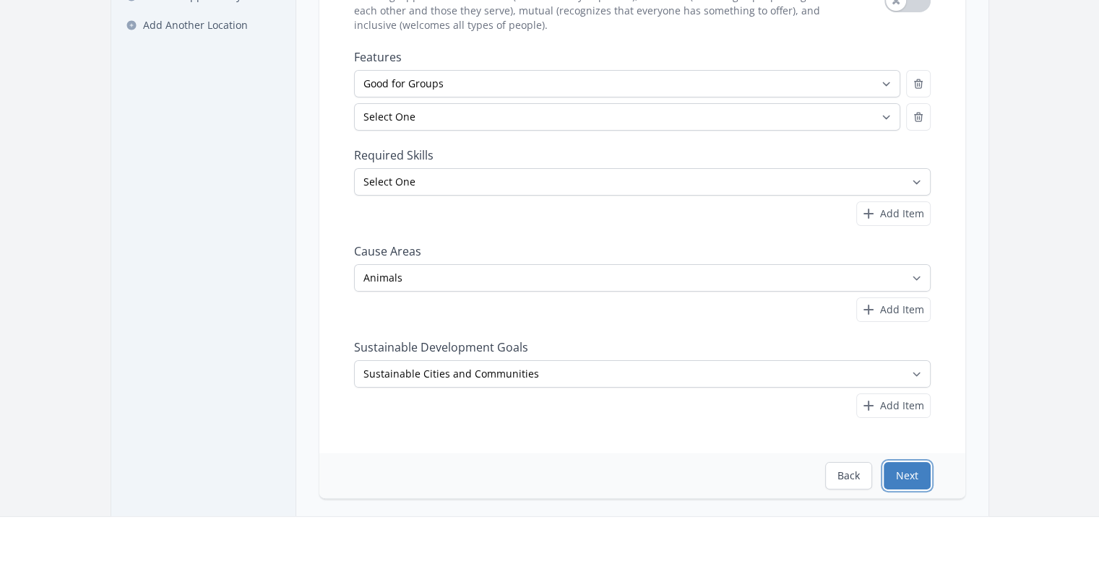
click at [911, 474] on button "Next" at bounding box center [906, 475] width 47 height 27
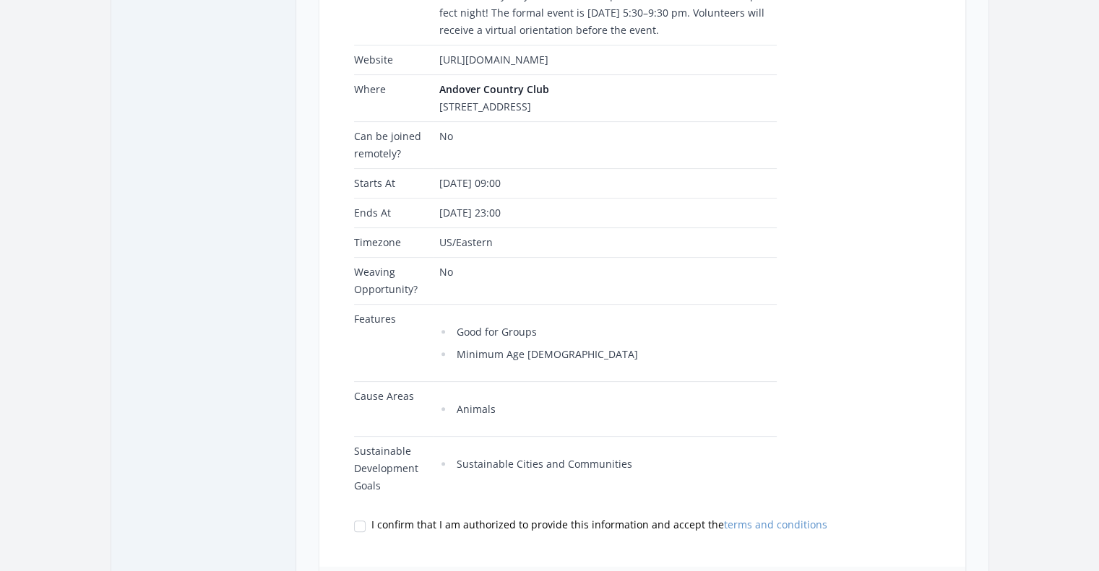
scroll to position [506, 0]
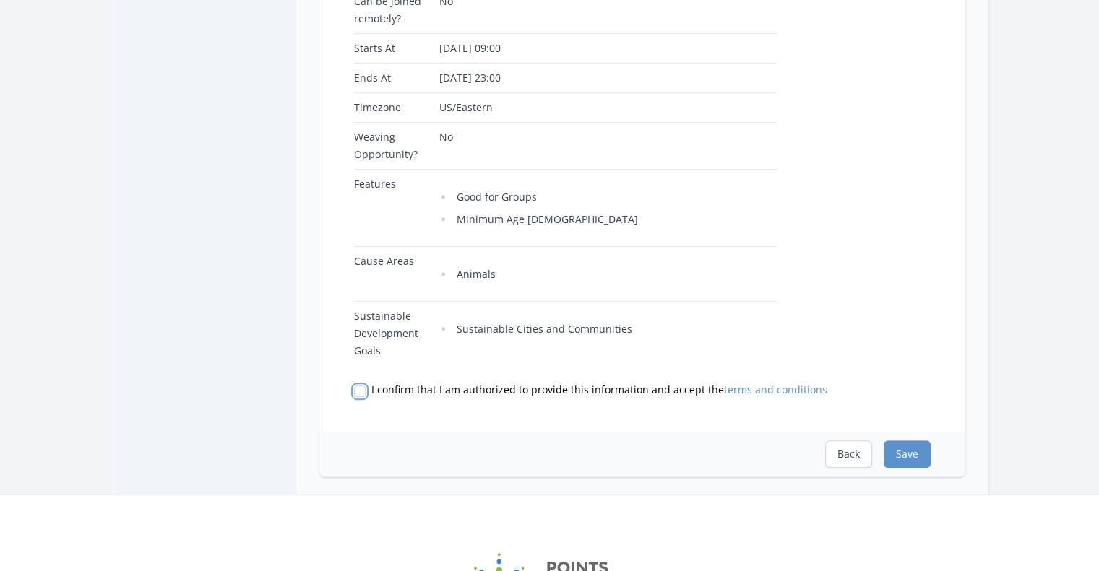
click at [358, 386] on input "I confirm that I am authorized to provide this information and accept the terms…" at bounding box center [360, 392] width 12 height 12
checkbox input "true"
click at [904, 455] on button "Save" at bounding box center [906, 454] width 47 height 27
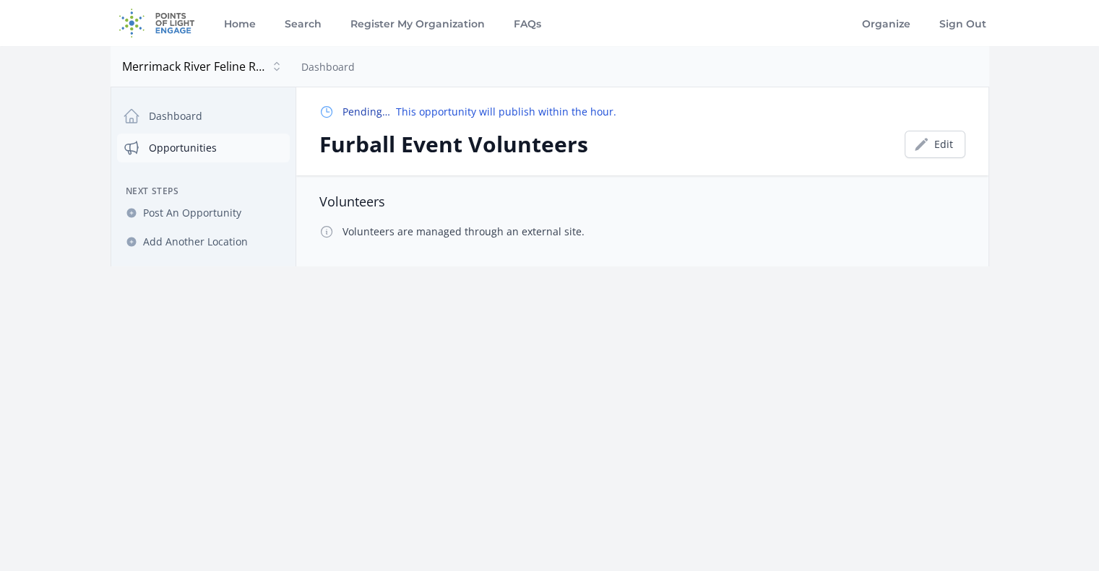
click at [176, 134] on link "Opportunities" at bounding box center [203, 148] width 173 height 29
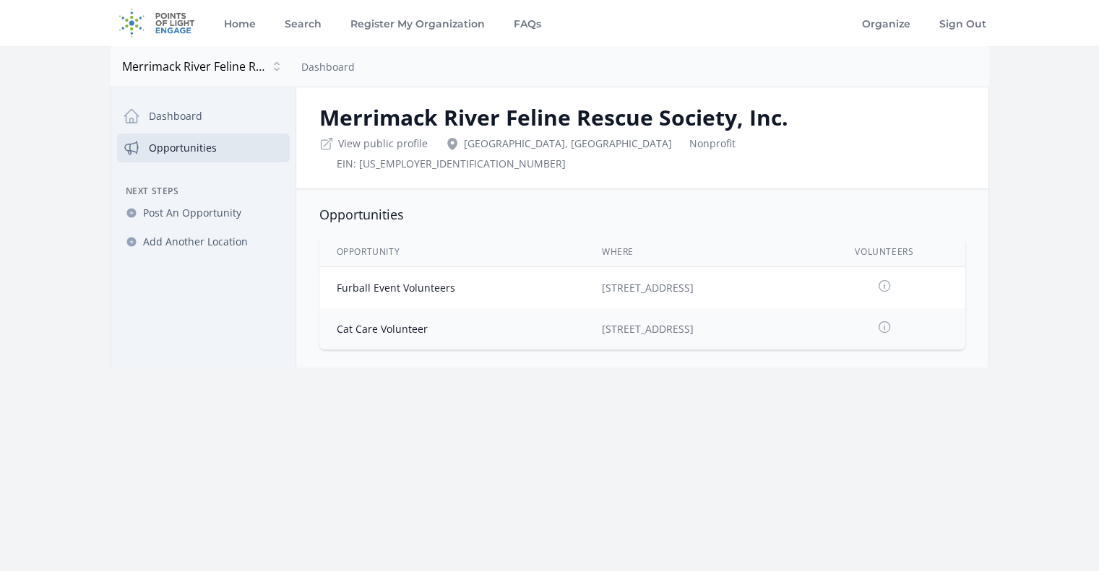
click at [176, 139] on link "Opportunities" at bounding box center [203, 148] width 173 height 29
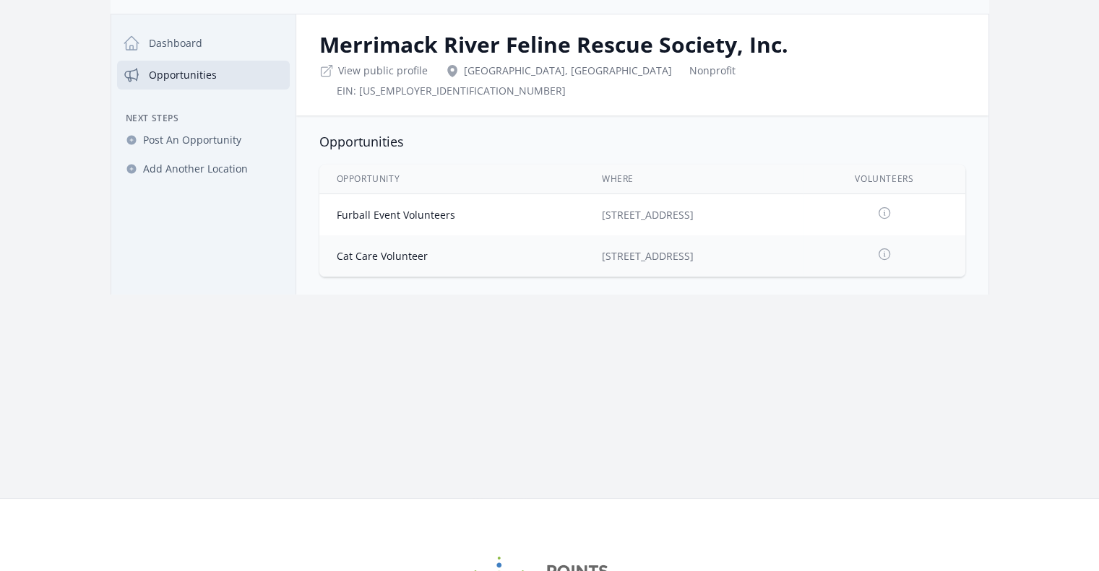
scroll to position [72, 0]
click at [887, 248] on icon at bounding box center [884, 255] width 14 height 14
click at [387, 250] on link "Cat Care Volunteer" at bounding box center [382, 257] width 91 height 14
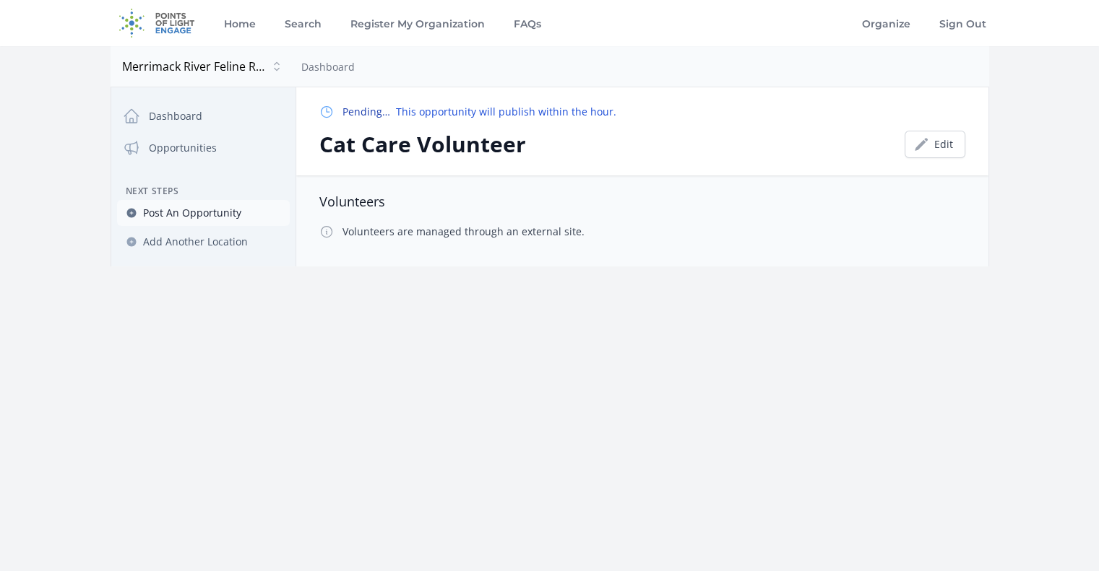
click at [217, 210] on span "Post An Opportunity" at bounding box center [192, 213] width 98 height 14
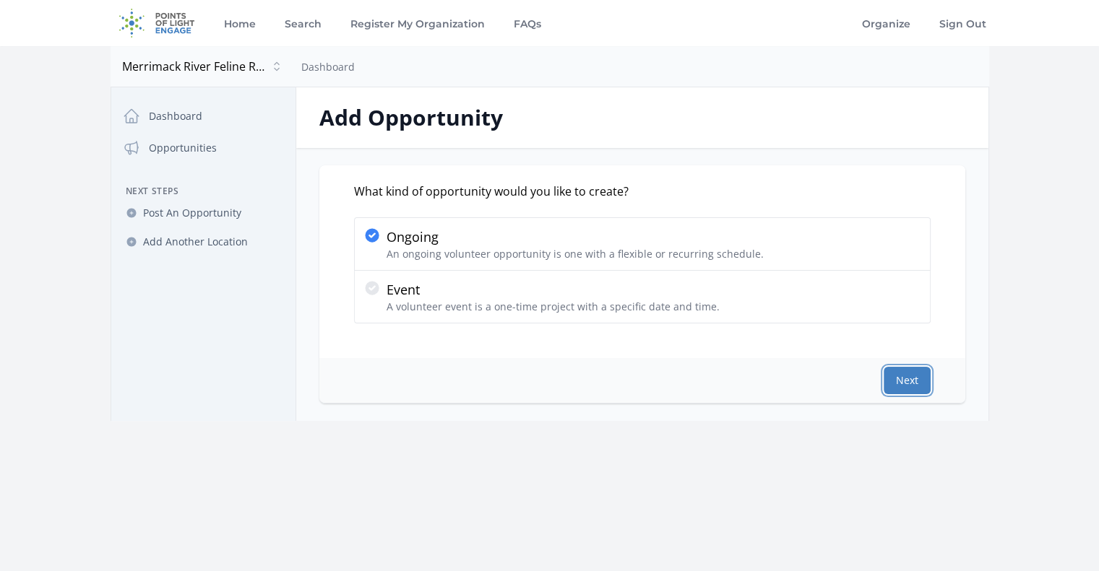
click at [907, 384] on button "Next" at bounding box center [906, 380] width 47 height 27
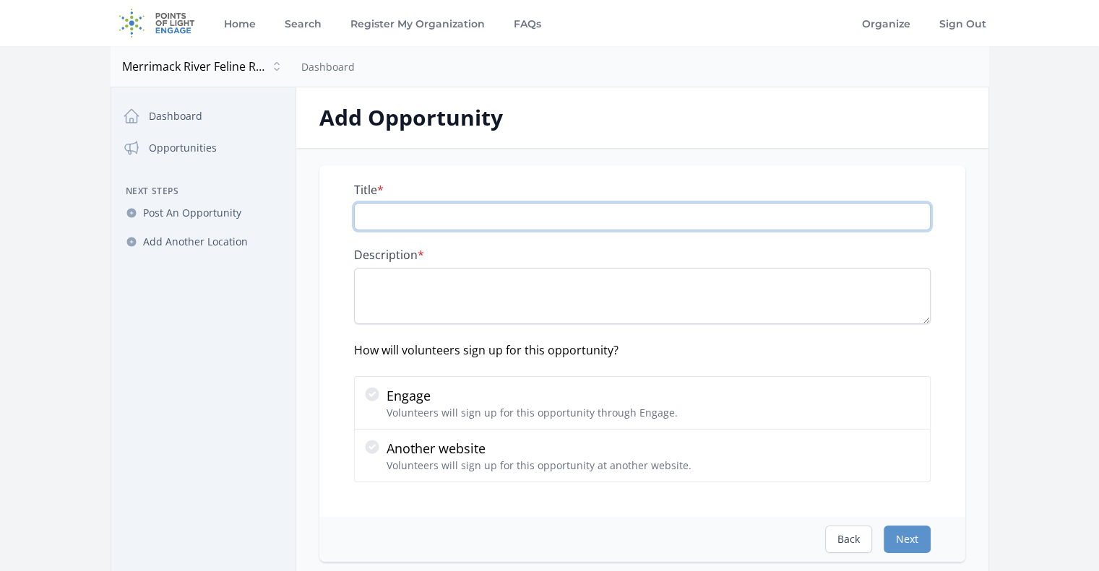
click at [496, 209] on input "Title *" at bounding box center [642, 216] width 576 height 27
type input "Can Donation Volunteer"
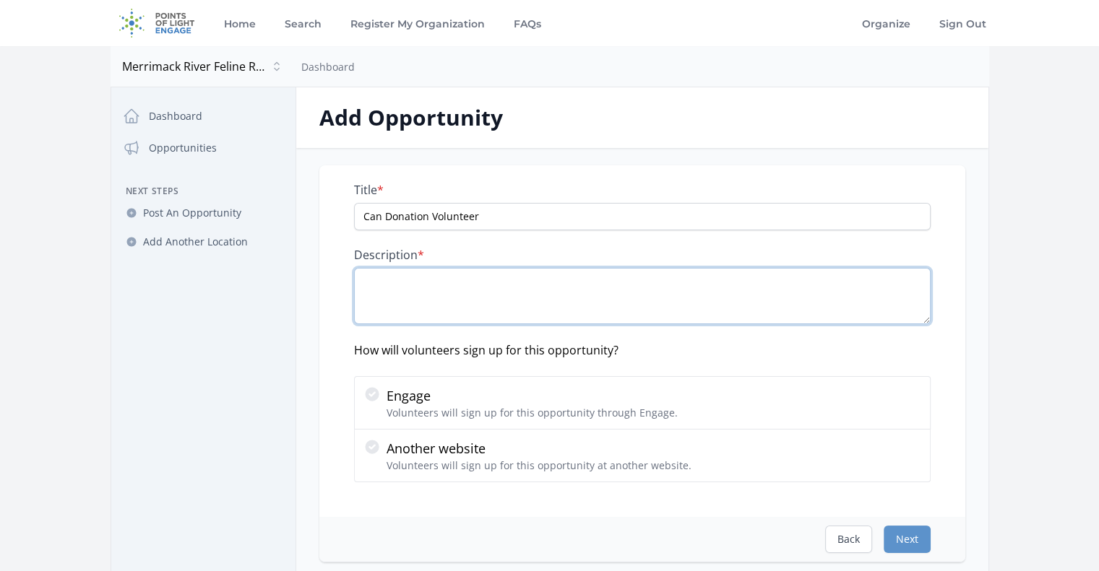
click at [406, 271] on textarea "Description *" at bounding box center [642, 296] width 576 height 56
paste textarea "If you would like to volunteer but can’t commit to a specific day or time each …"
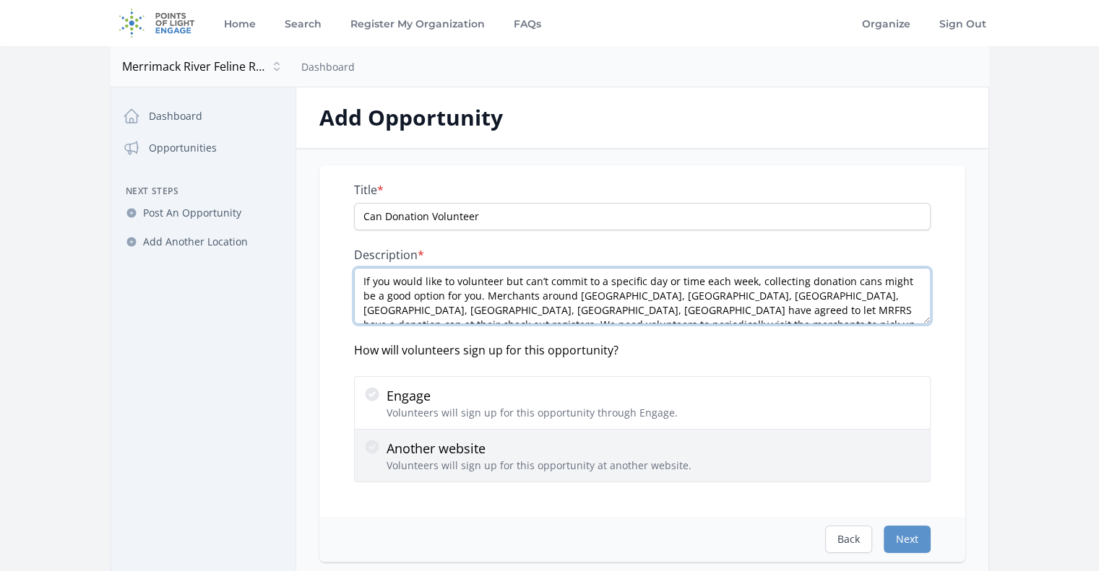
type textarea "If you would like to volunteer but can’t commit to a specific day or time each …"
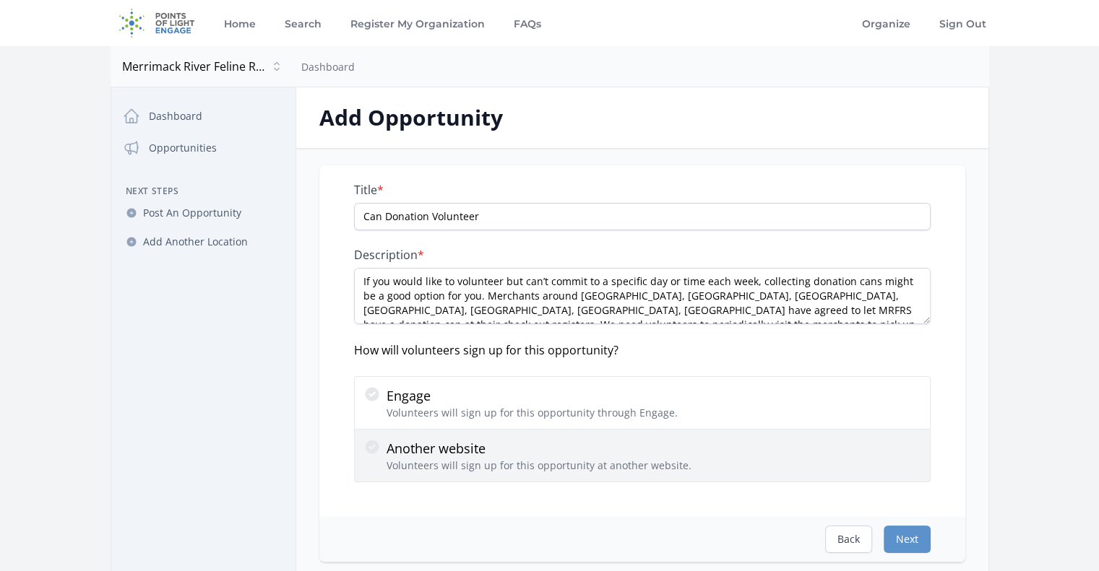
click at [537, 454] on p "Another website" at bounding box center [538, 448] width 305 height 20
click at [0, 0] on input "Another website Volunteers will sign up for this opportunity at another website." at bounding box center [0, 0] width 0 height 0
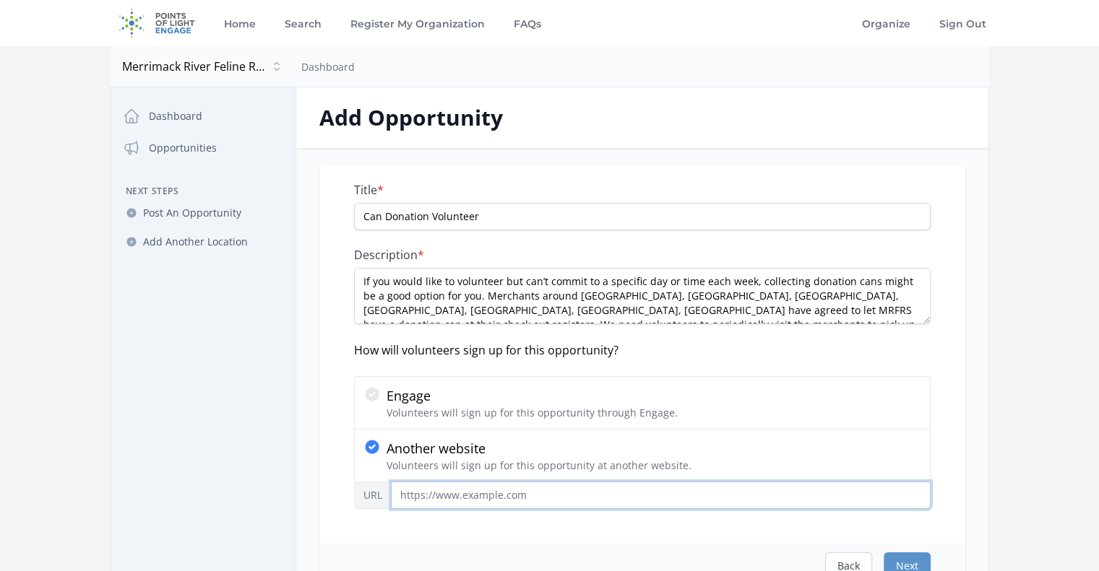
click at [441, 483] on input "URL" at bounding box center [661, 495] width 540 height 27
paste input "https://www.volgistics.com/appform/2020648272"
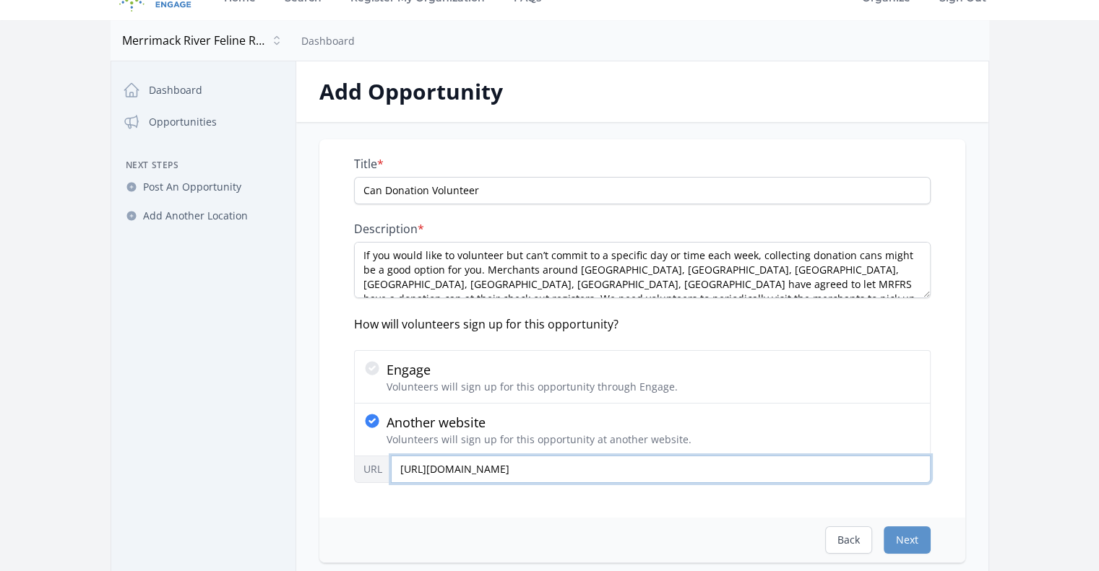
scroll to position [72, 0]
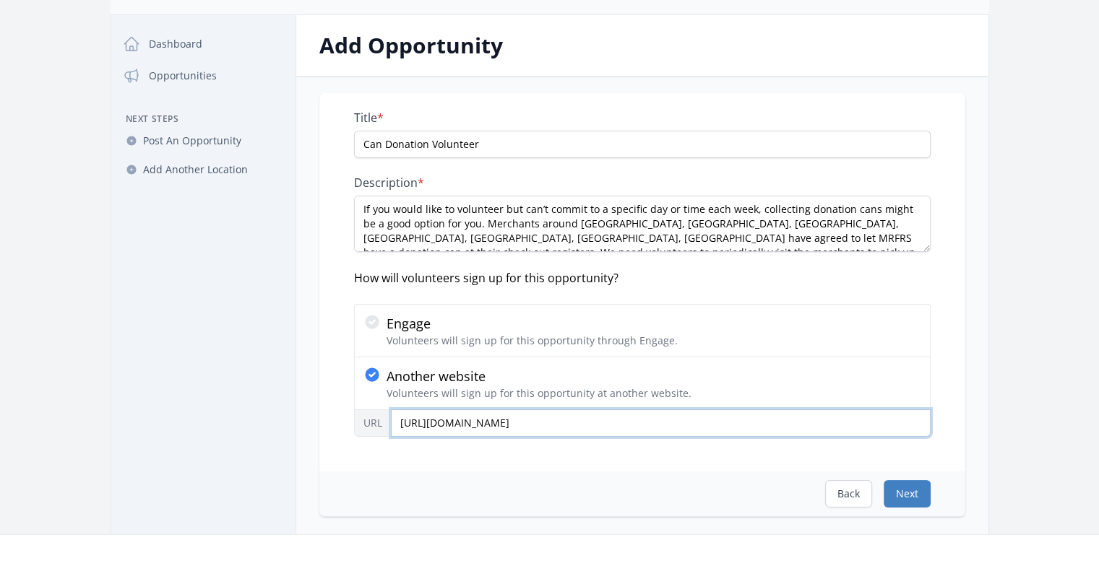
type input "https://www.volgistics.com/appform/2020648272"
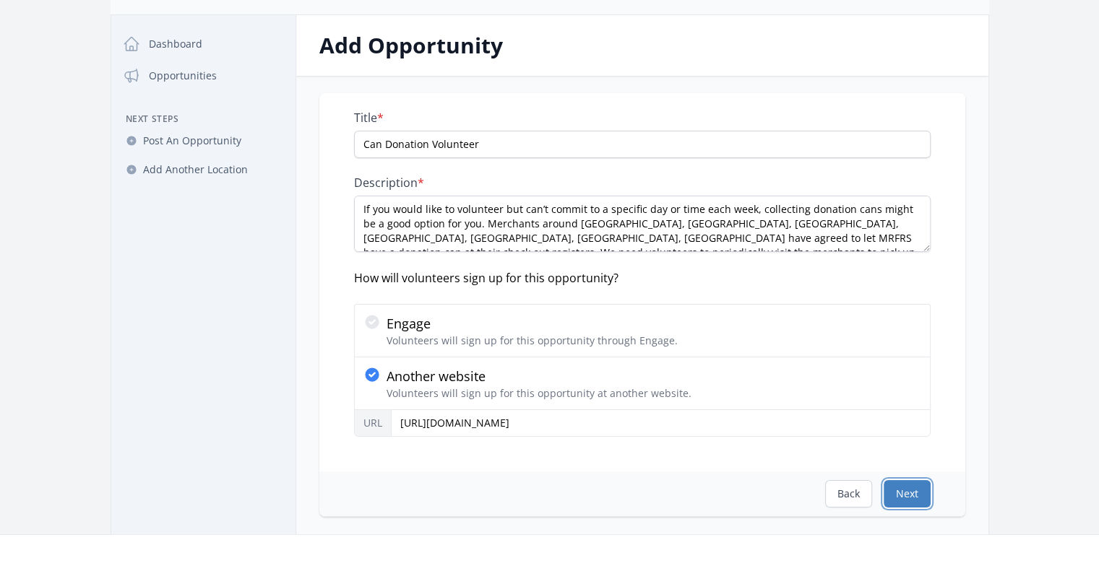
click at [905, 480] on button "Next" at bounding box center [906, 493] width 47 height 27
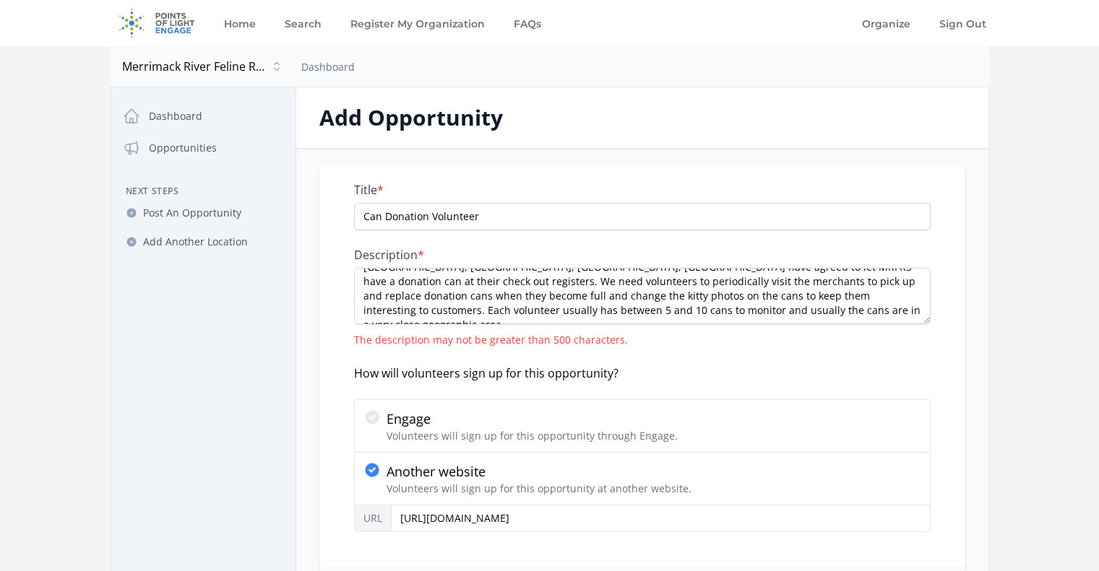
scroll to position [0, 0]
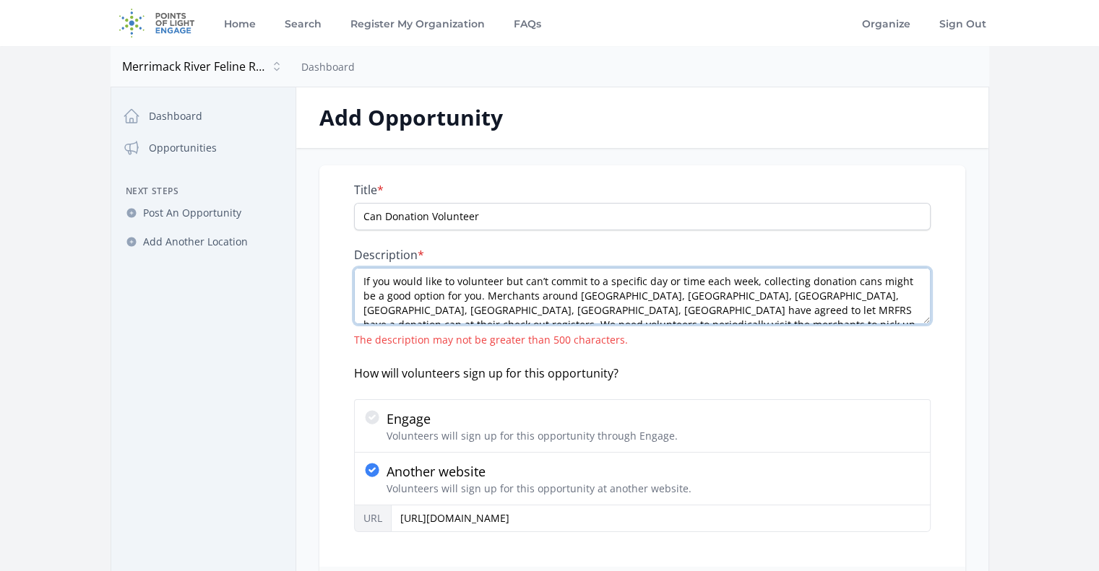
drag, startPoint x: 483, startPoint y: 296, endPoint x: 553, endPoint y: 308, distance: 71.7
click at [553, 308] on textarea "If you would like to volunteer but can’t commit to a specific day or time each …" at bounding box center [642, 296] width 576 height 56
click at [555, 308] on textarea "If you would like to volunteer but can’t commit to a specific day or time each …" at bounding box center [642, 296] width 576 height 56
drag, startPoint x: 692, startPoint y: 310, endPoint x: 360, endPoint y: 278, distance: 333.8
click at [360, 278] on textarea "If you would like to volunteer but can’t commit to a specific day or time each …" at bounding box center [642, 296] width 576 height 56
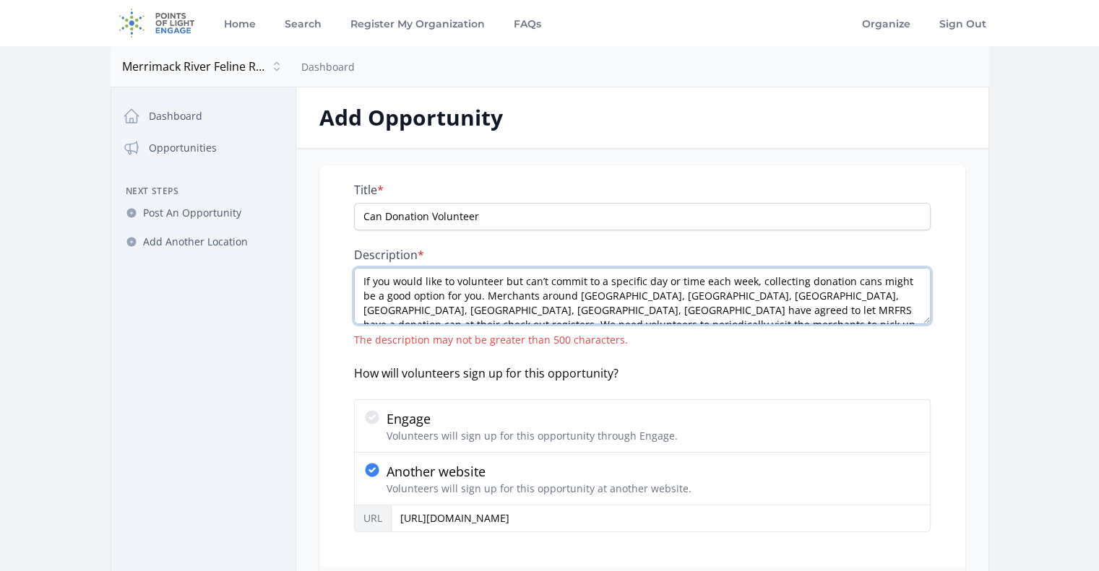
paste textarea "’d like to volunteer but can’t commit weekly, collecting donation cans is a gre…"
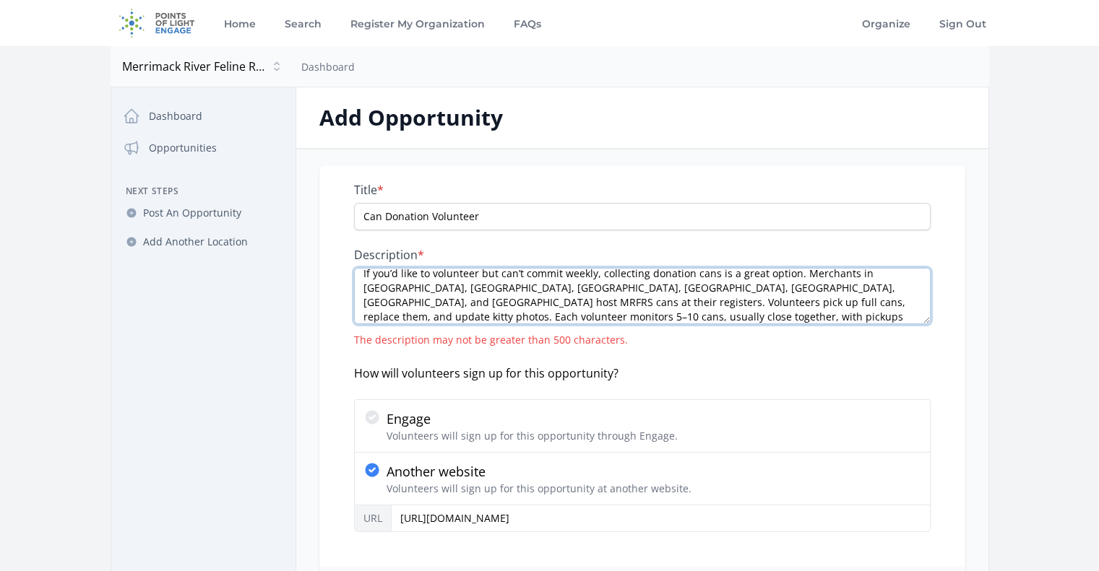
type textarea "If you’d like to volunteer but can’t commit weekly, collecting donation cans is…"
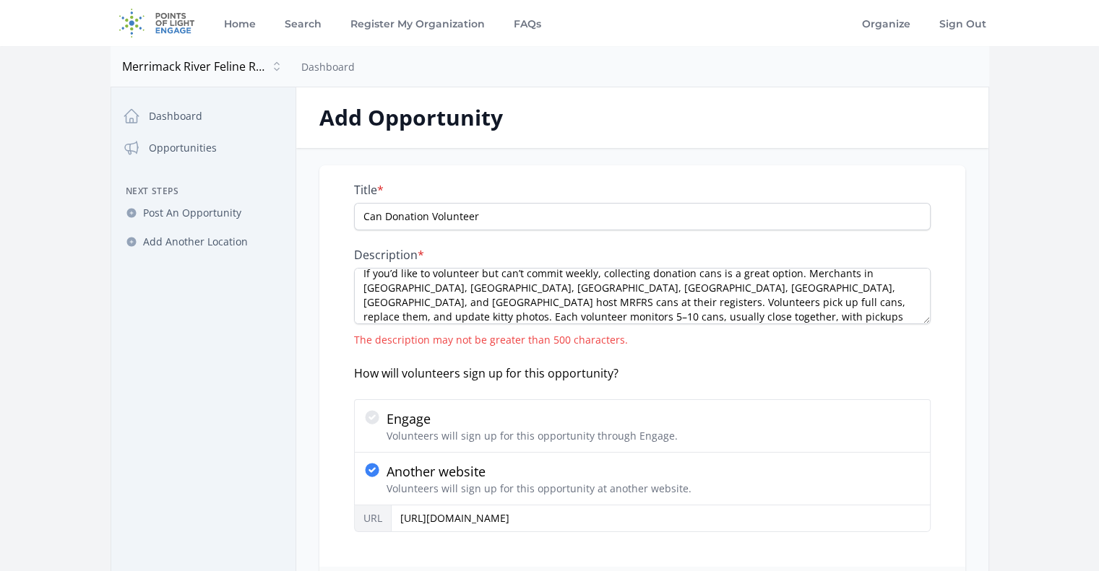
click at [716, 351] on div "Title * Can Donation Volunteer Description * If you’d like to volunteer but can…" at bounding box center [642, 358] width 576 height 350
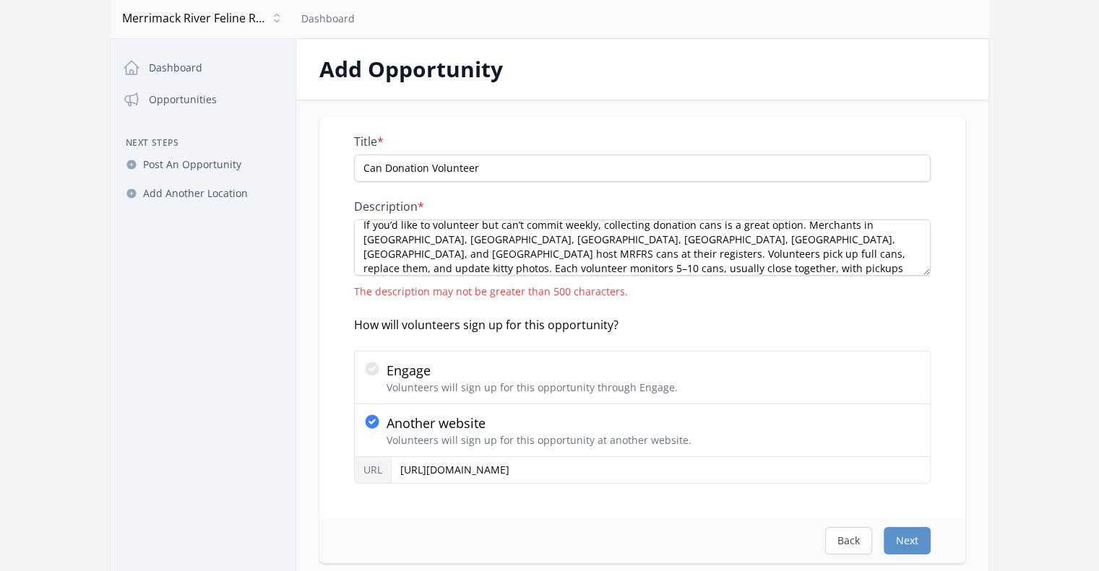
scroll to position [72, 0]
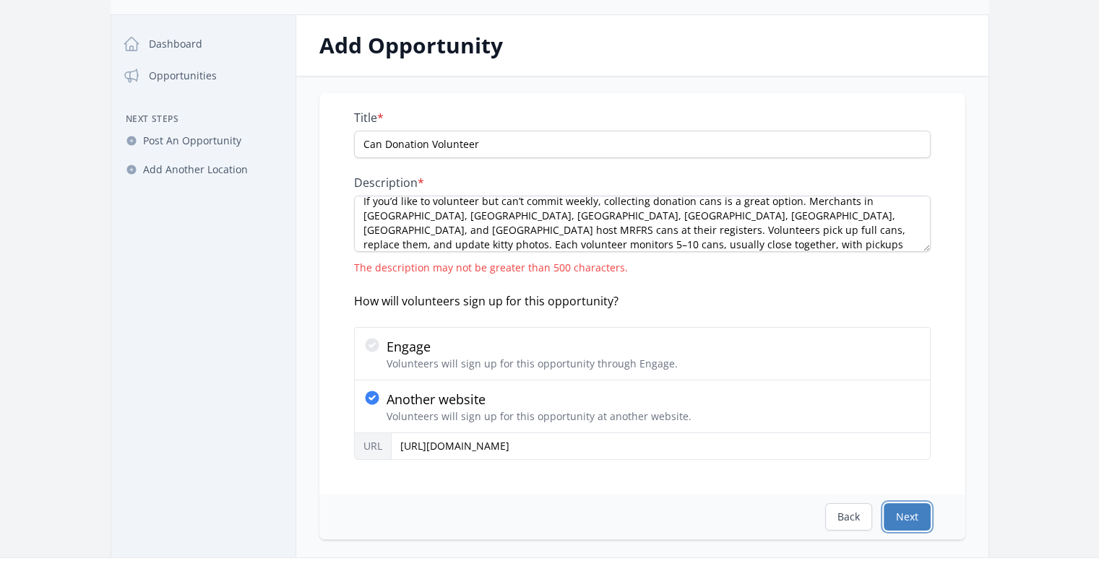
click at [891, 516] on button "Next" at bounding box center [906, 516] width 47 height 27
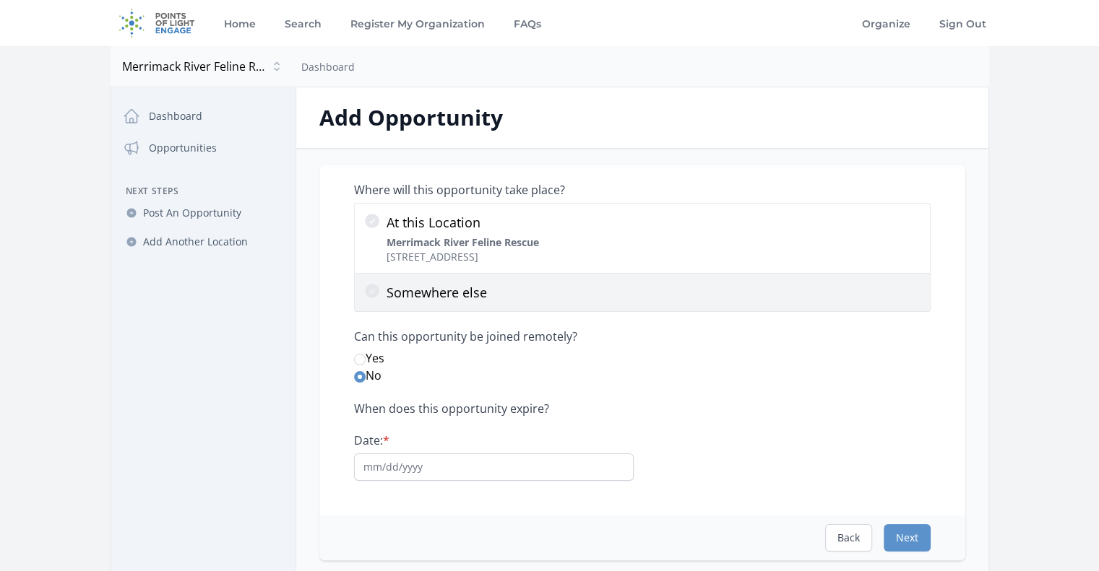
click at [497, 287] on p "Somewhere else" at bounding box center [653, 292] width 535 height 20
click at [0, 0] on input "Somewhere else" at bounding box center [0, 0] width 0 height 0
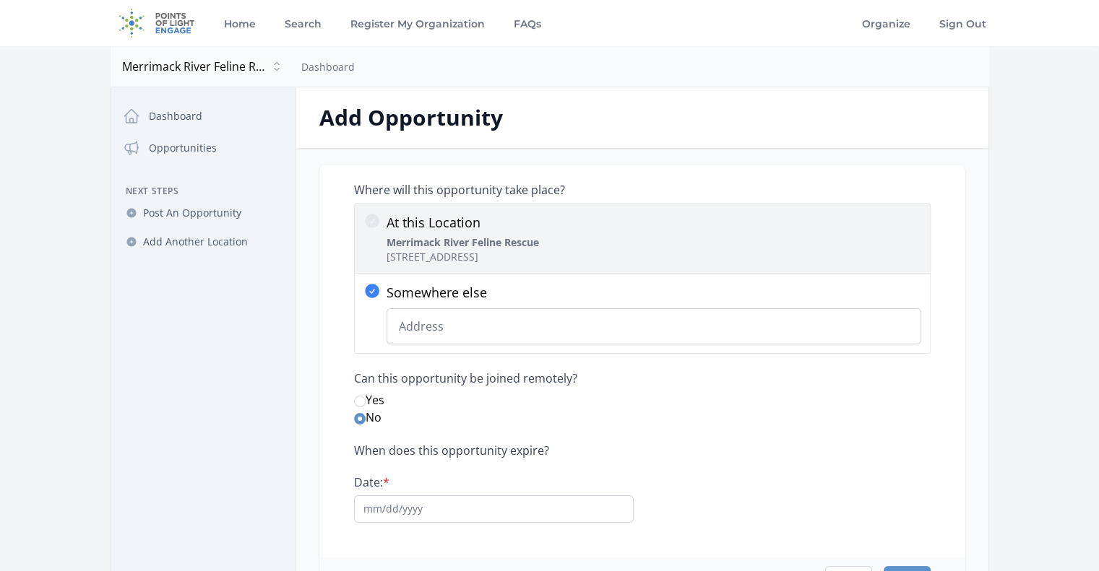
click at [535, 219] on p "At this Location" at bounding box center [462, 222] width 152 height 20
click at [0, 0] on input "At this Location Merrimack River Feline Rescue 63 Elm St, Salisbury, MA 01952" at bounding box center [0, 0] width 0 height 0
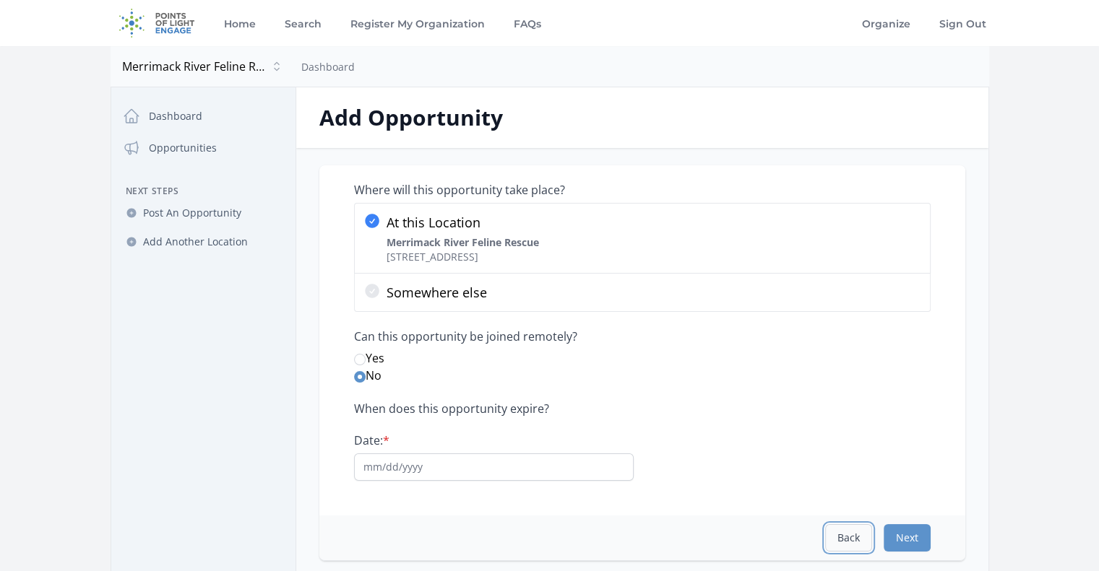
click at [860, 531] on button "Back" at bounding box center [848, 537] width 47 height 27
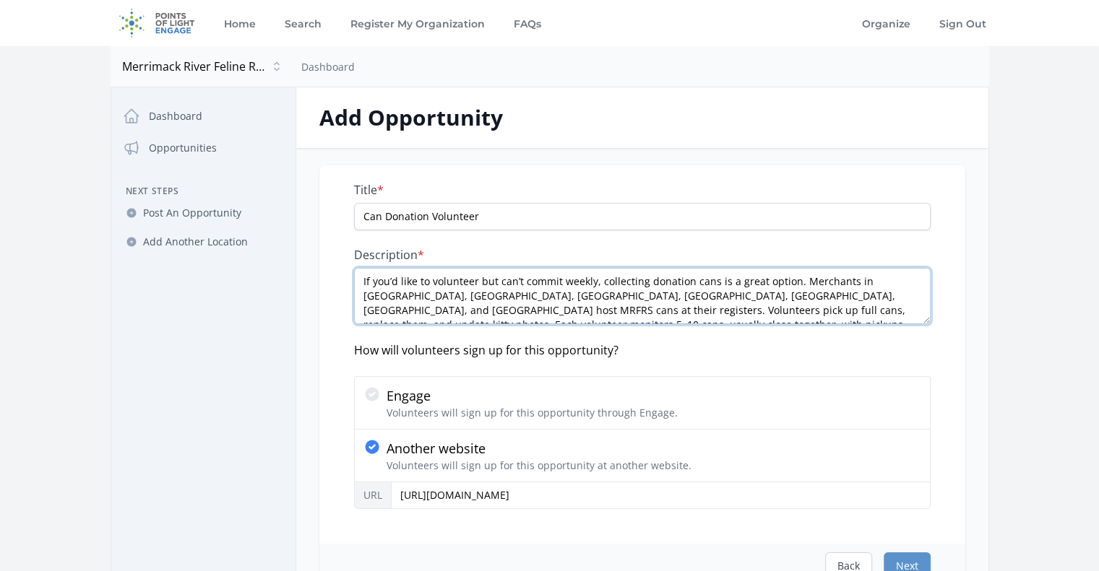
click at [444, 272] on textarea "If you’d like to volunteer but can’t commit weekly, collecting donation cans is…" at bounding box center [642, 296] width 576 height 56
click at [445, 272] on textarea "If you’d like to volunteer but can’t commit weekly, collecting donation cans is…" at bounding box center [642, 296] width 576 height 56
paste textarea "drop them at the office,"
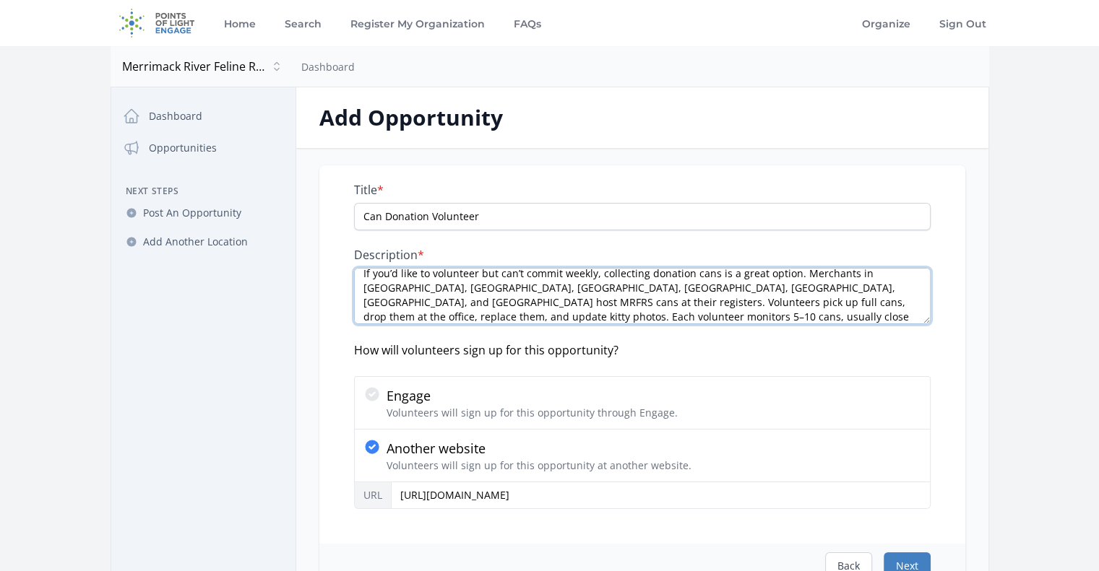
type textarea "If you’d like to volunteer but can’t commit weekly, collecting donation cans is…"
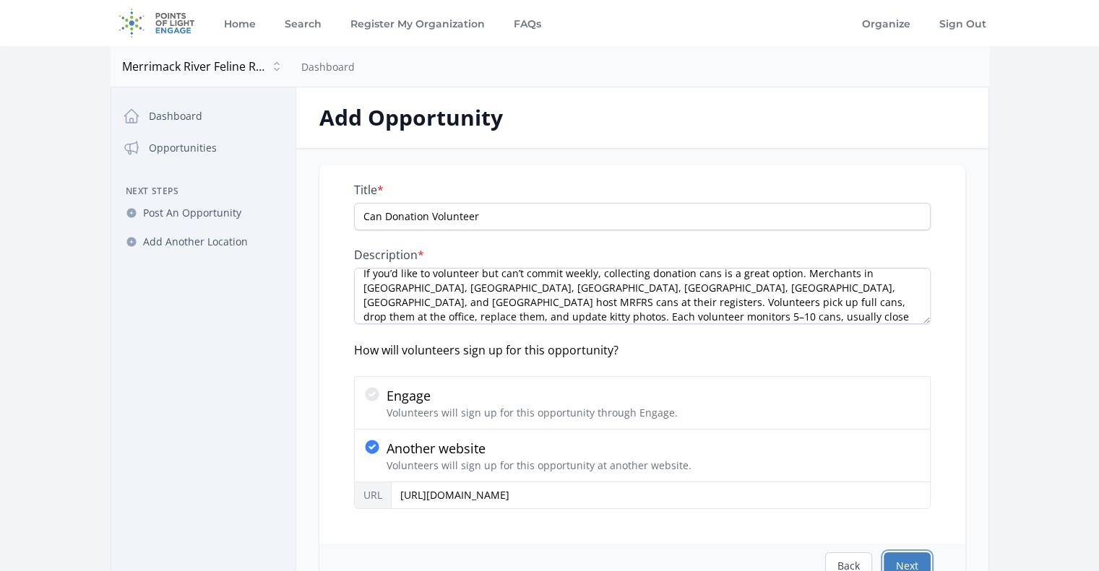
click at [919, 553] on button "Next" at bounding box center [906, 566] width 47 height 27
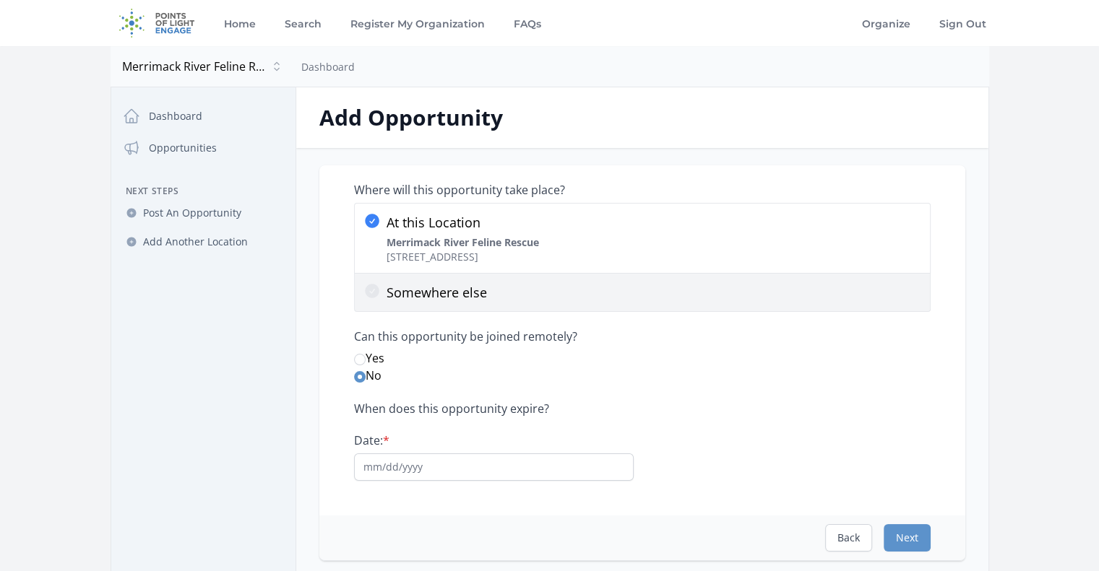
click at [446, 280] on label "Somewhere else" at bounding box center [642, 293] width 576 height 38
click at [0, 0] on input "Somewhere else" at bounding box center [0, 0] width 0 height 0
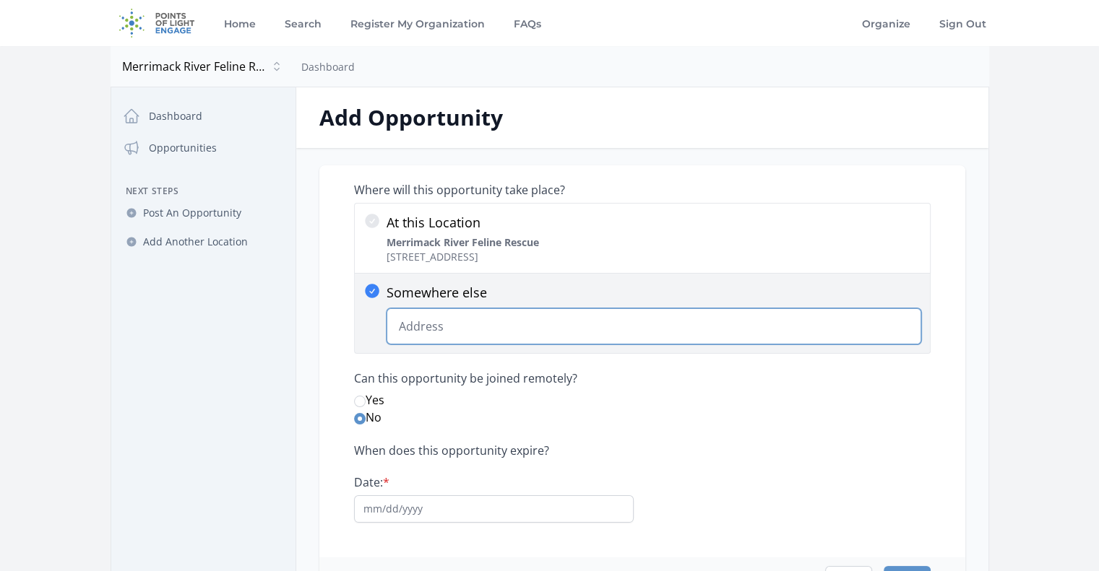
click at [449, 337] on input "Somewhere else Change Predictions" at bounding box center [653, 326] width 535 height 36
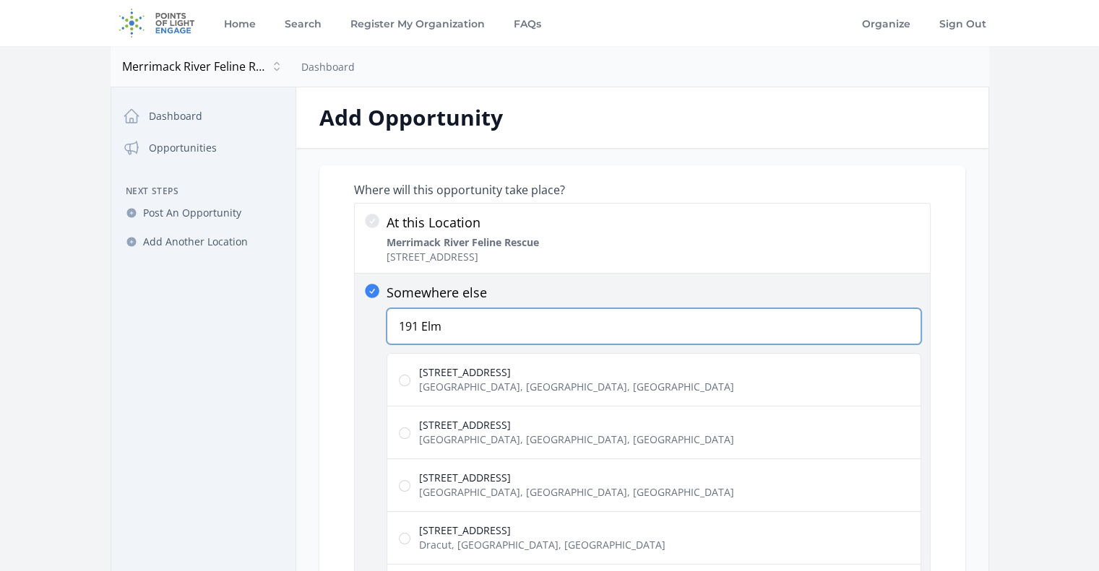
type input "191 Elm"
click at [491, 386] on span "Salisbury, MA, USA" at bounding box center [576, 387] width 315 height 14
click at [410, 386] on input "191 Elm Street Salisbury, MA, USA" at bounding box center [405, 381] width 12 height 12
radio input "true"
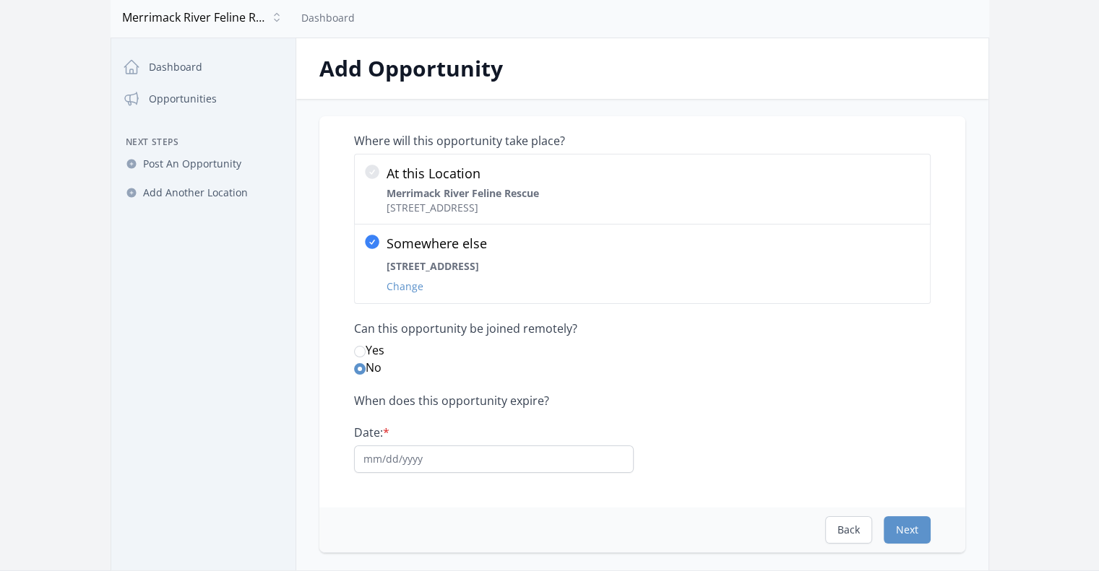
scroll to position [72, 0]
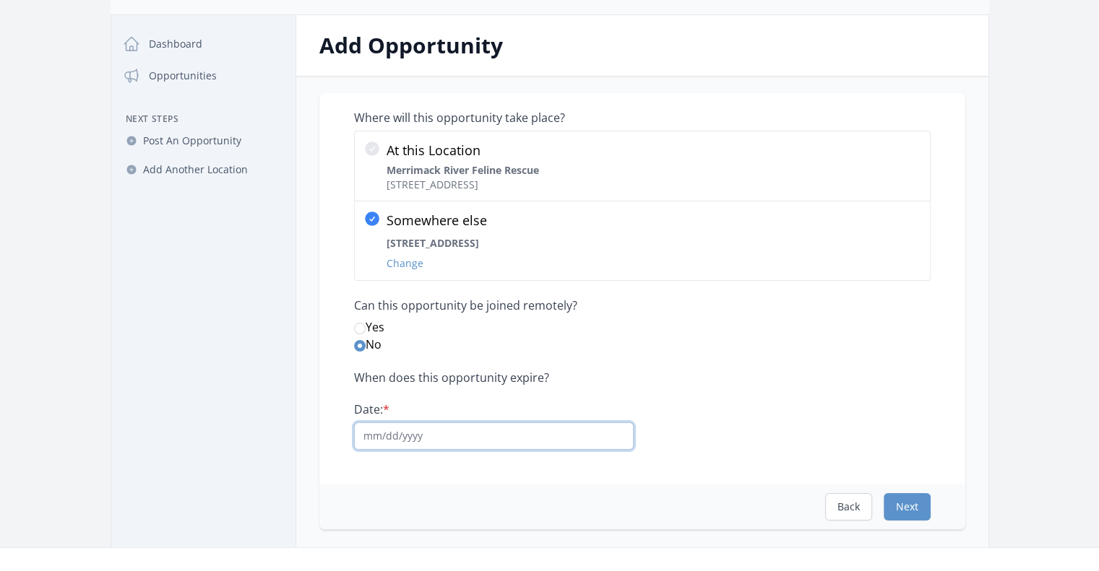
click at [523, 440] on input "Date: *" at bounding box center [494, 436] width 280 height 27
type input "08/14/2026"
click at [915, 508] on button "Next" at bounding box center [906, 506] width 47 height 27
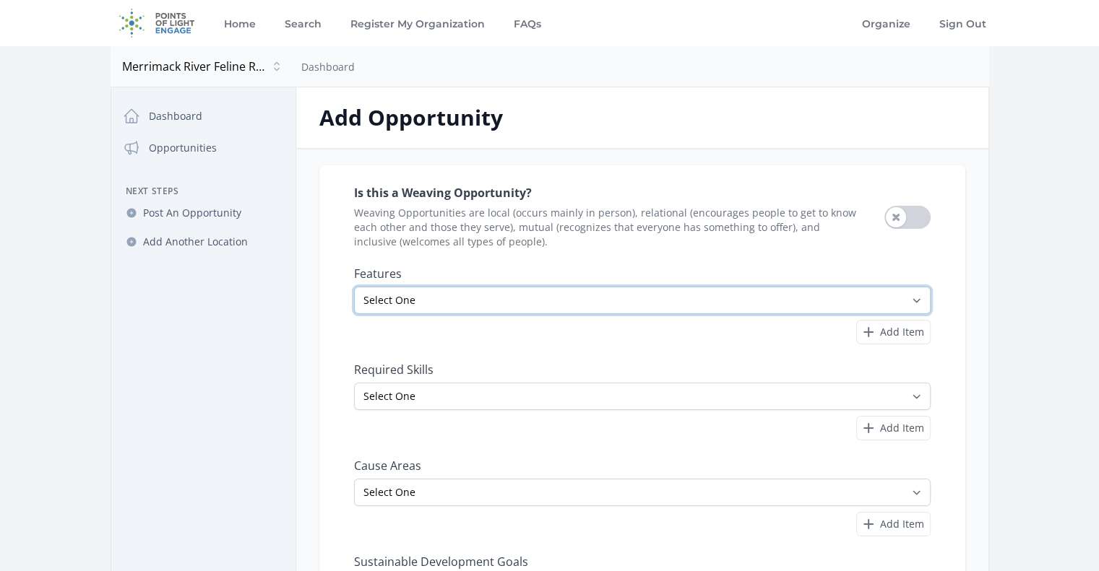
click at [861, 312] on select "Select One All Ages Court-Ordered Eligible Good for Families Good for Groups Go…" at bounding box center [642, 300] width 576 height 27
select select "All Ages"
click at [354, 287] on select "Select One All Ages Court-Ordered Eligible Good for Families Good for Groups Go…" at bounding box center [642, 300] width 576 height 27
click at [522, 378] on div "Required Skills Select One Accounting Advocacy Administrative Arts Board Servic…" at bounding box center [642, 402] width 576 height 79
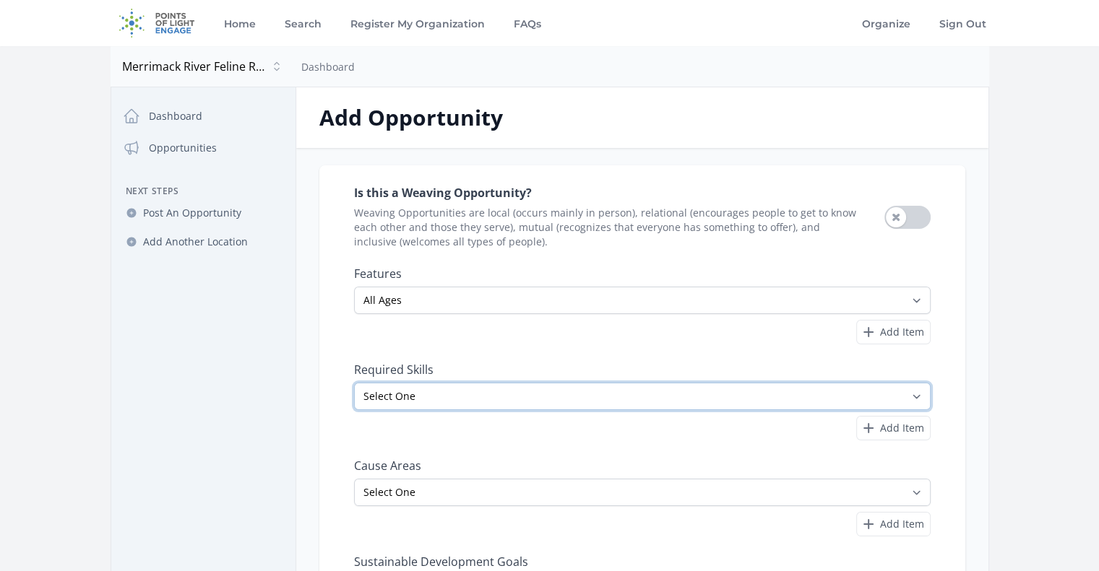
click at [523, 383] on select "Select One Accounting Advocacy Administrative Arts Board Service Business Skill…" at bounding box center [642, 396] width 576 height 27
select select "Driving"
click at [354, 383] on select "Select One Accounting Advocacy Administrative Arts Board Service Business Skill…" at bounding box center [642, 396] width 576 height 27
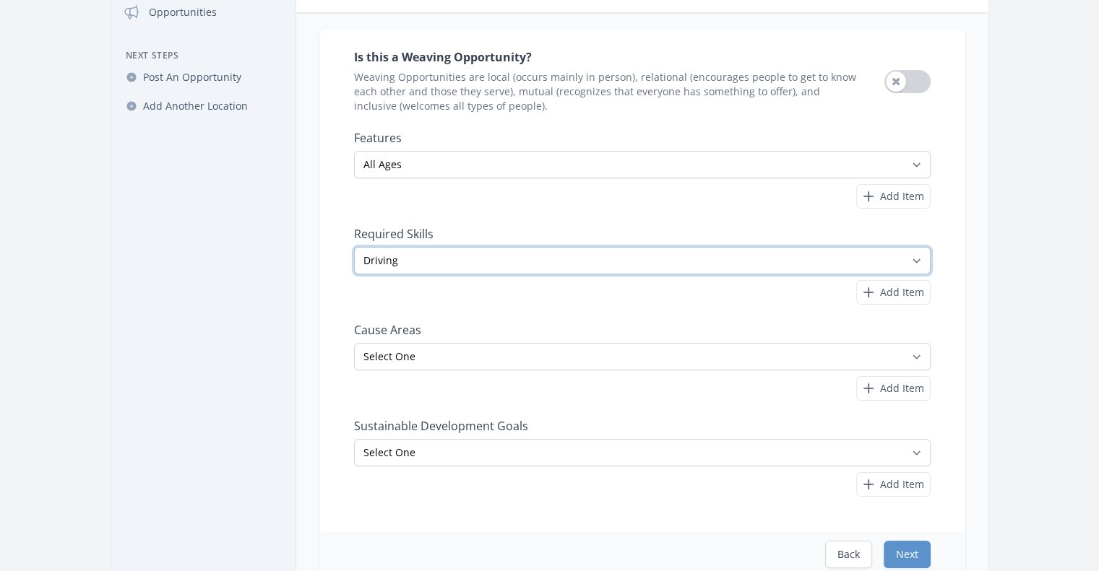
scroll to position [144, 0]
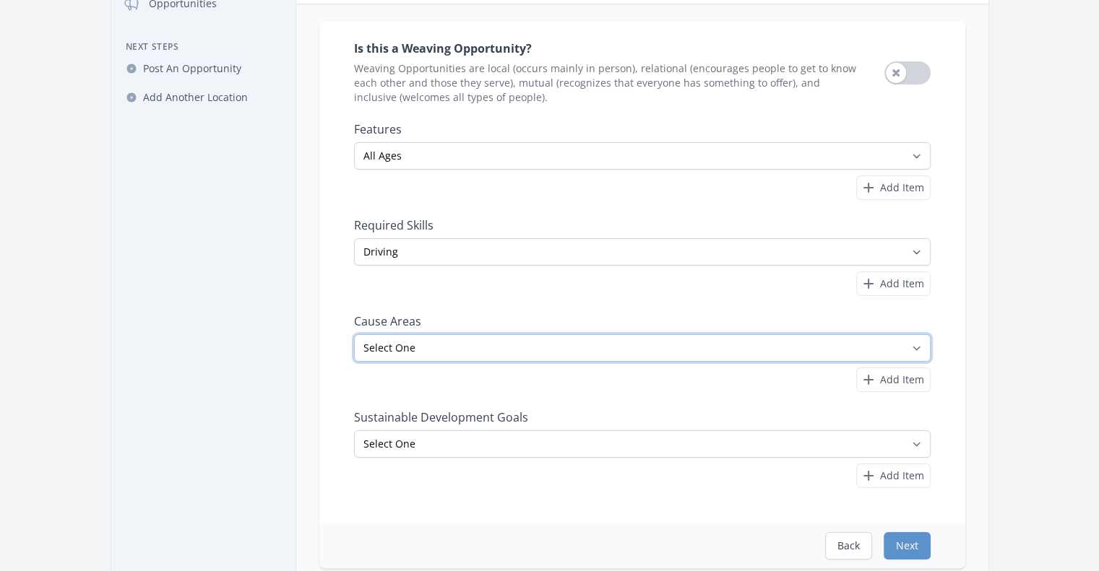
click at [454, 347] on select "Select One Adult Education Animals Arts & Culture Children & Youth Civil Rights…" at bounding box center [642, 347] width 576 height 27
select select "Animals"
click at [354, 334] on select "Select One Adult Education Animals Arts & Culture Children & Youth Civil Rights…" at bounding box center [642, 347] width 576 height 27
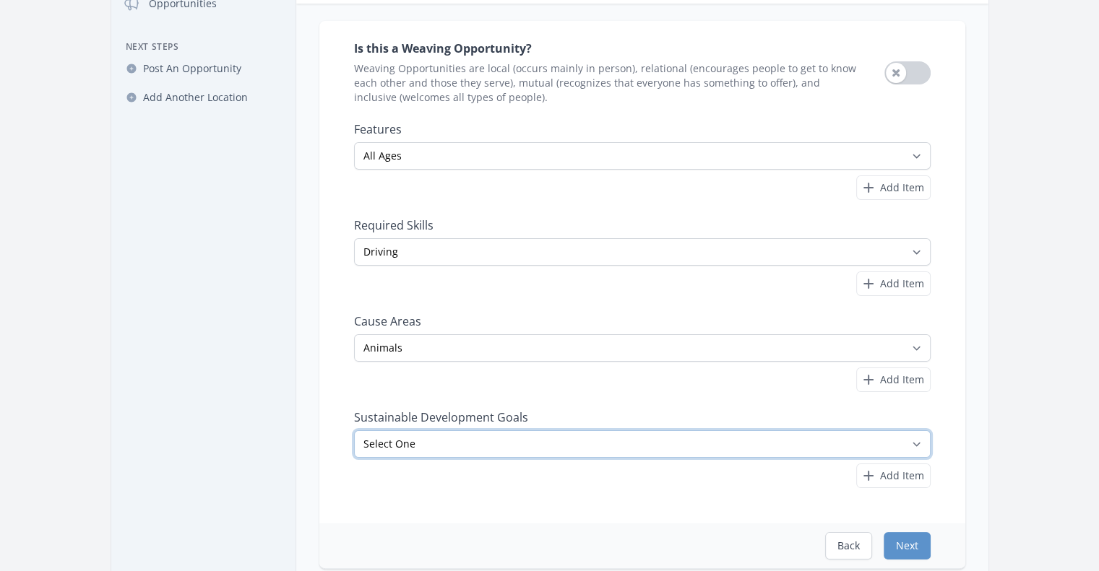
click at [492, 452] on select "Select One No Poverty Zero Hunger Good Health and Well-Being Quality Education …" at bounding box center [642, 444] width 576 height 27
select select "Sustainable Cities and Communities"
click at [354, 431] on select "Select One No Poverty Zero Hunger Good Health and Well-Being Quality Education …" at bounding box center [642, 444] width 576 height 27
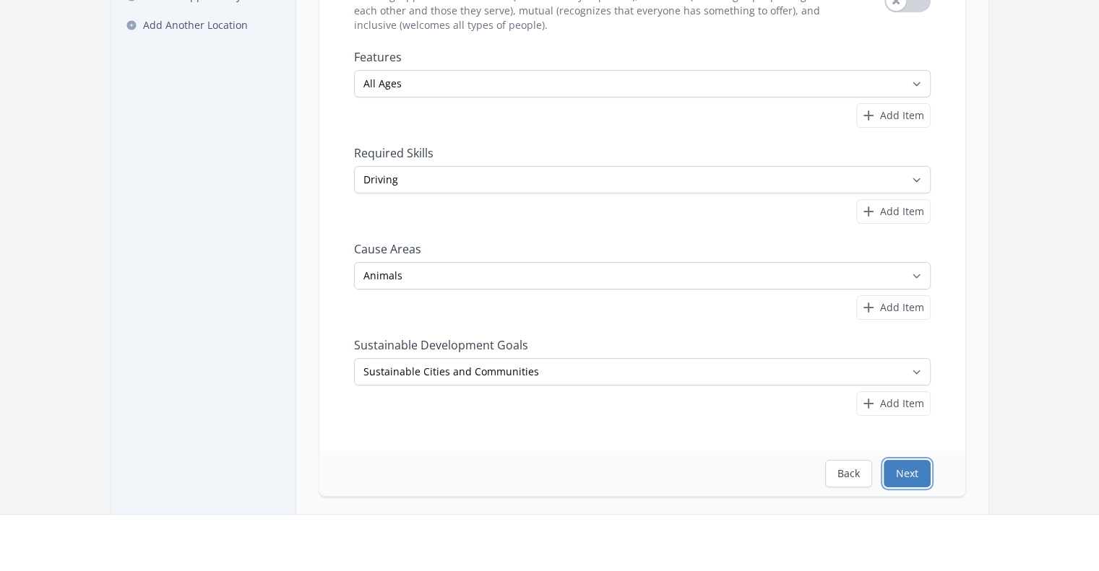
click at [914, 470] on button "Next" at bounding box center [906, 473] width 47 height 27
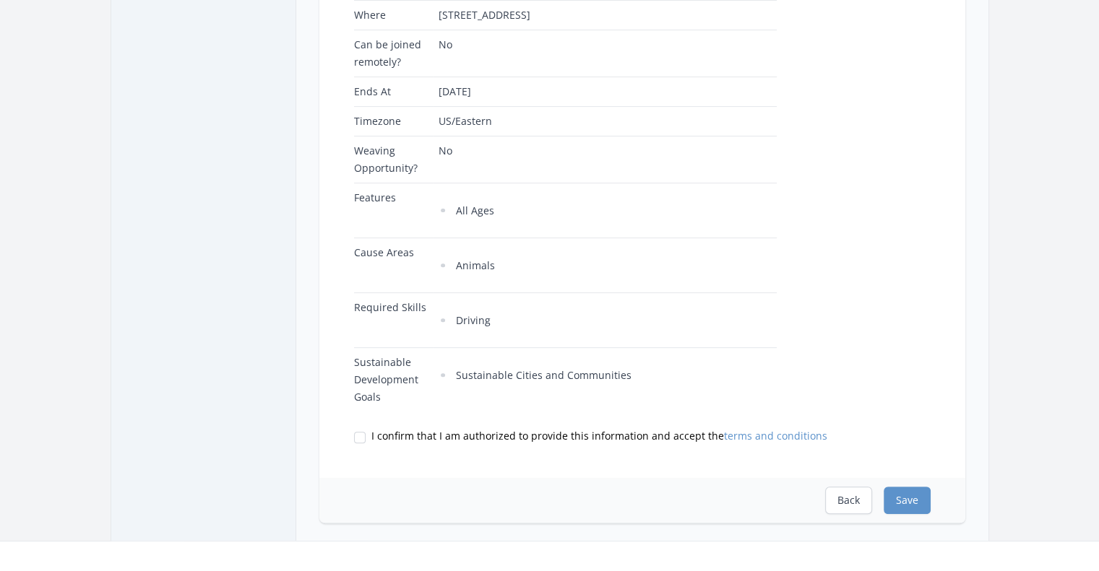
scroll to position [506, 0]
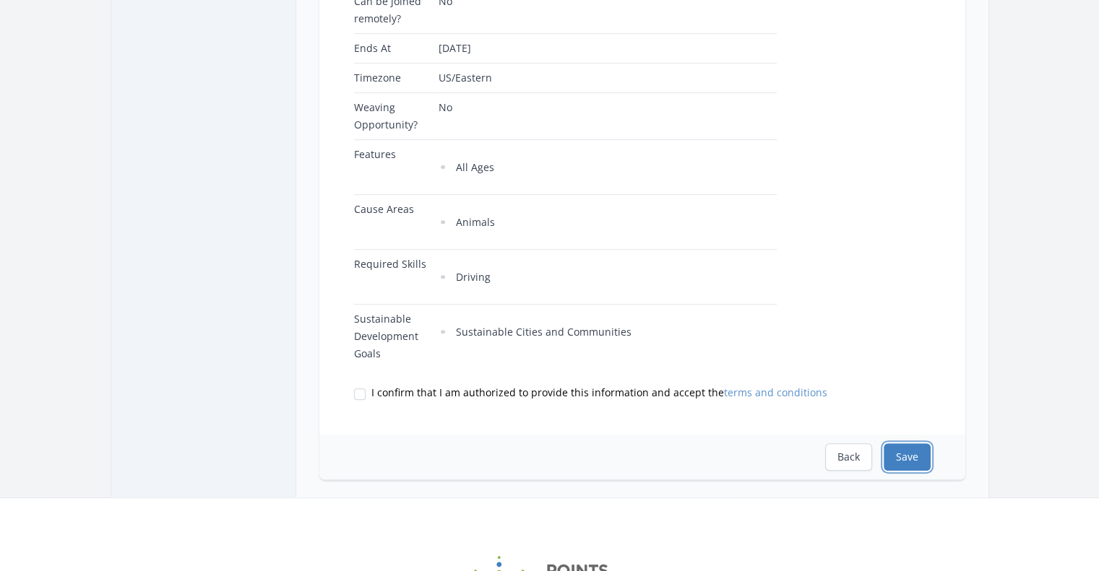
click at [912, 444] on button "Save" at bounding box center [906, 457] width 47 height 27
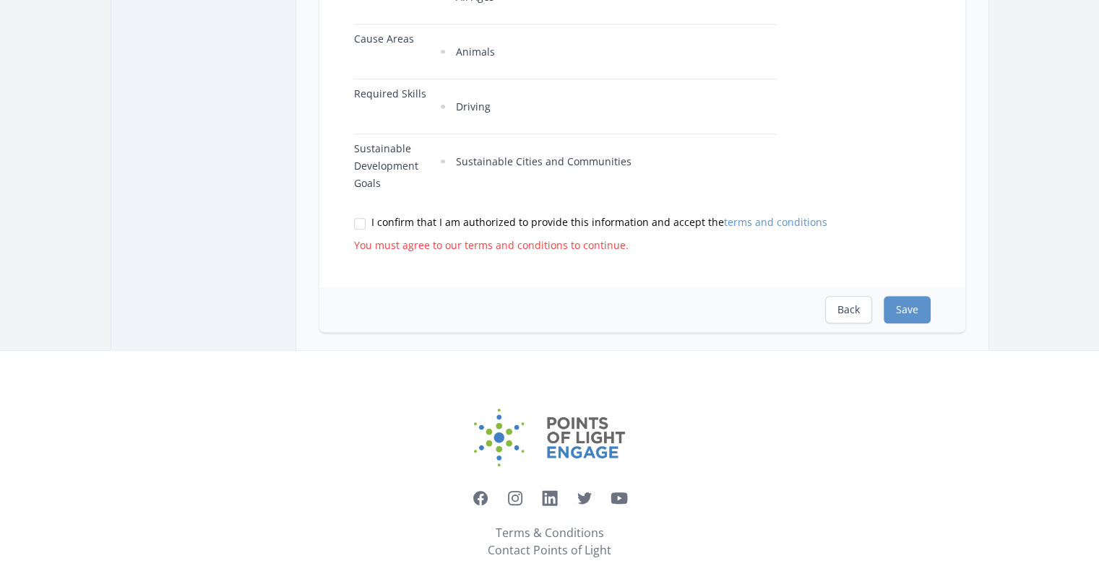
scroll to position [684, 0]
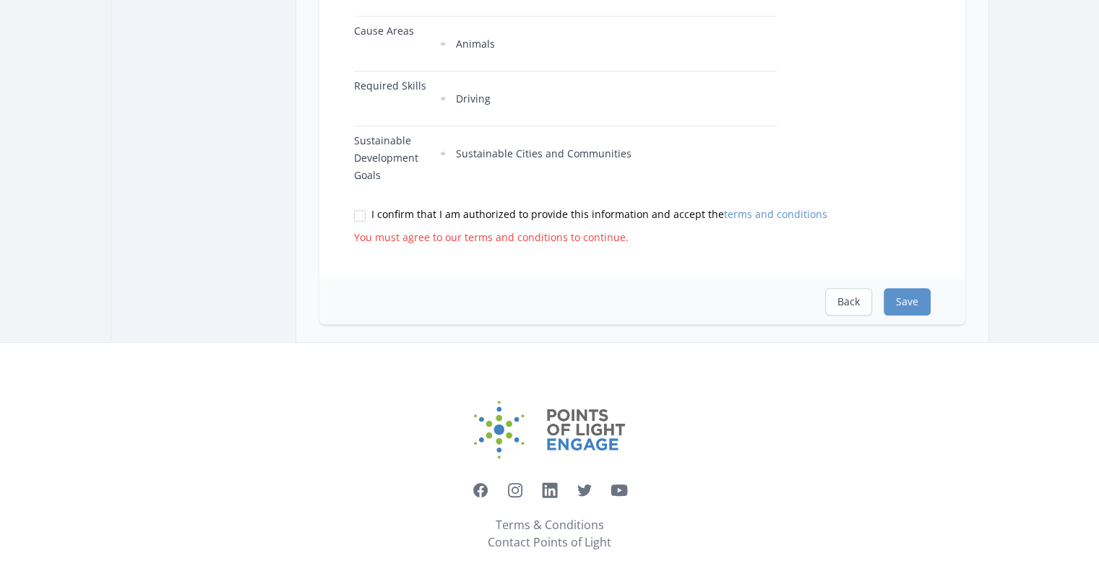
click at [366, 207] on label "I confirm that I am authorized to provide this information and accept the terms…" at bounding box center [642, 214] width 576 height 14
click at [366, 210] on input "I confirm that I am authorized to provide this information and accept the terms…" at bounding box center [360, 216] width 12 height 12
checkbox input "true"
click at [897, 290] on button "Save" at bounding box center [906, 301] width 47 height 27
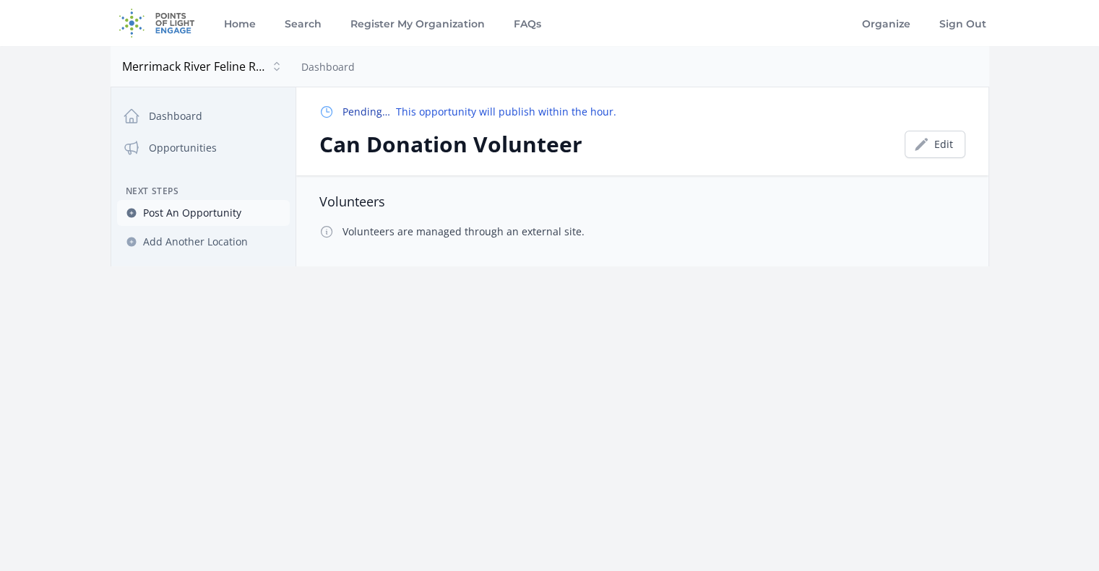
click at [186, 211] on span "Post An Opportunity" at bounding box center [192, 213] width 98 height 14
